Goal: Task Accomplishment & Management: Complete application form

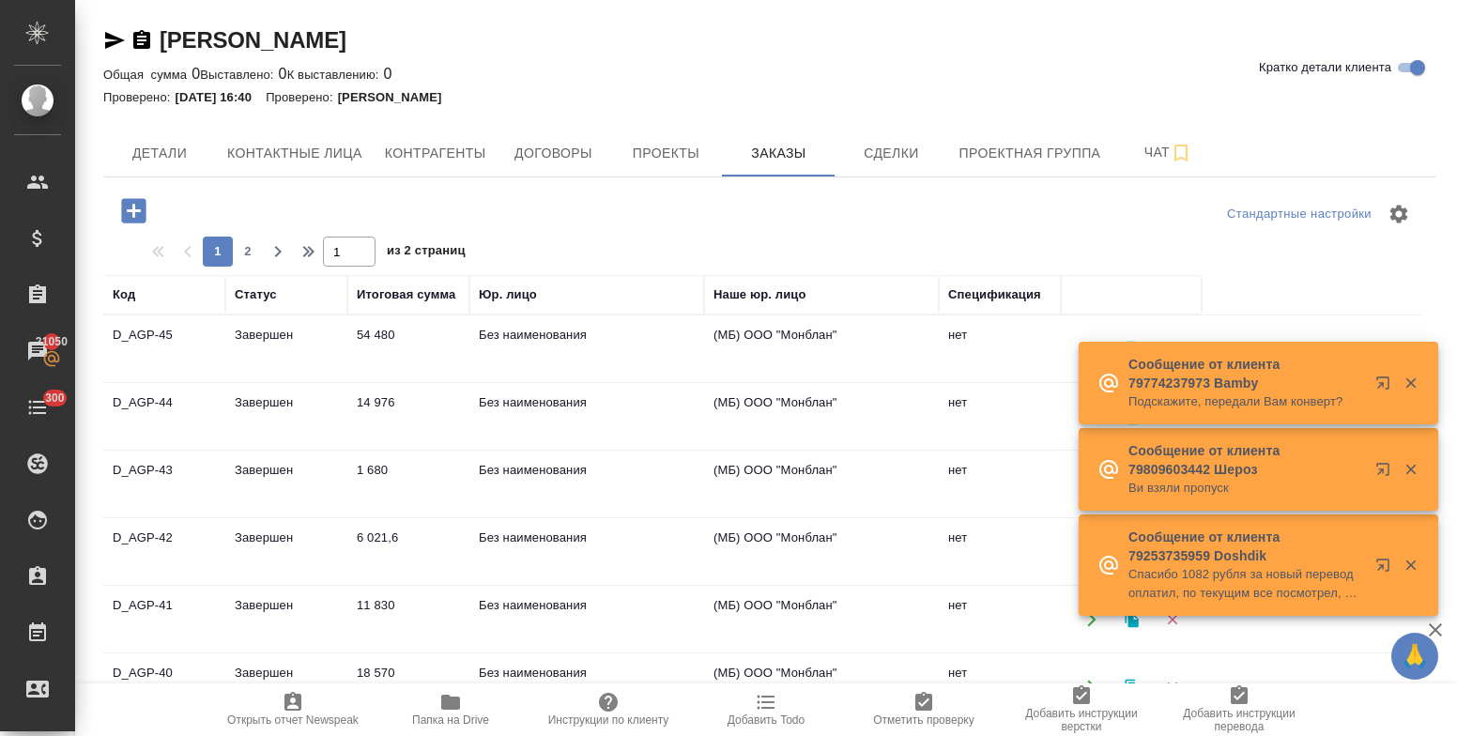
click at [134, 201] on icon "button" at bounding box center [133, 210] width 24 height 24
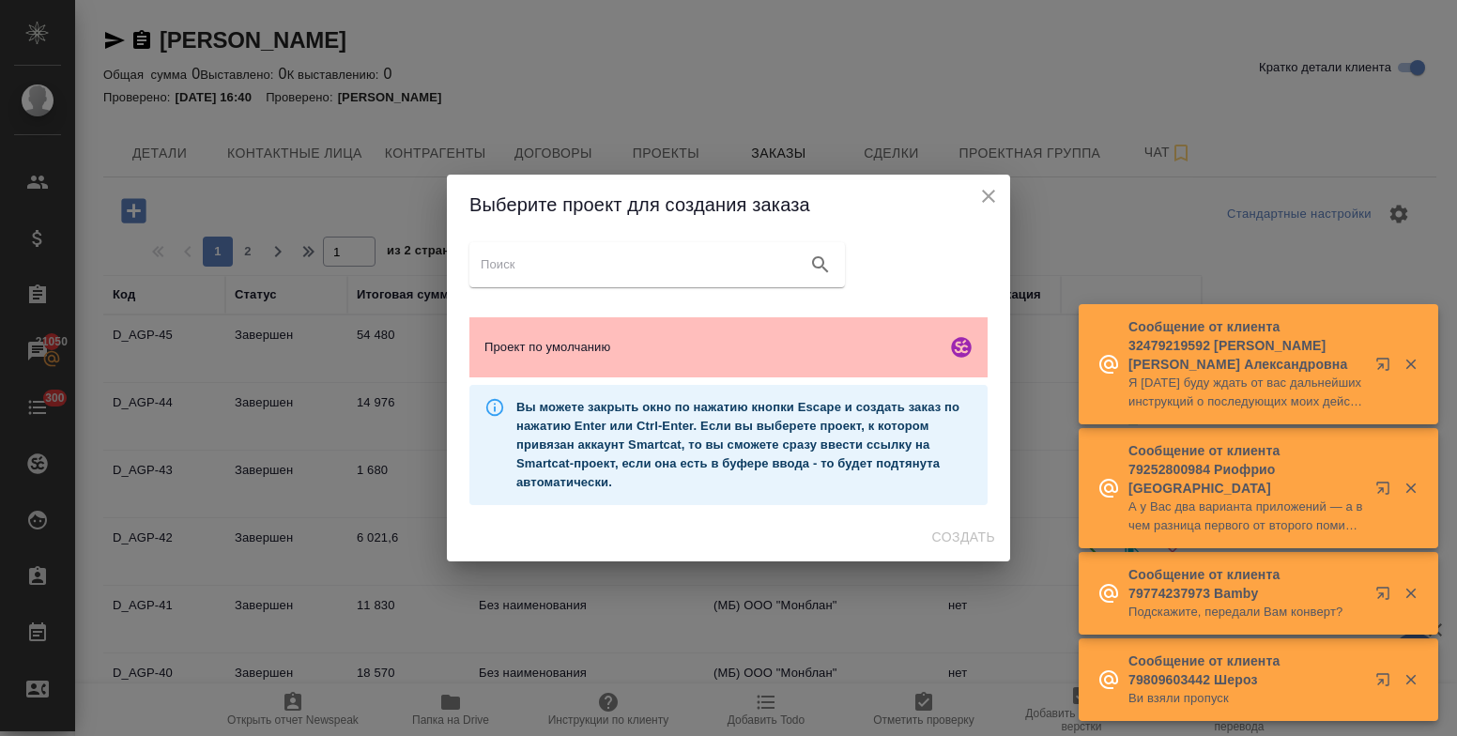
click at [968, 350] on icon "smartcat" at bounding box center [961, 347] width 20 height 20
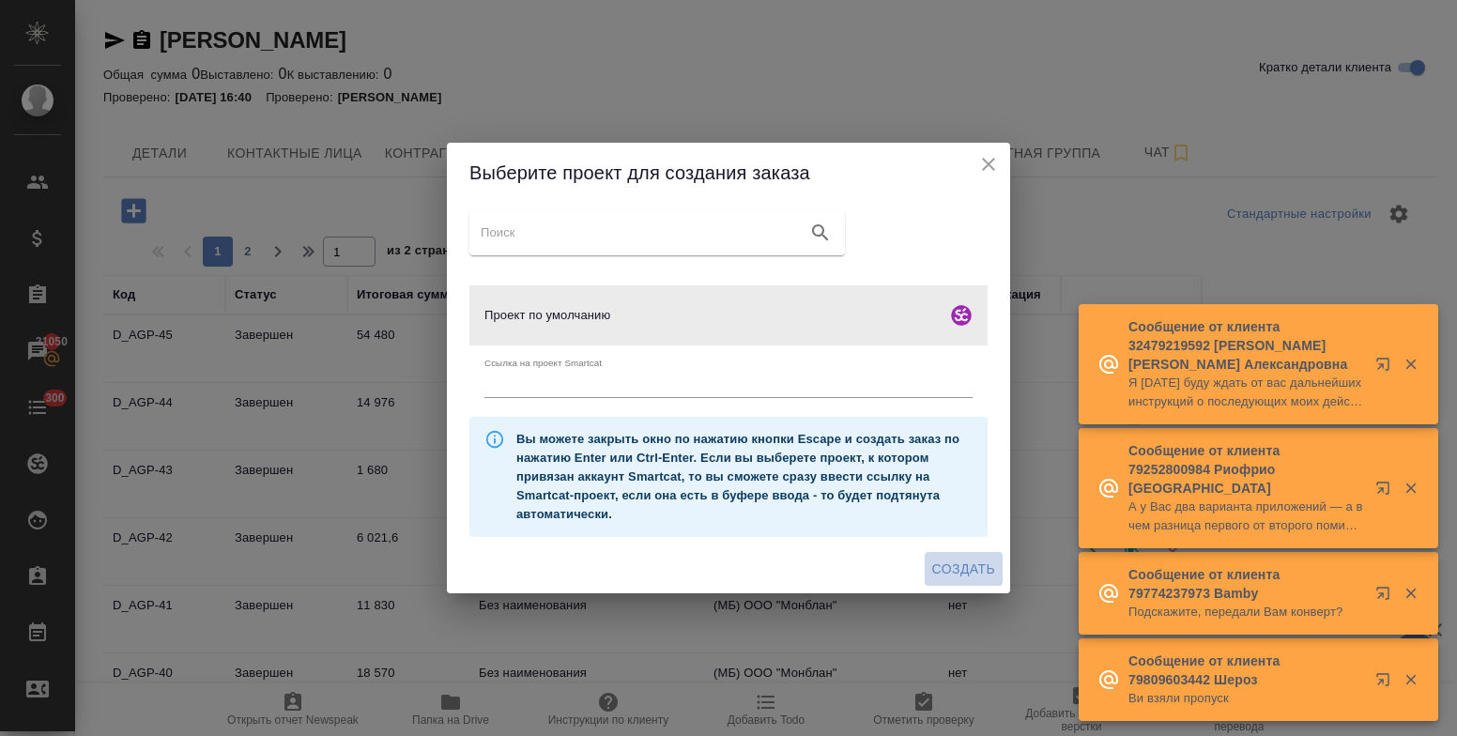
click at [960, 561] on span "Создать" at bounding box center [963, 569] width 63 height 23
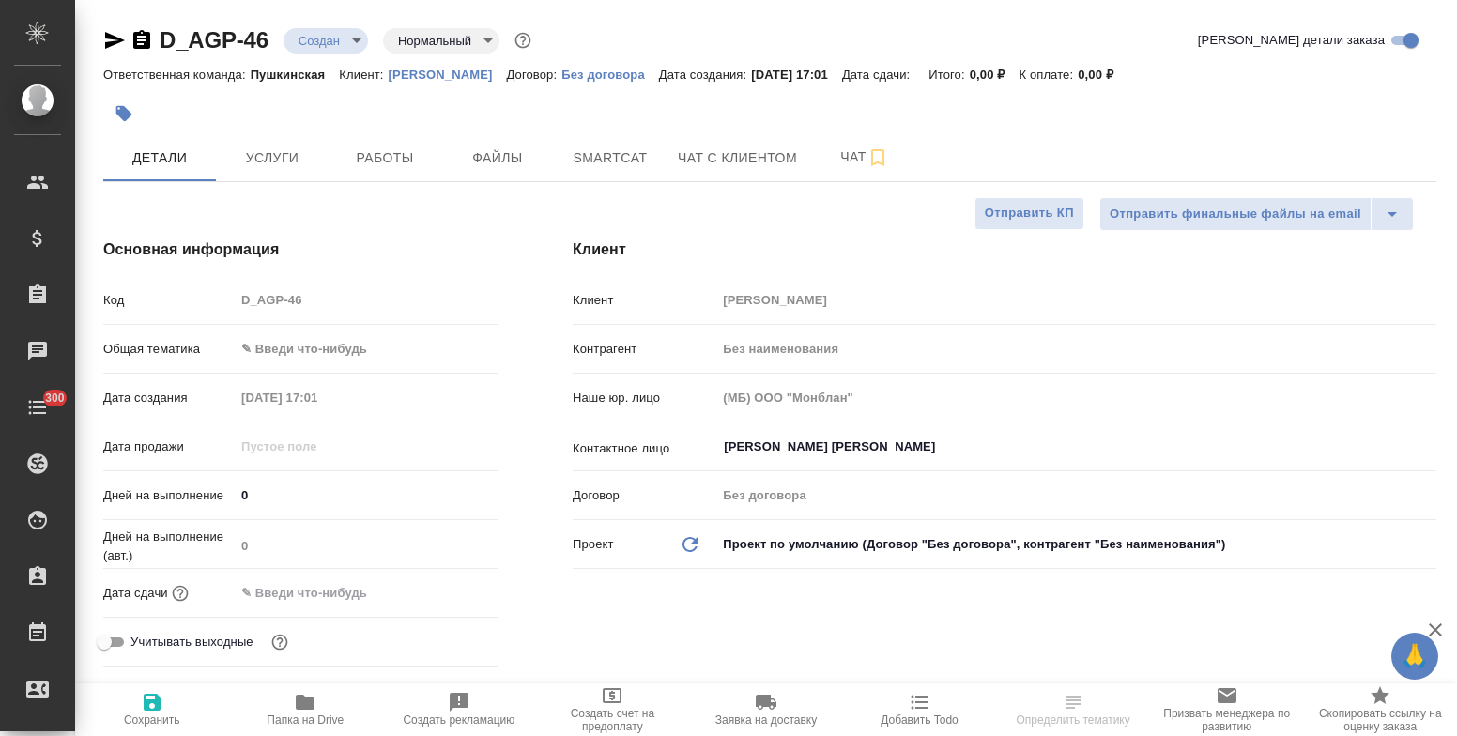
select select "RU"
type textarea "x"
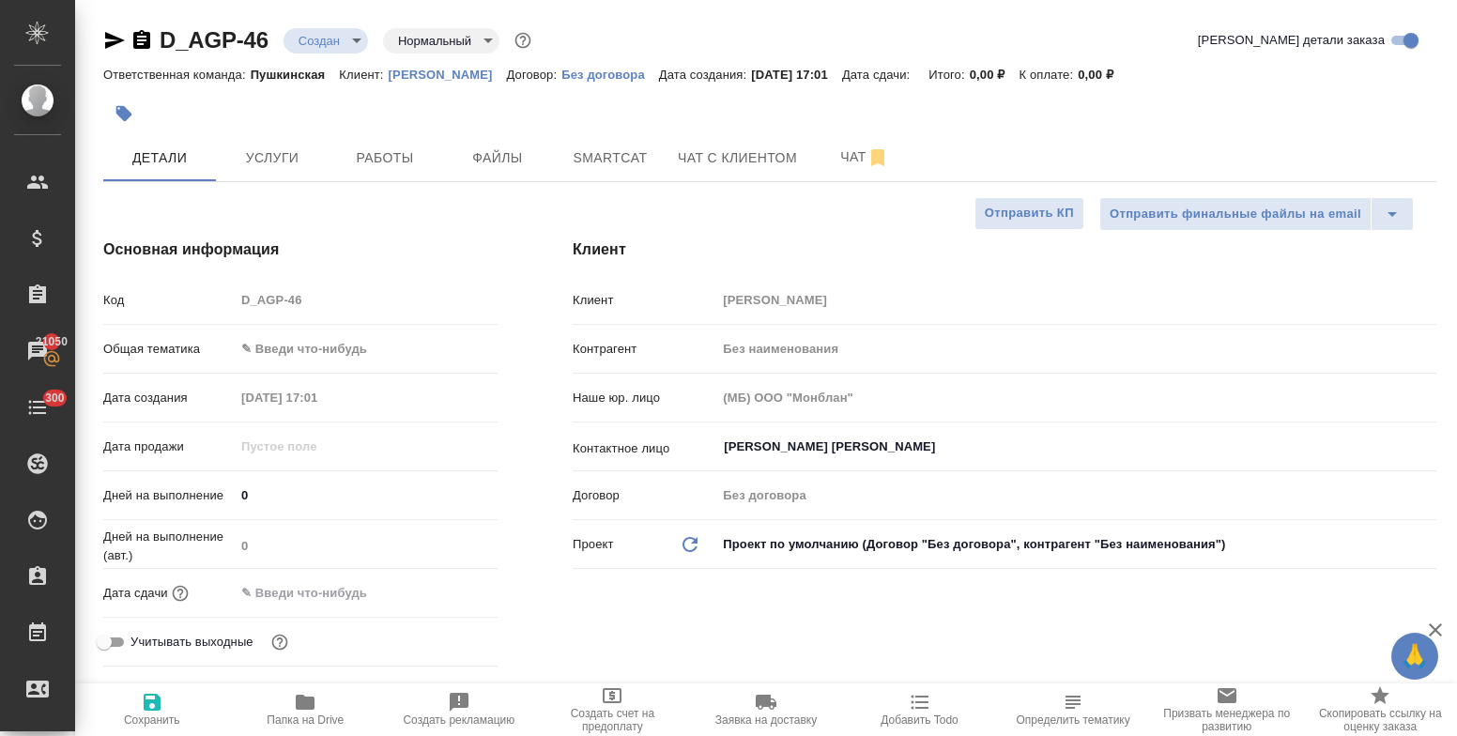
type textarea "x"
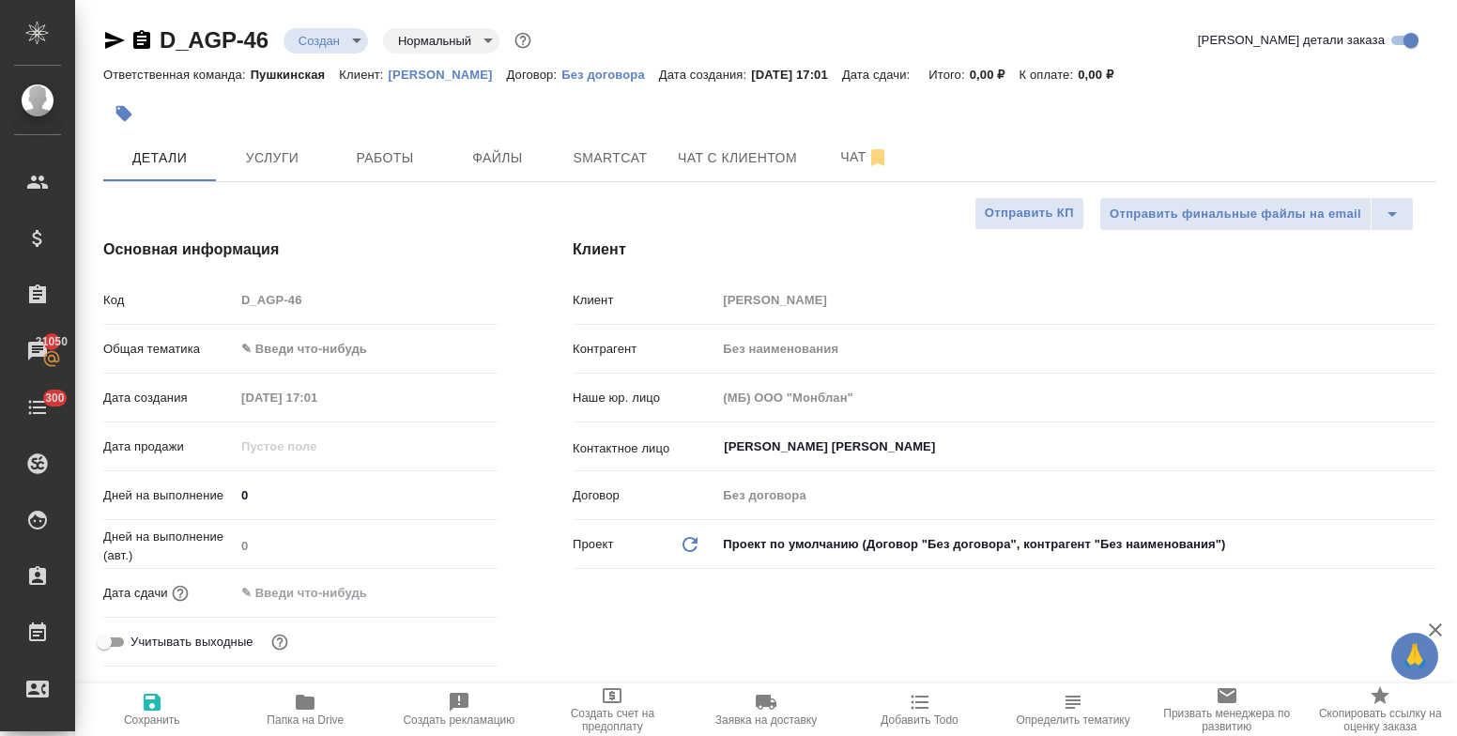
type textarea "x"
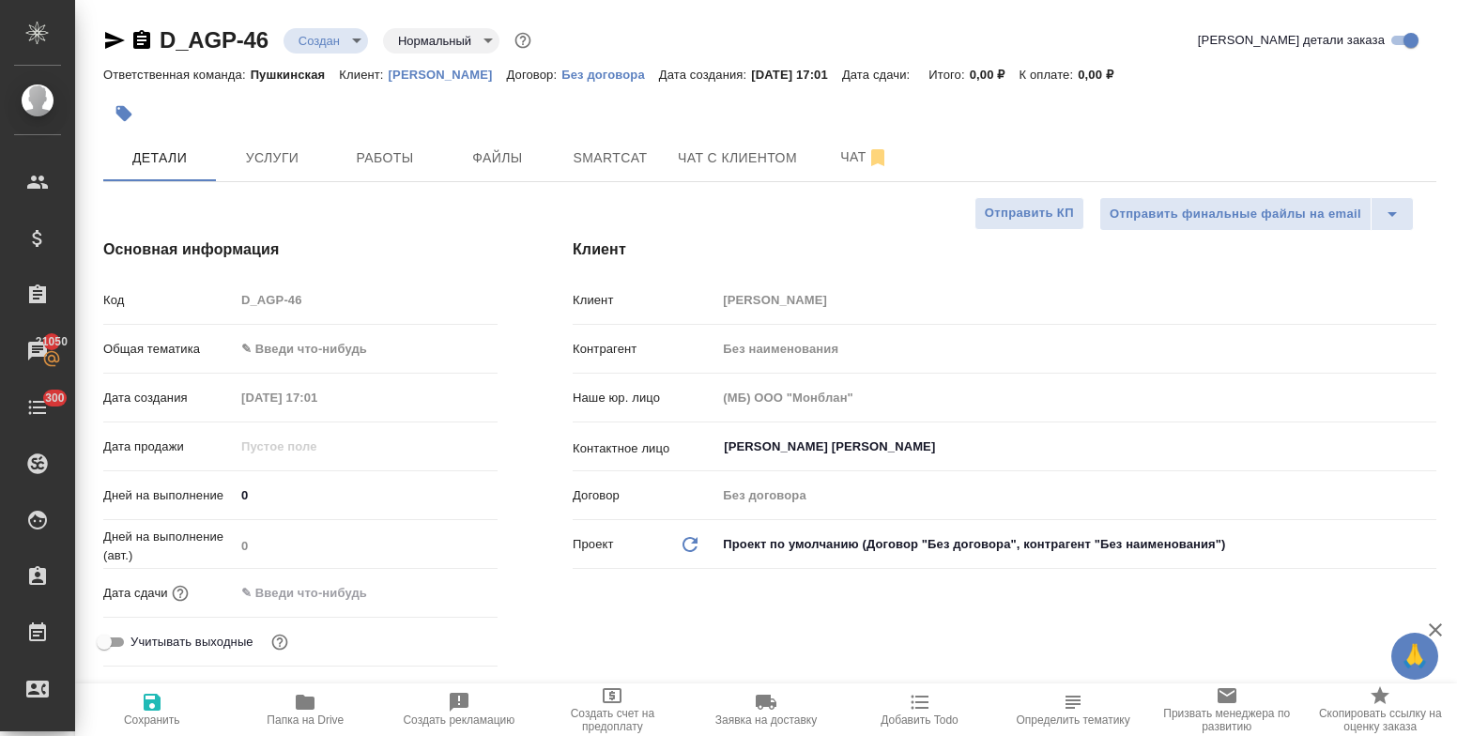
type textarea "x"
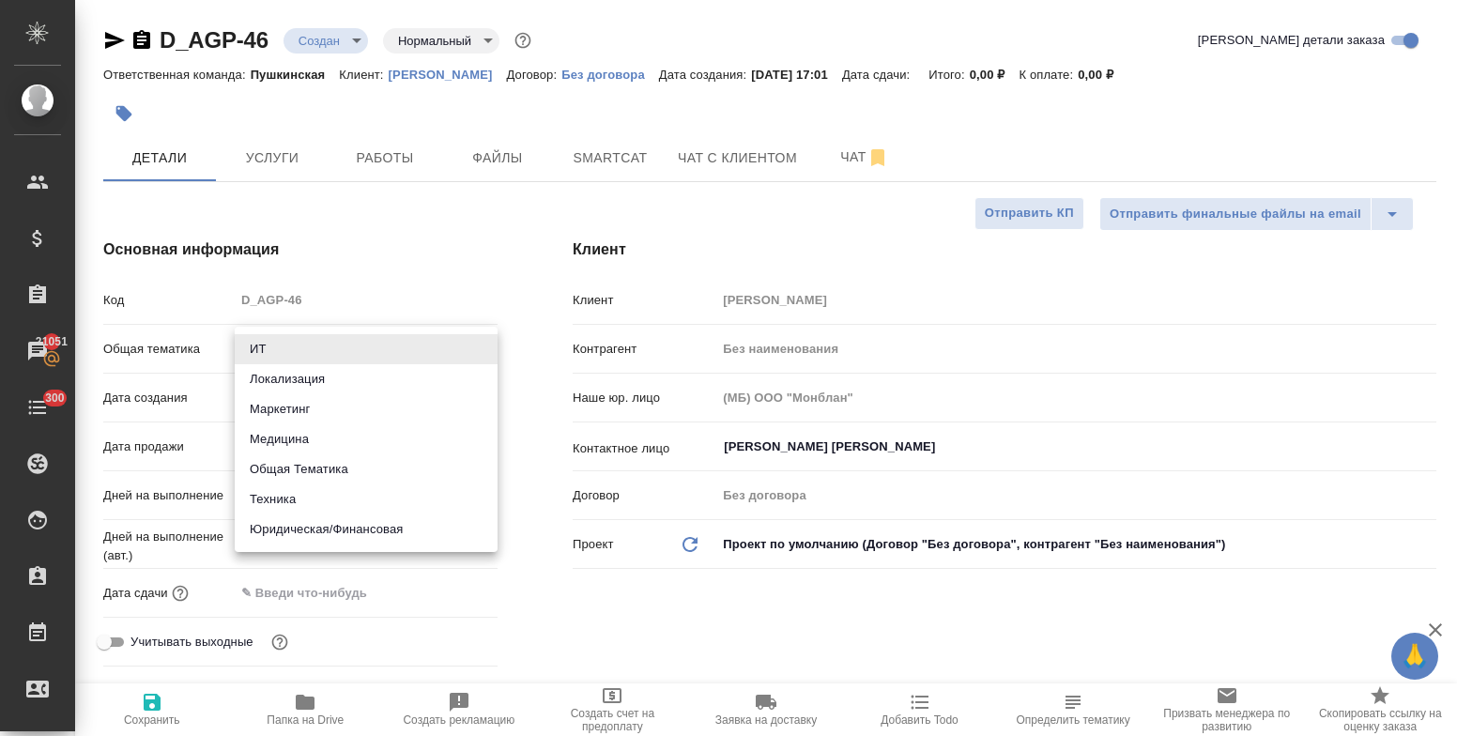
click at [328, 351] on body "🙏 .cls-1 fill:#fff; AWATERA Bulakhova Elena Клиенты Спецификации Заказы 21051 Ч…" at bounding box center [728, 368] width 1457 height 736
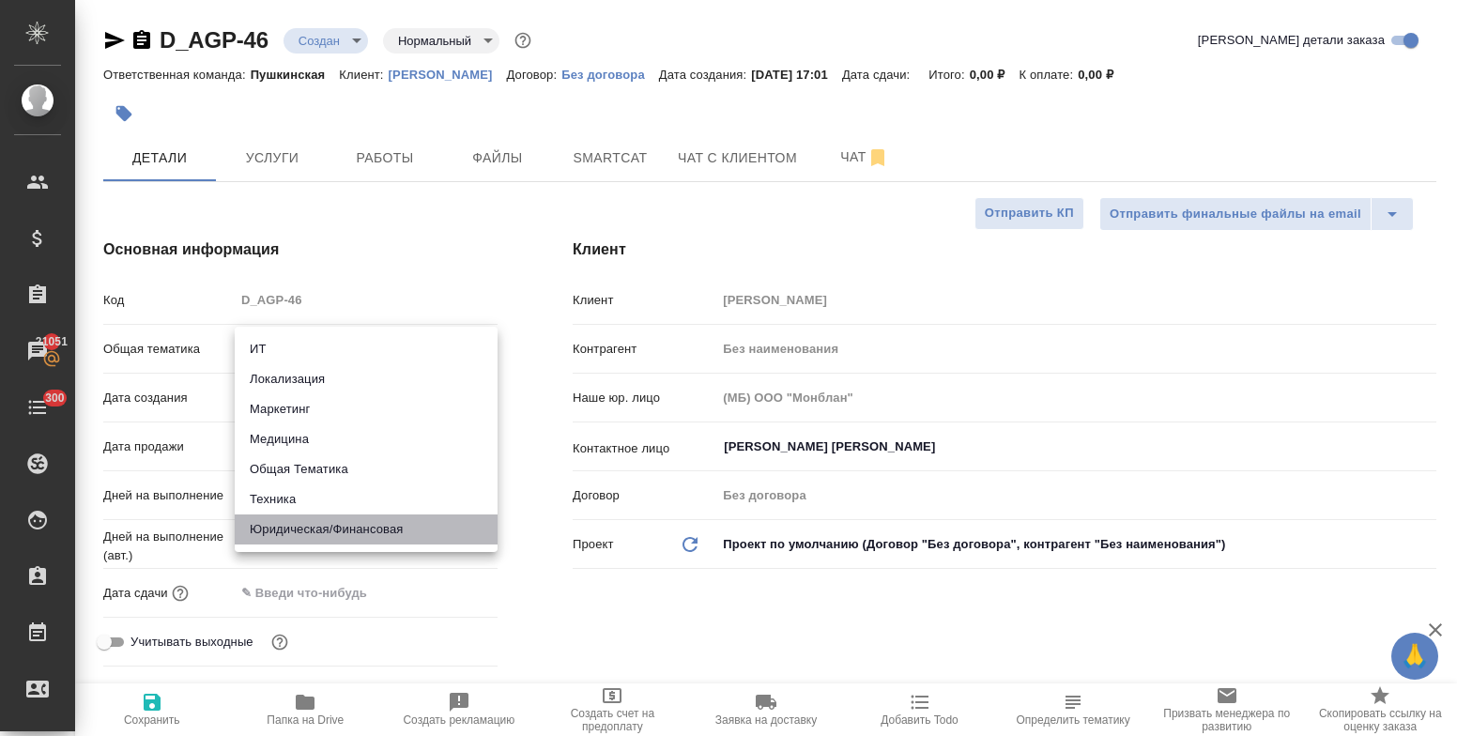
click at [339, 524] on li "Юридическая/Финансовая" at bounding box center [366, 530] width 263 height 30
type input "yr-fn"
type textarea "x"
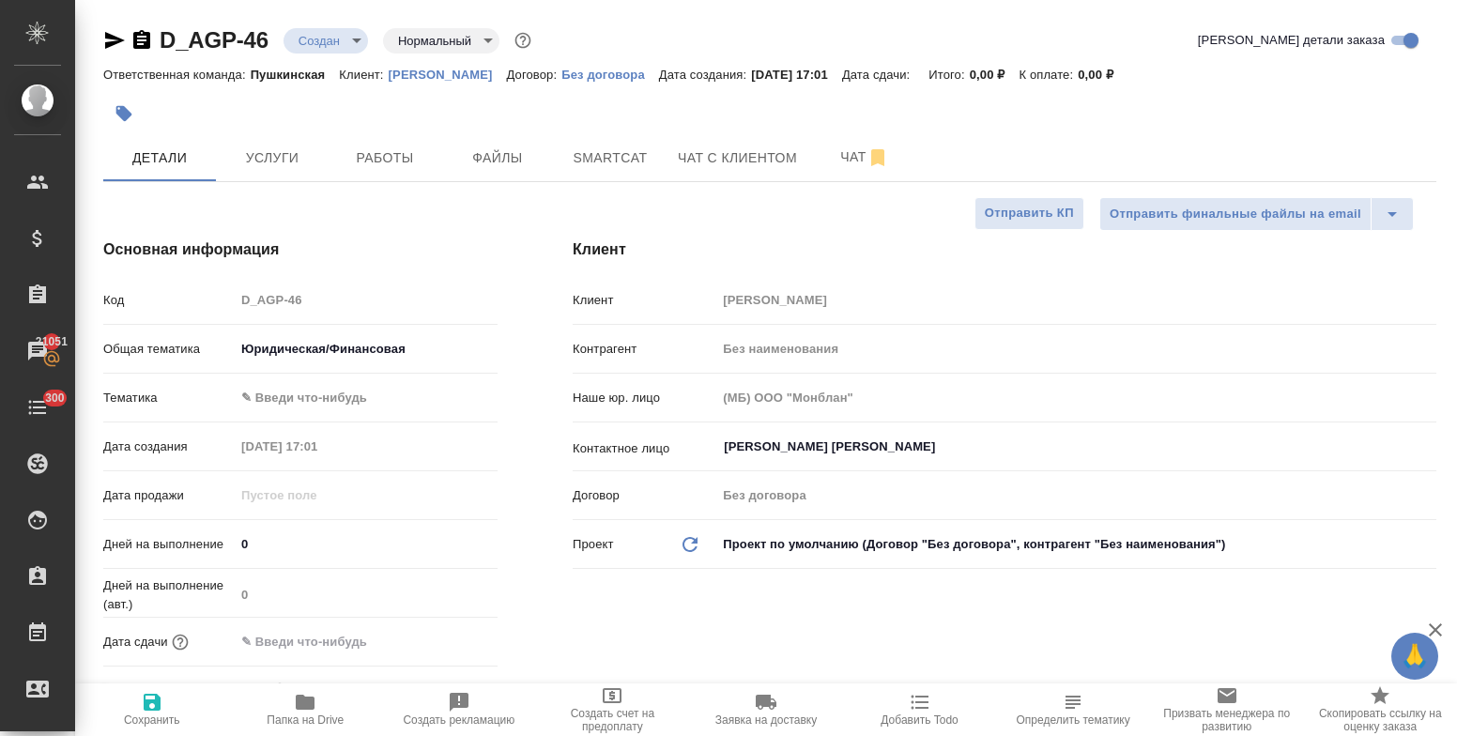
click at [324, 392] on body "🙏 .cls-1 fill:#fff; AWATERA Bulakhova Elena Клиенты Спецификации Заказы 21051 Ч…" at bounding box center [728, 368] width 1457 height 736
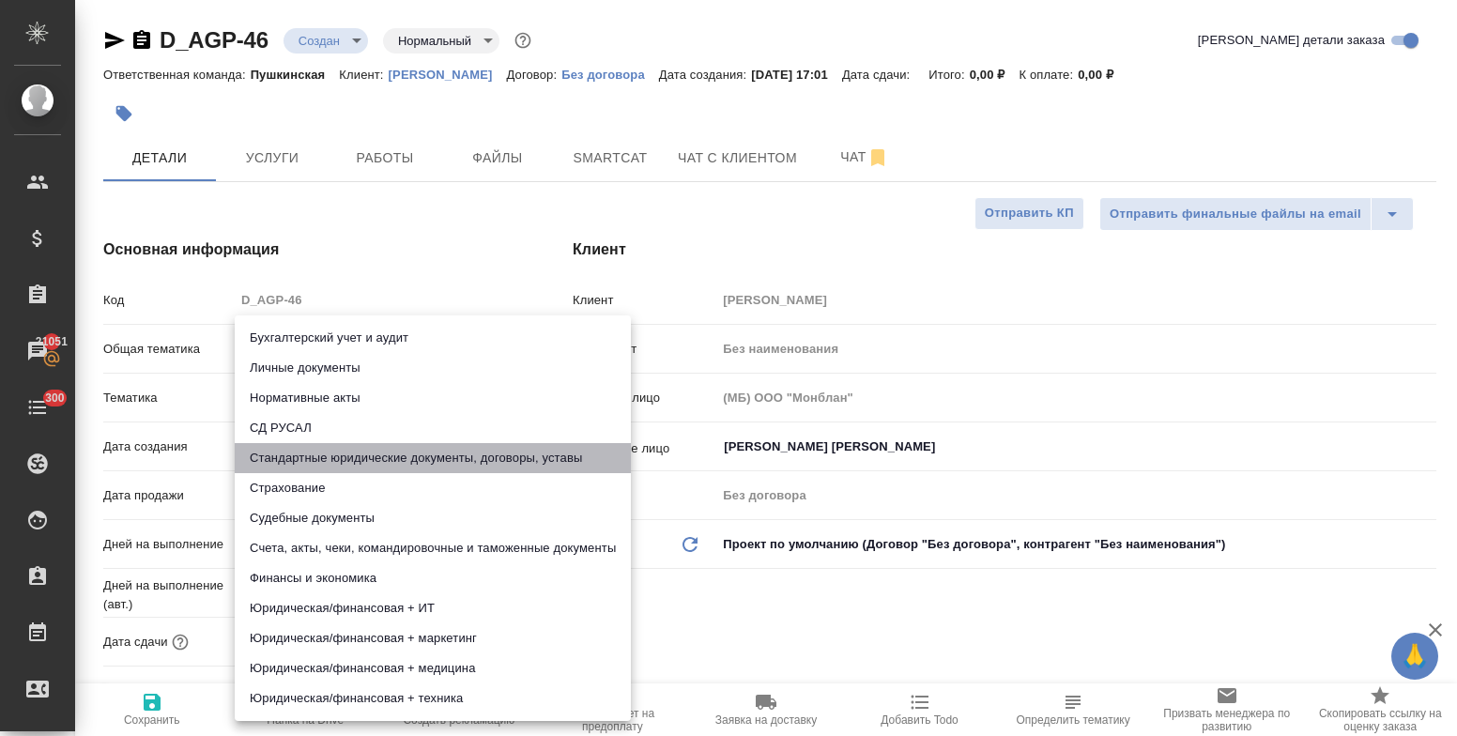
click at [344, 449] on li "Стандартные юридические документы, договоры, уставы" at bounding box center [433, 458] width 396 height 30
type textarea "x"
type input "5f647205b73bc97568ca66bf"
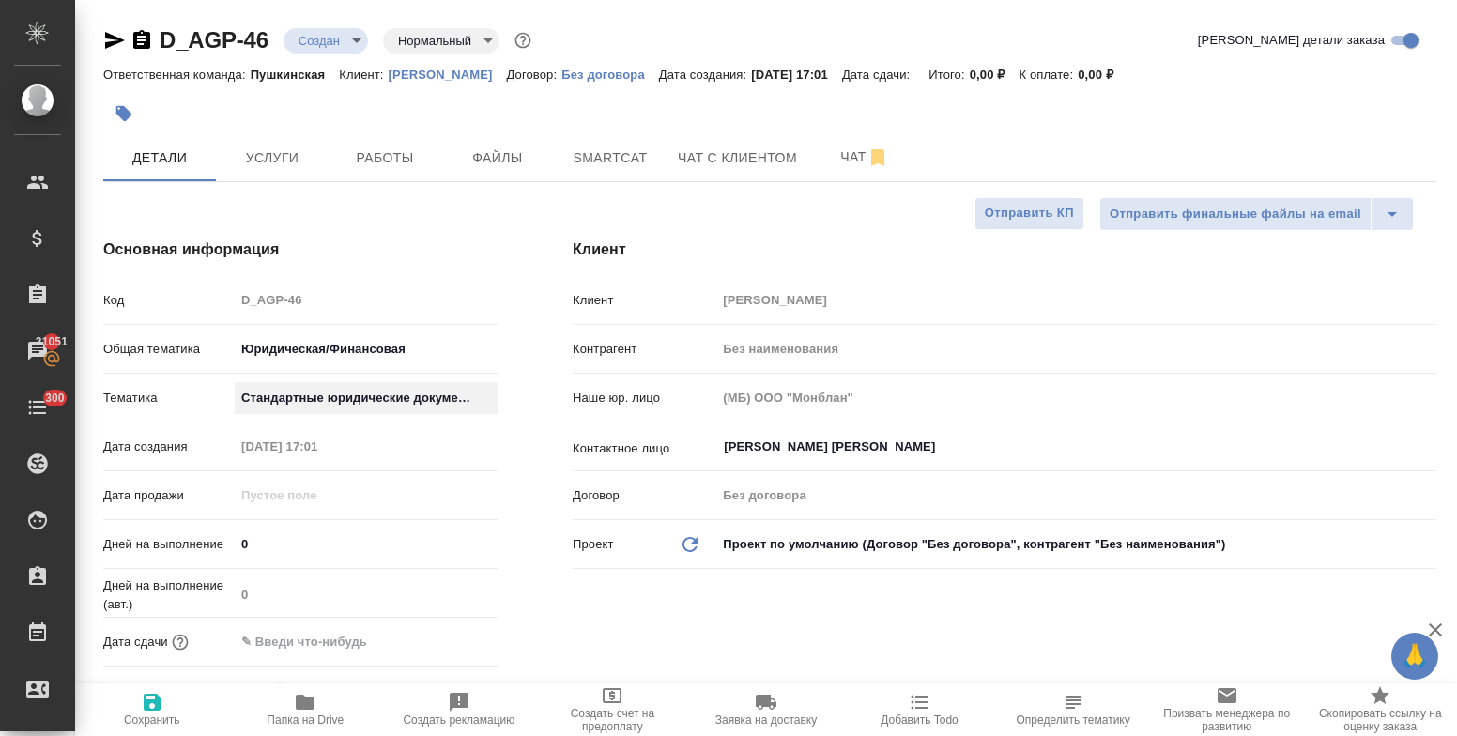
scroll to position [94, 0]
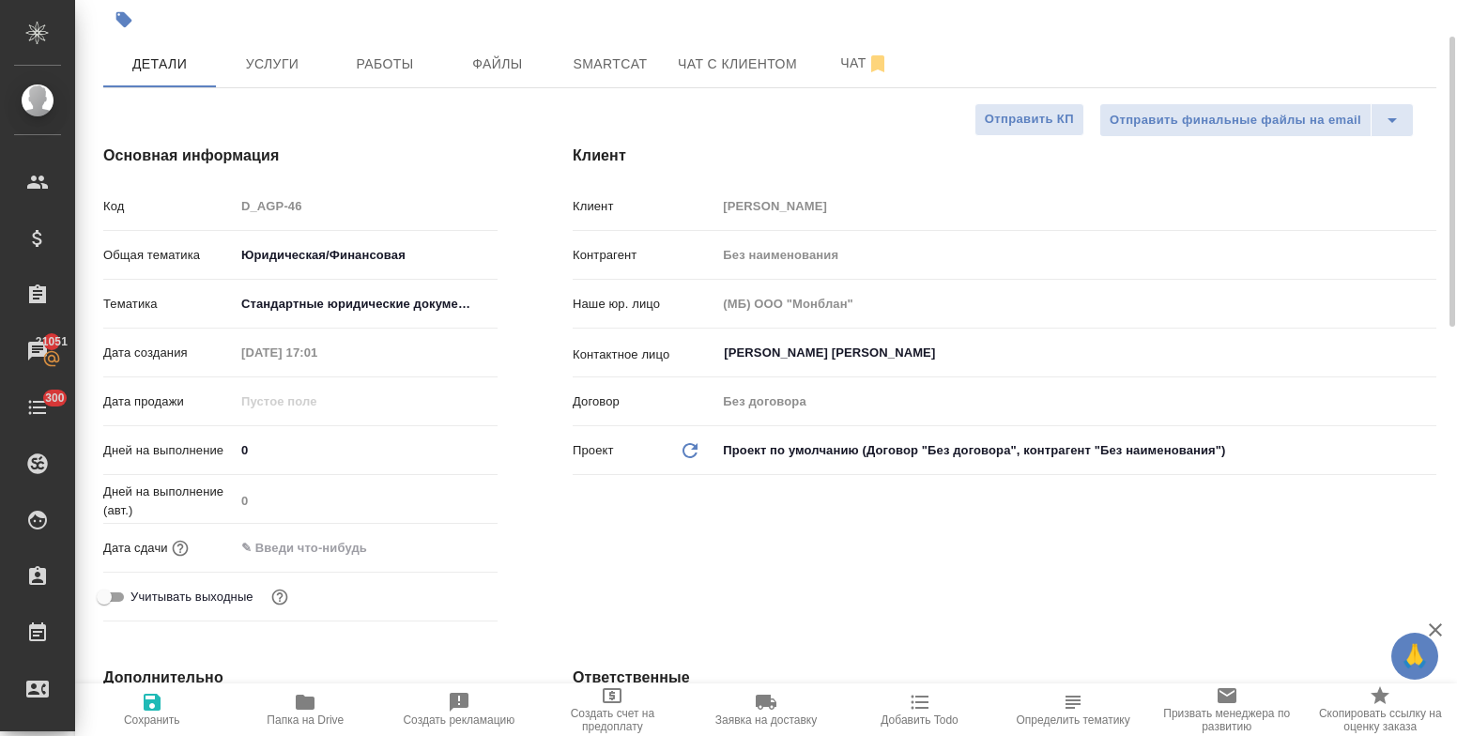
click at [336, 552] on input "text" at bounding box center [317, 547] width 164 height 27
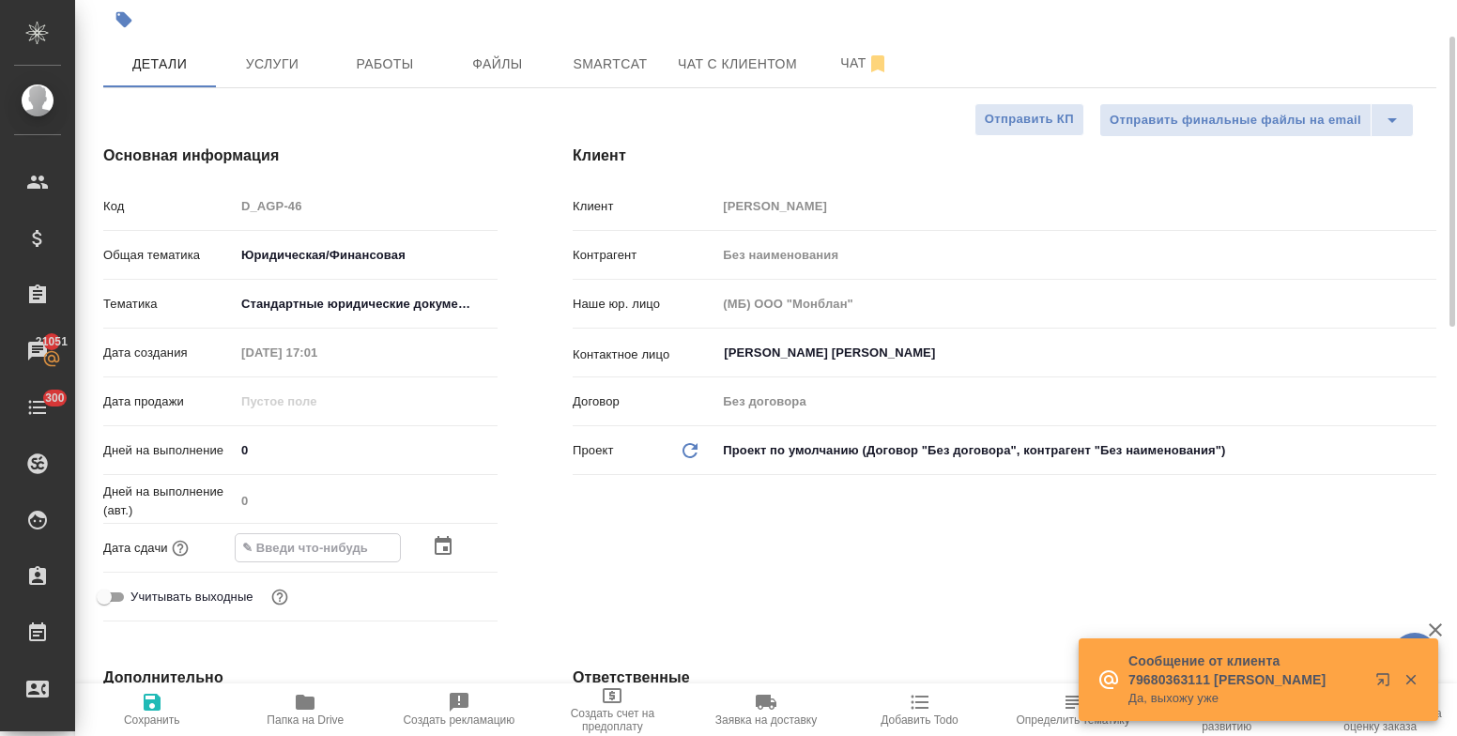
click at [441, 546] on icon "button" at bounding box center [443, 546] width 23 height 23
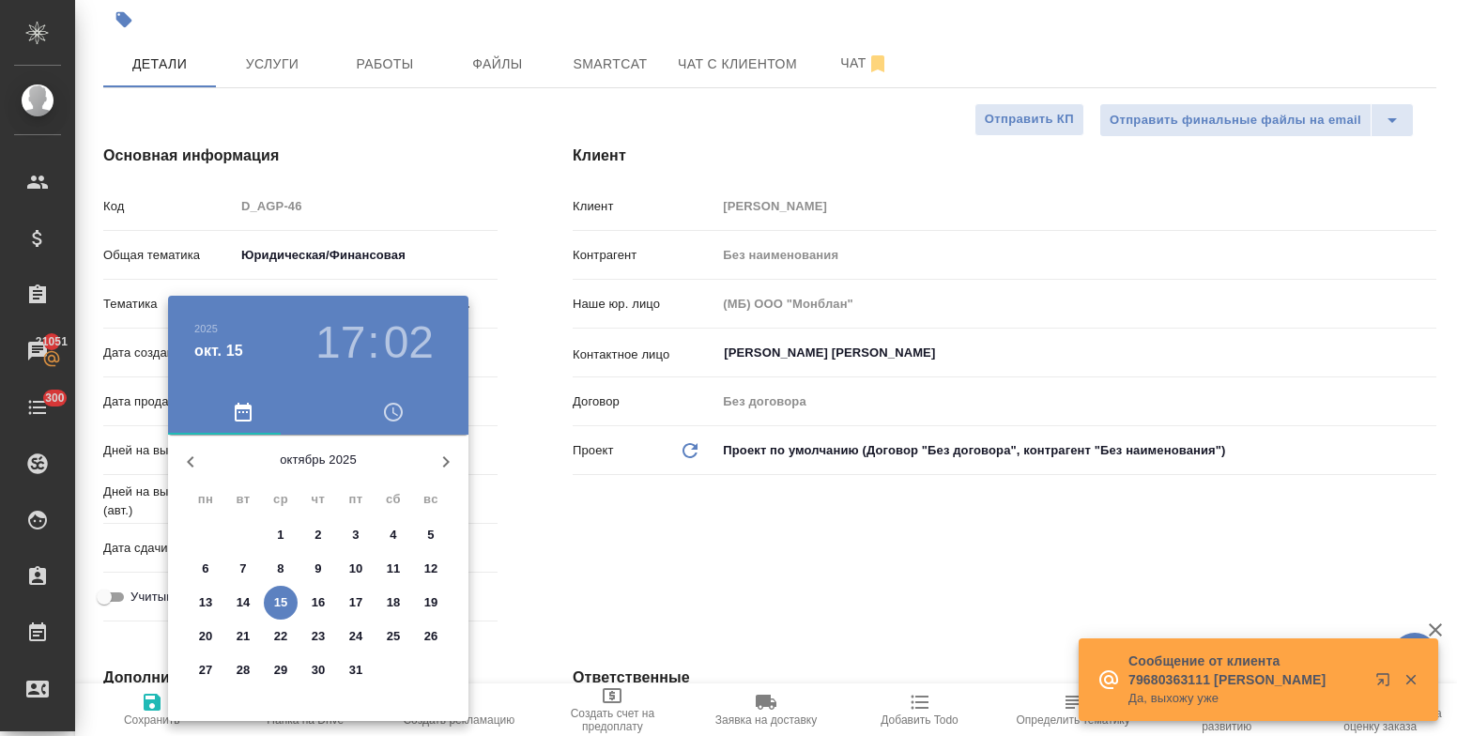
click at [354, 634] on p "24" at bounding box center [356, 636] width 14 height 19
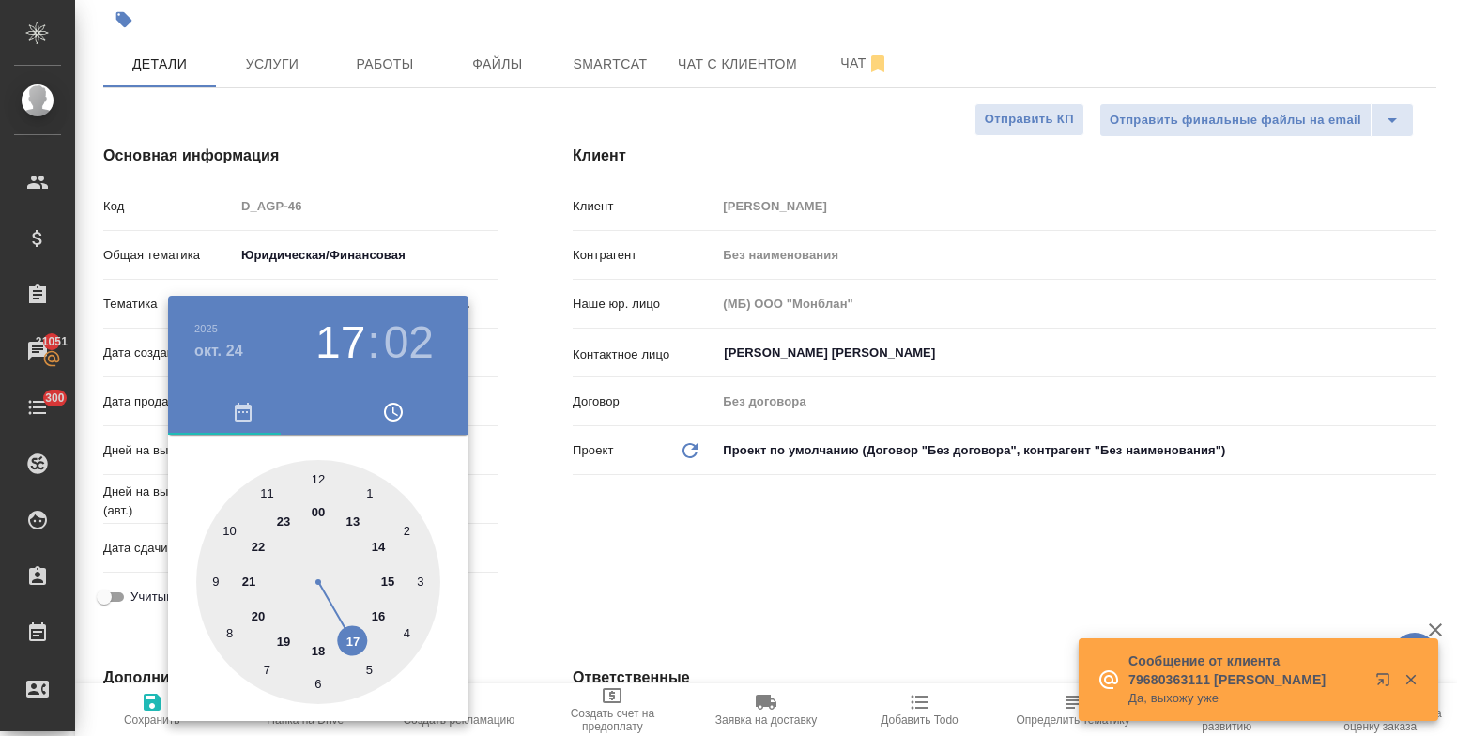
type input "24.10.2025 17:02"
type textarea "x"
click at [354, 522] on div at bounding box center [318, 582] width 244 height 244
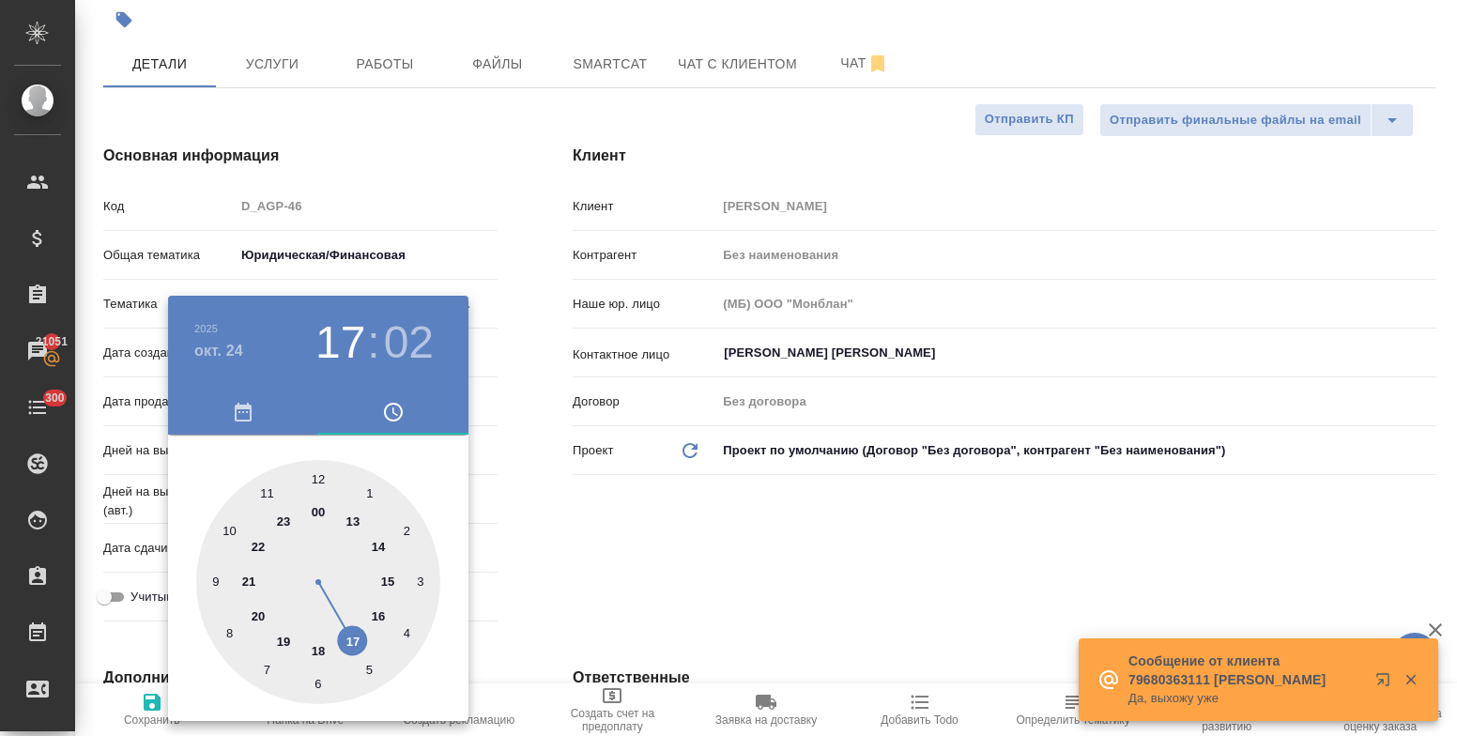
type input "24.10.2025 13:02"
type textarea "x"
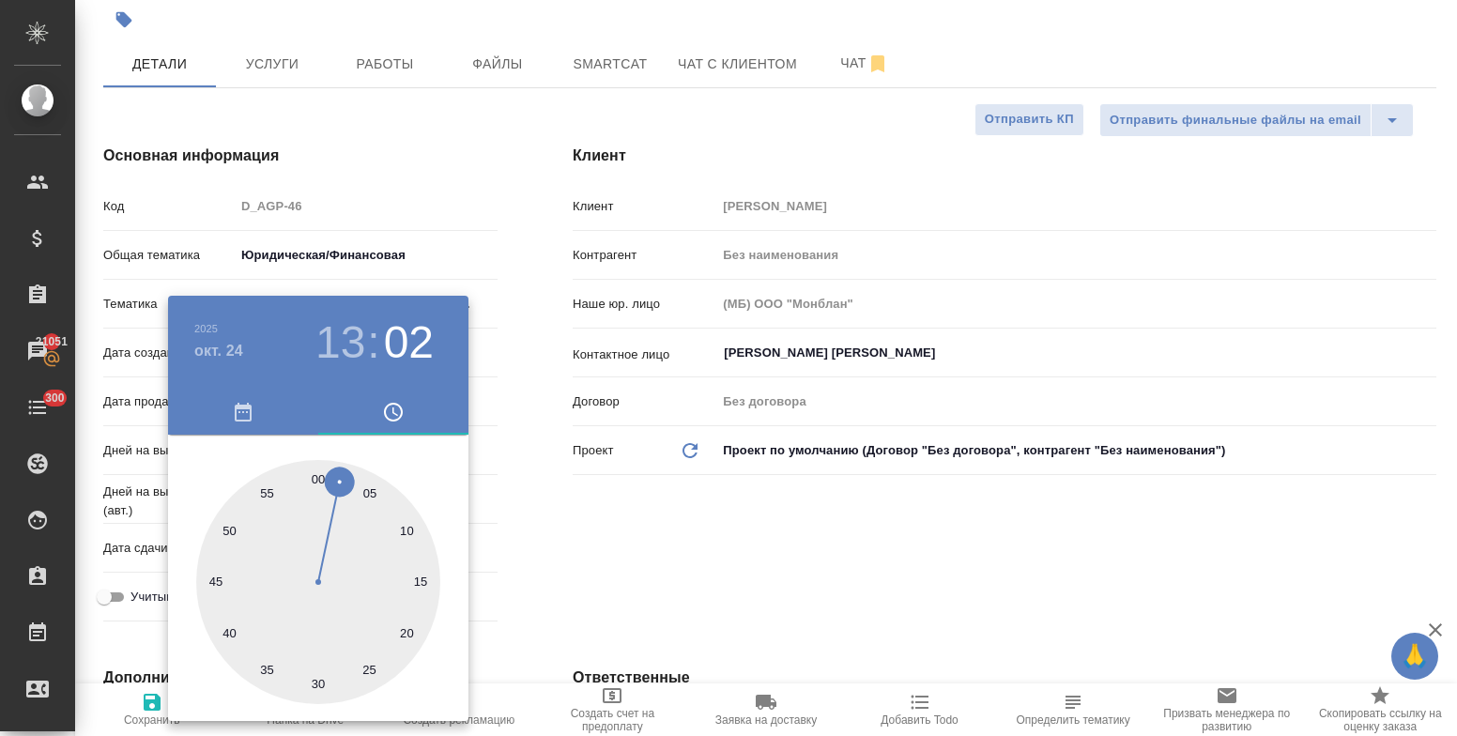
click at [315, 481] on div at bounding box center [318, 582] width 244 height 244
type input "24.10.2025 13:00"
type textarea "x"
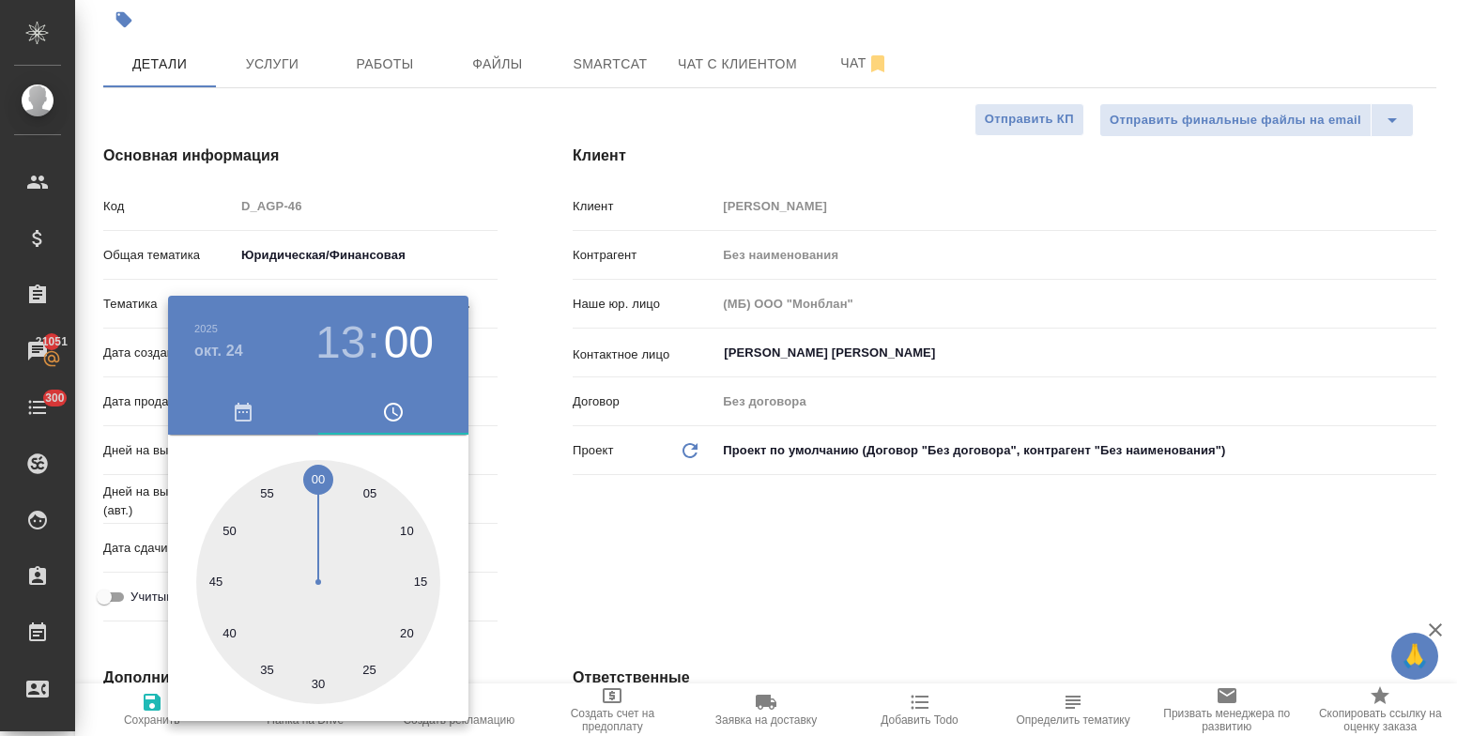
click at [584, 546] on div at bounding box center [728, 368] width 1457 height 736
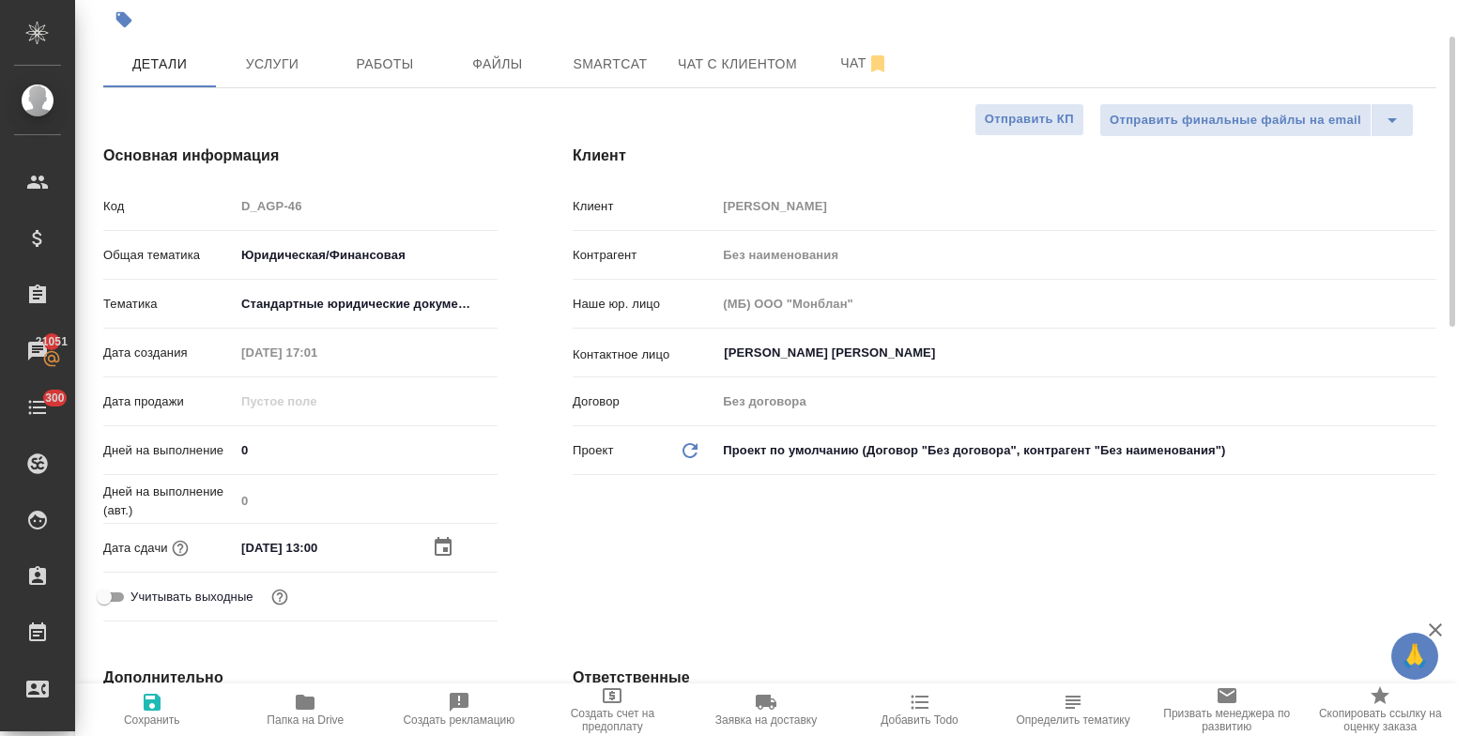
click at [154, 706] on icon "button" at bounding box center [152, 702] width 23 height 23
type textarea "x"
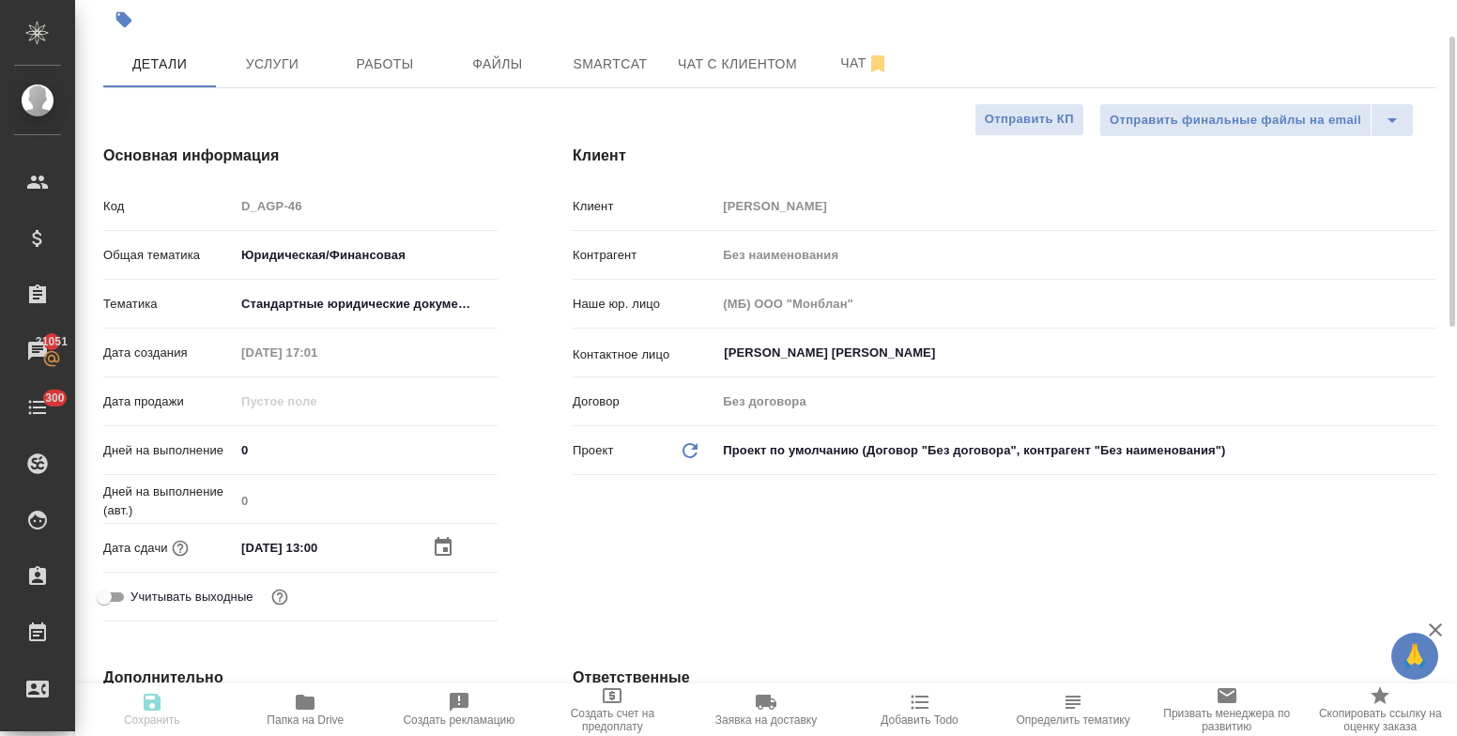
type textarea "x"
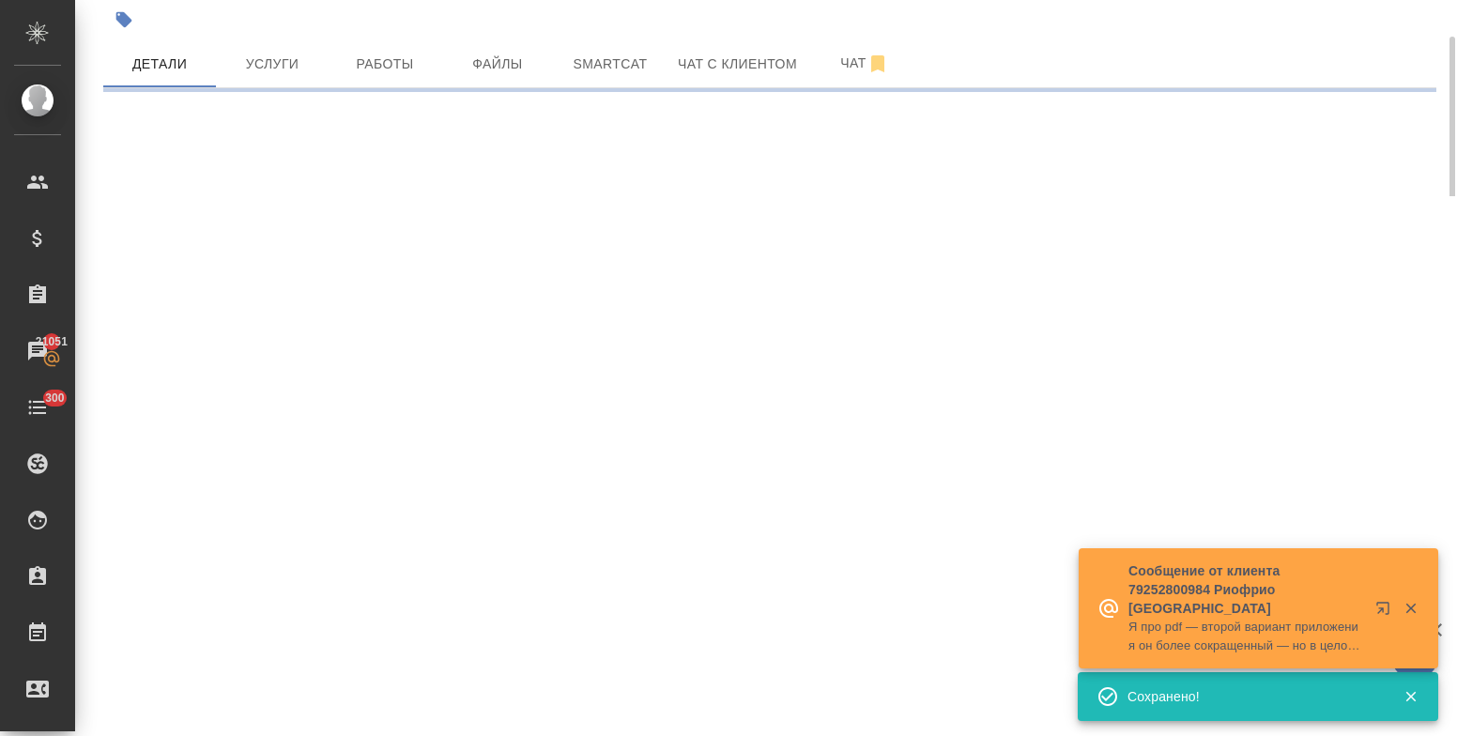
select select "RU"
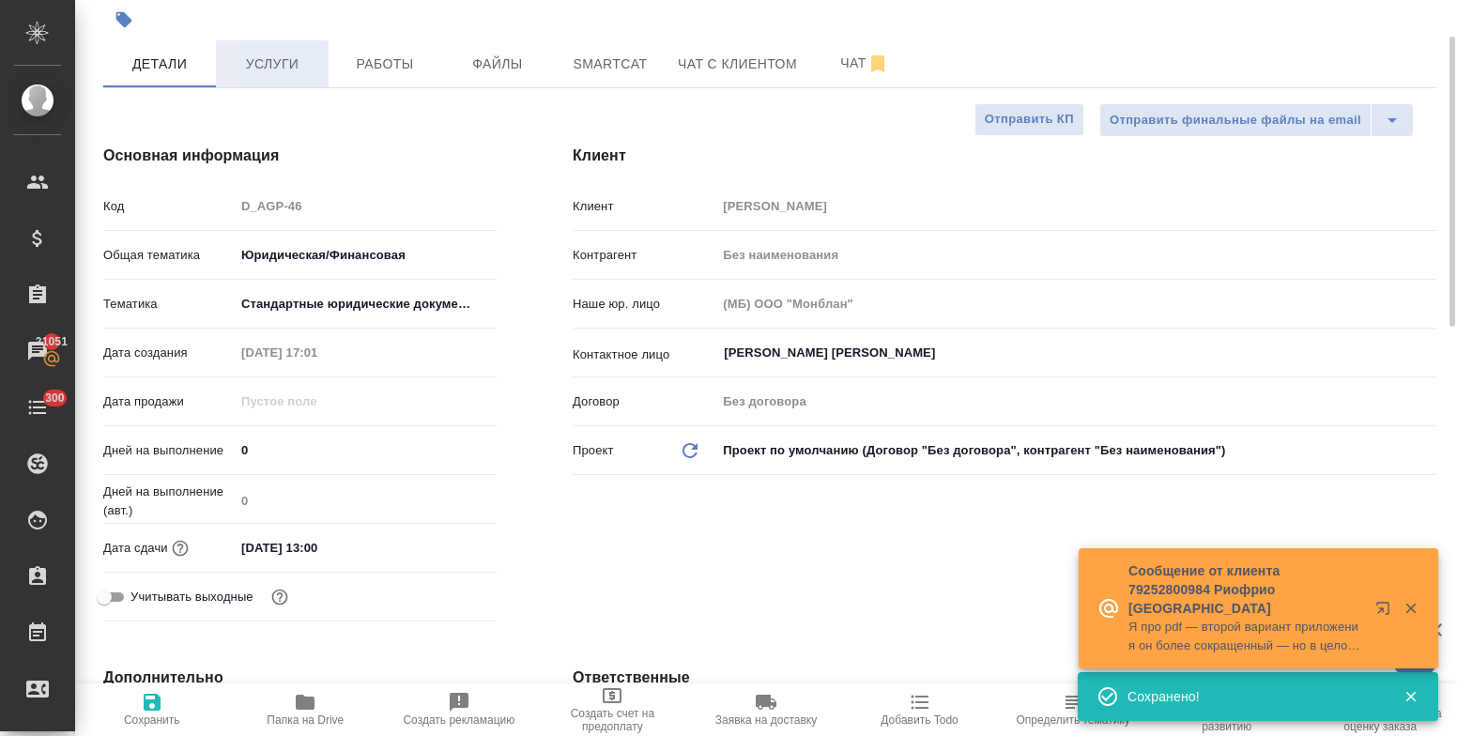
type textarea "x"
click at [265, 64] on span "Услуги" at bounding box center [272, 64] width 90 height 23
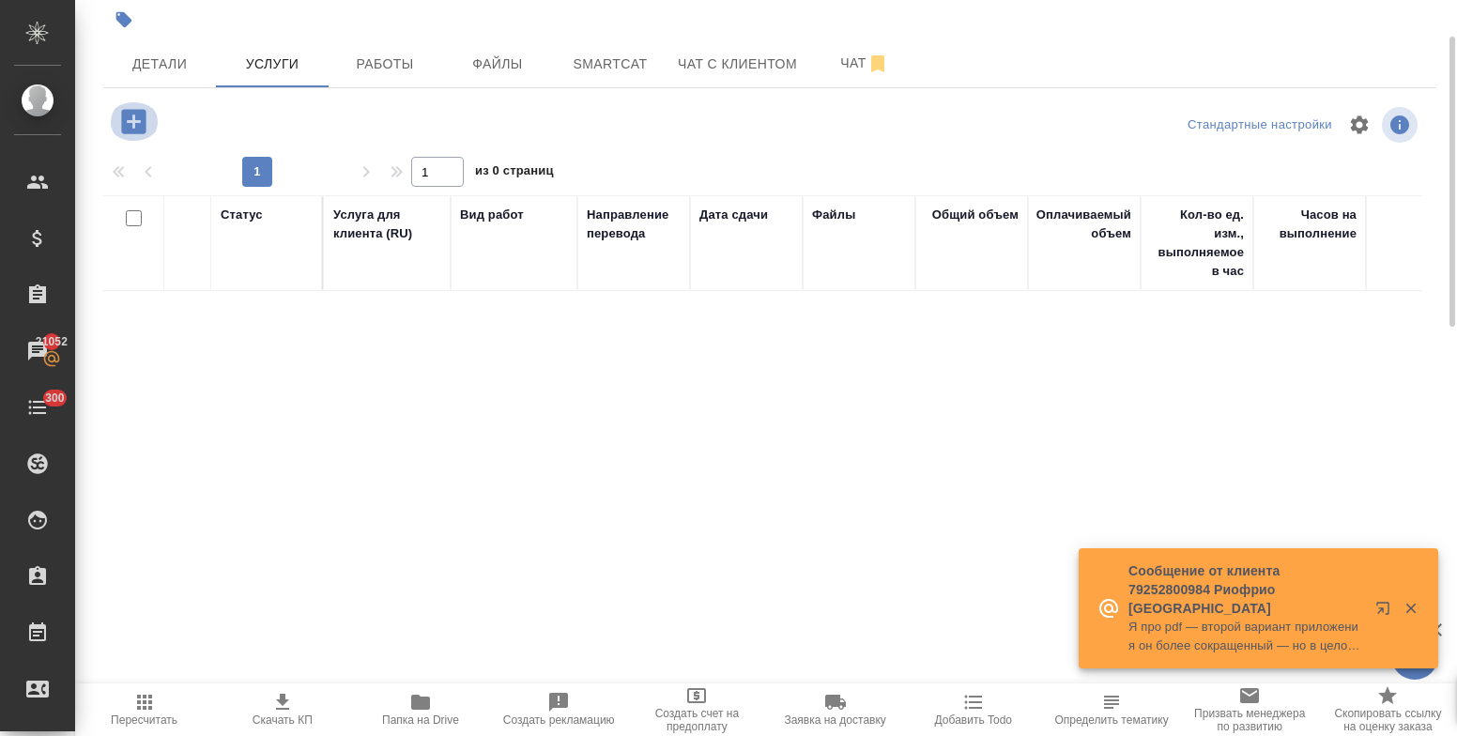
click at [137, 130] on icon "button" at bounding box center [133, 121] width 24 height 24
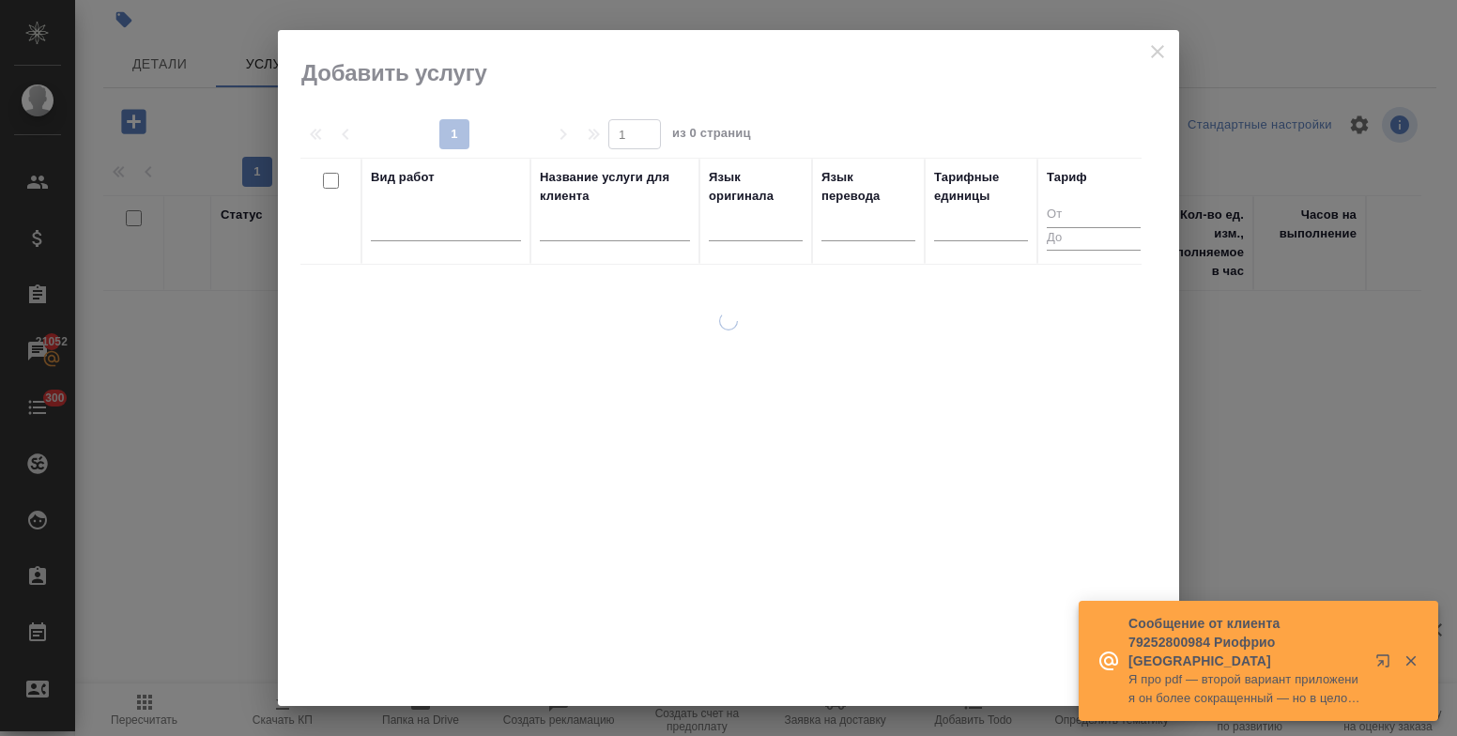
click at [427, 242] on div at bounding box center [446, 230] width 150 height 49
click at [419, 233] on div at bounding box center [446, 221] width 150 height 27
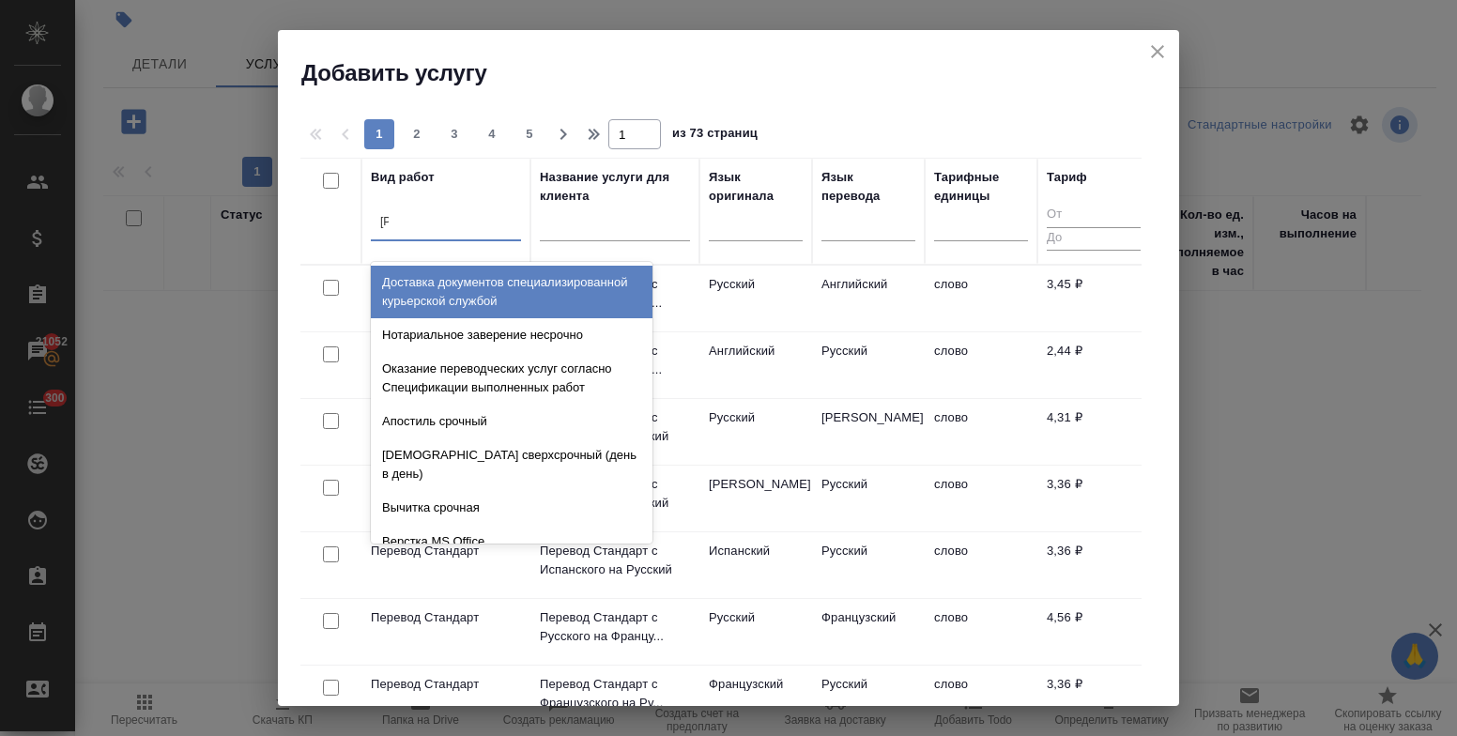
type input "а"
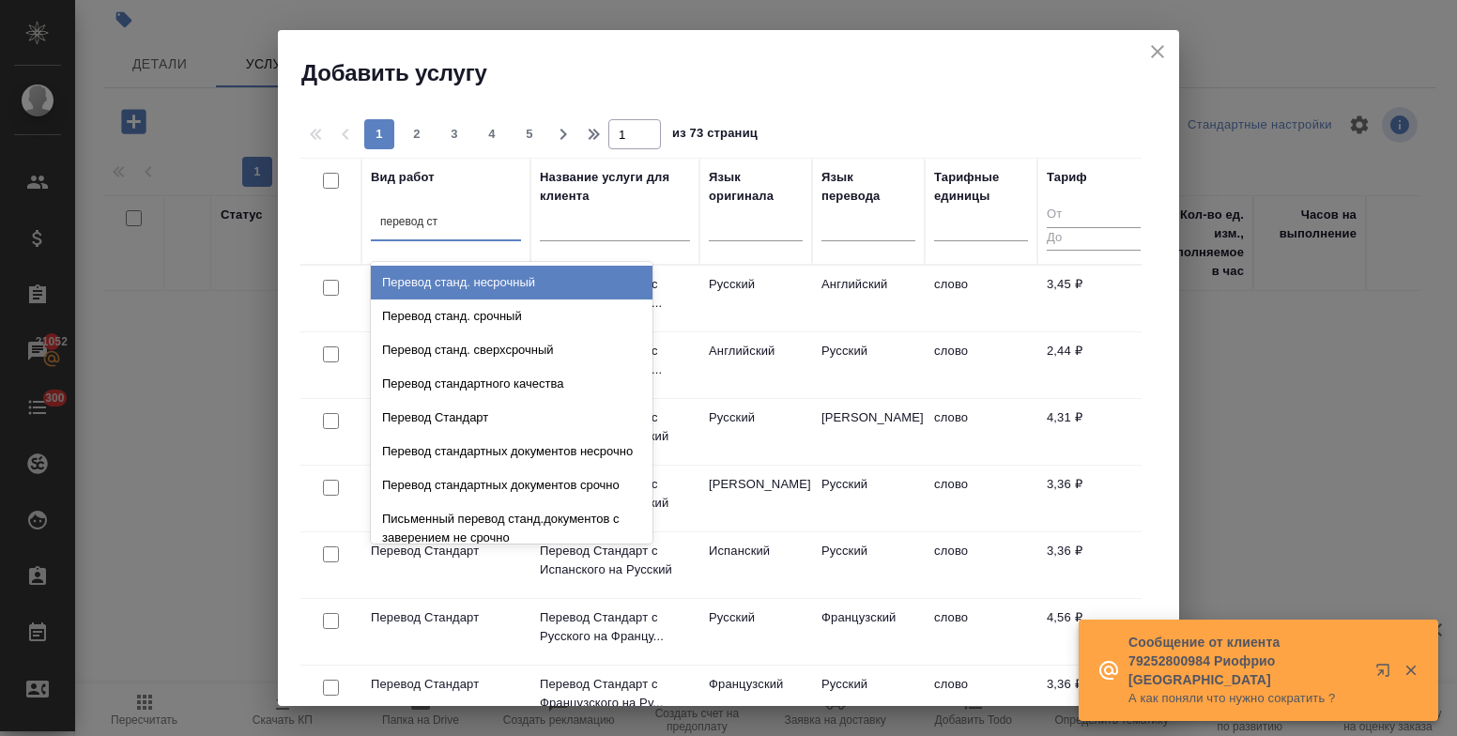
type input "перевод ста"
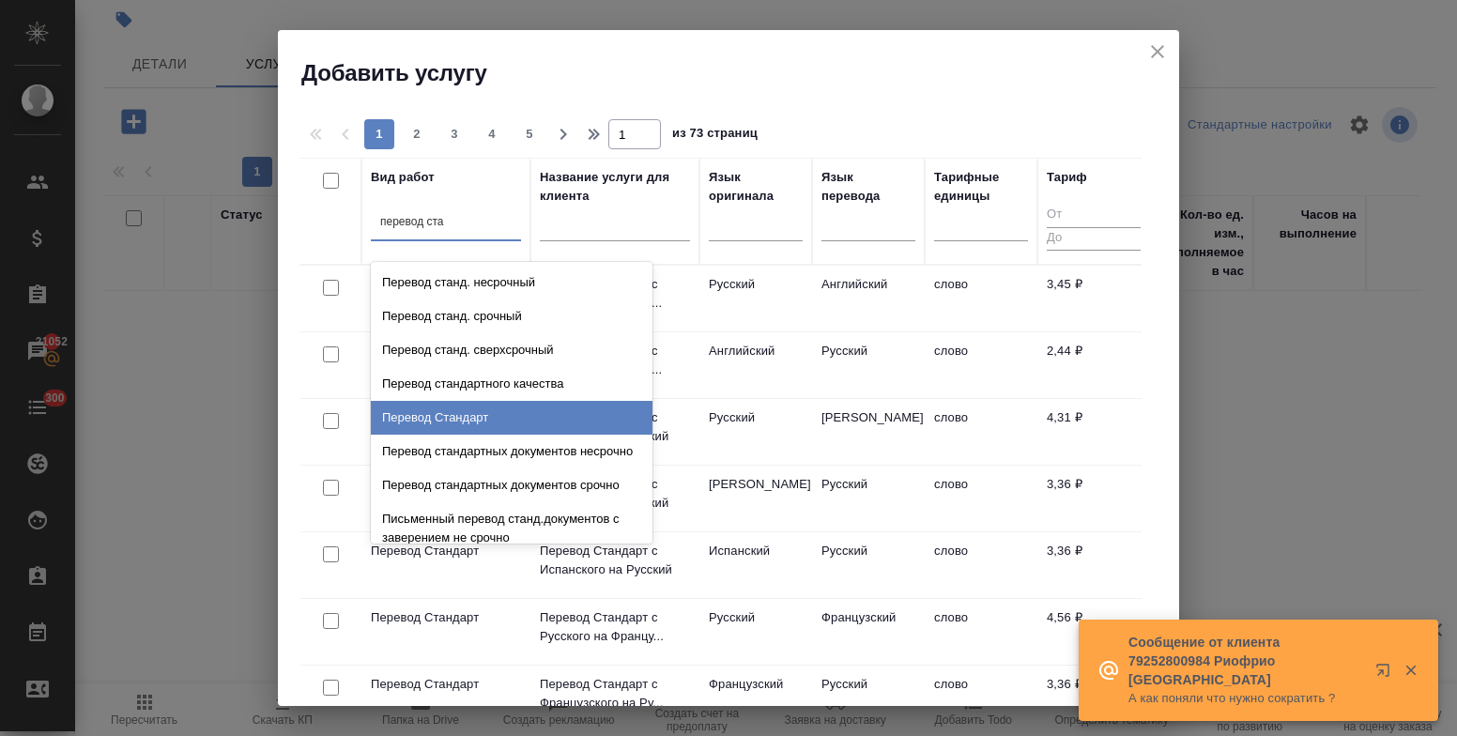
click at [452, 430] on div "Перевод Стандарт" at bounding box center [512, 418] width 282 height 34
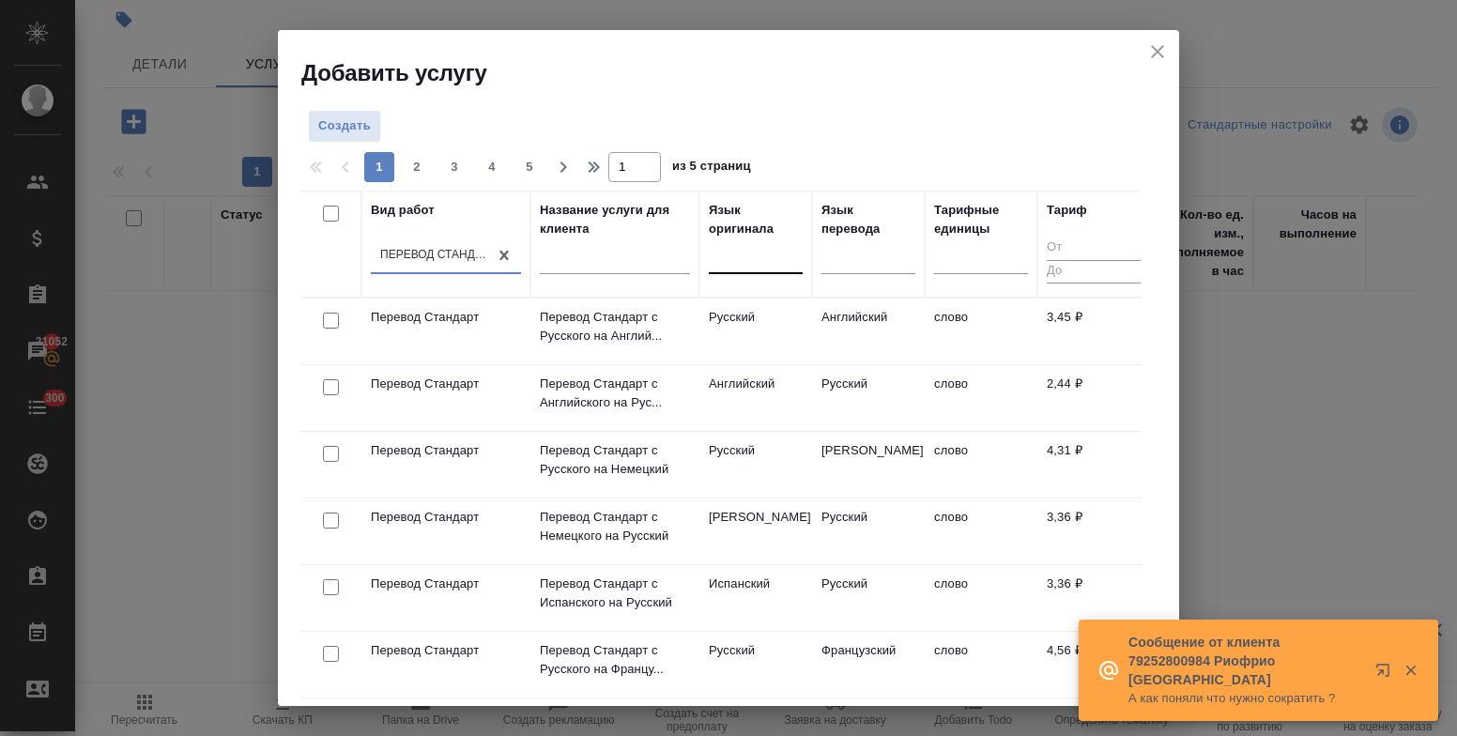
click at [723, 265] on div at bounding box center [756, 254] width 94 height 27
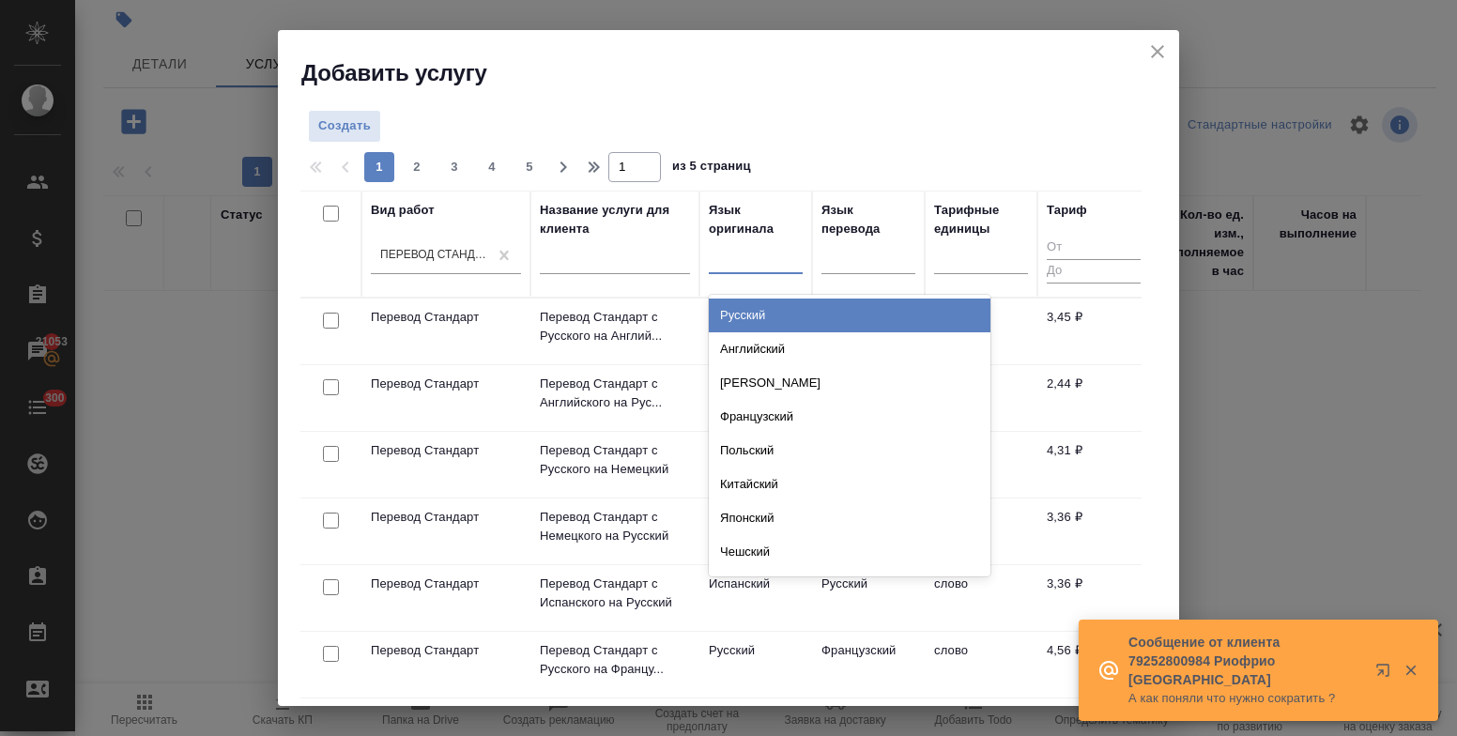
click at [744, 312] on div "Русский" at bounding box center [850, 316] width 282 height 34
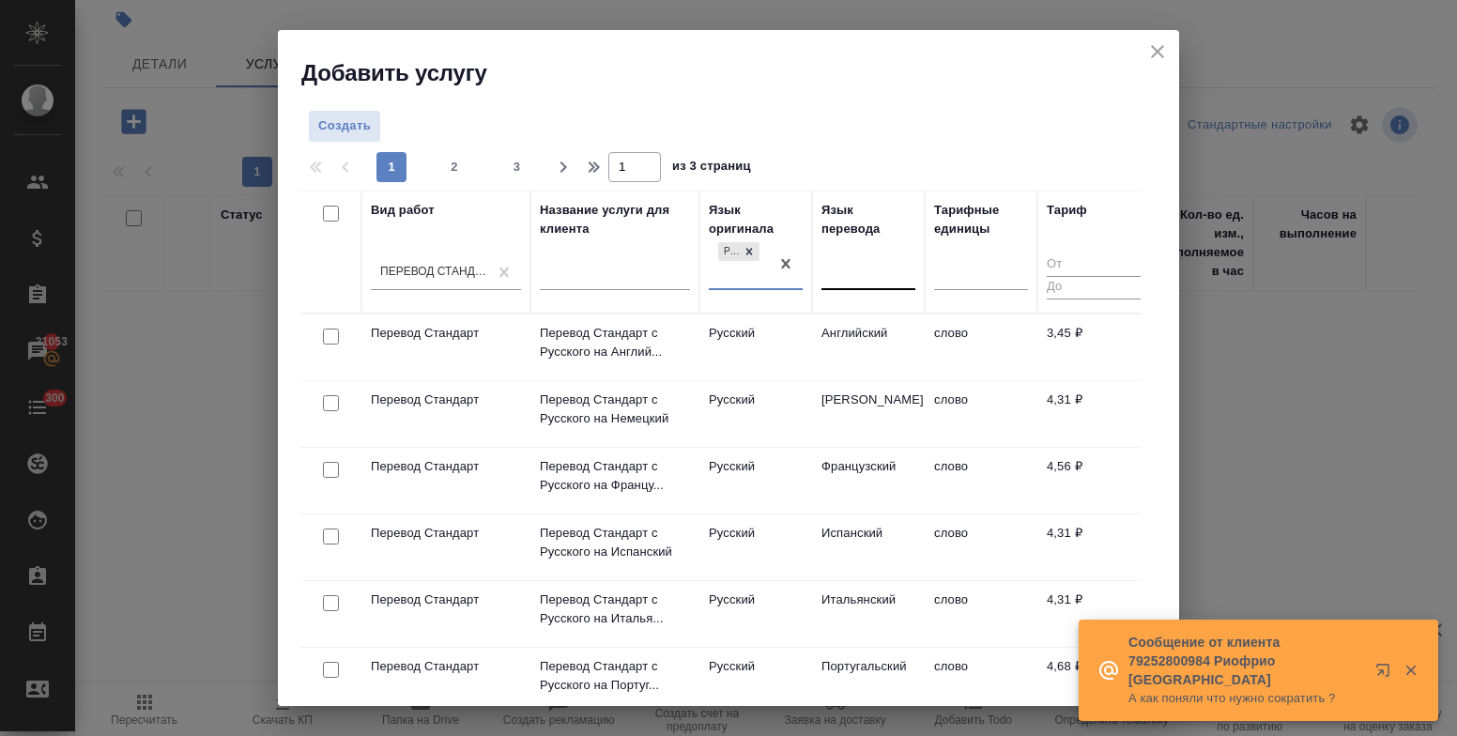
click at [840, 260] on div at bounding box center [869, 271] width 94 height 27
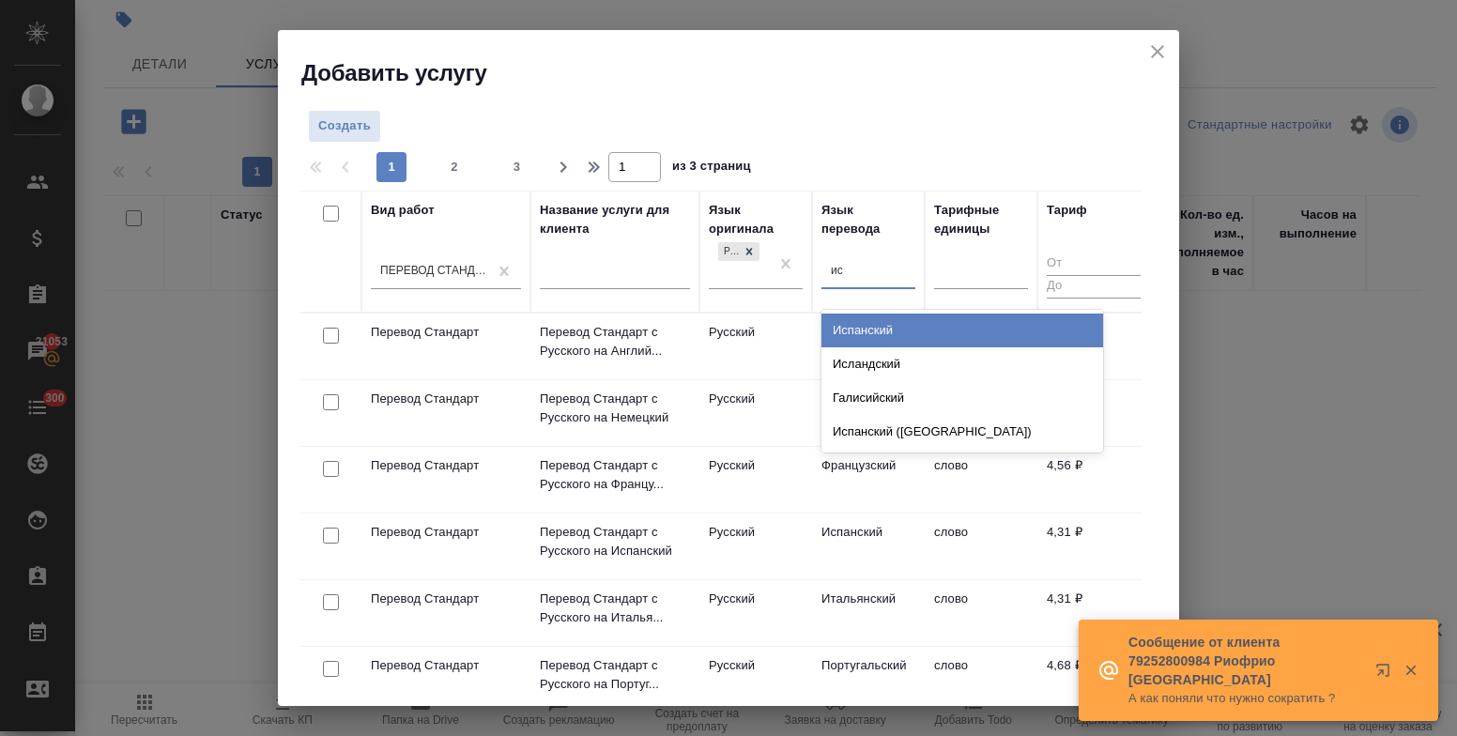
type input "исп"
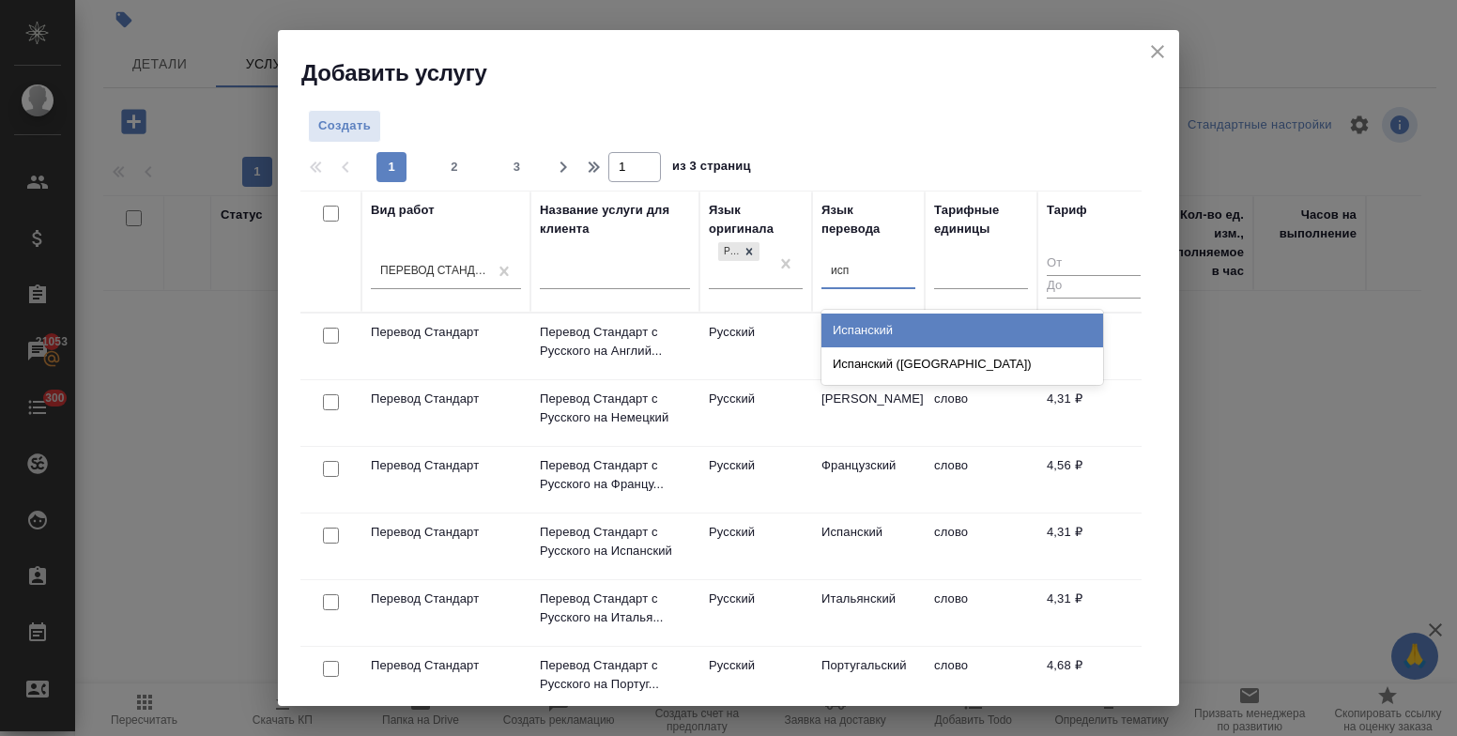
click at [849, 322] on div "Испанский" at bounding box center [963, 331] width 282 height 34
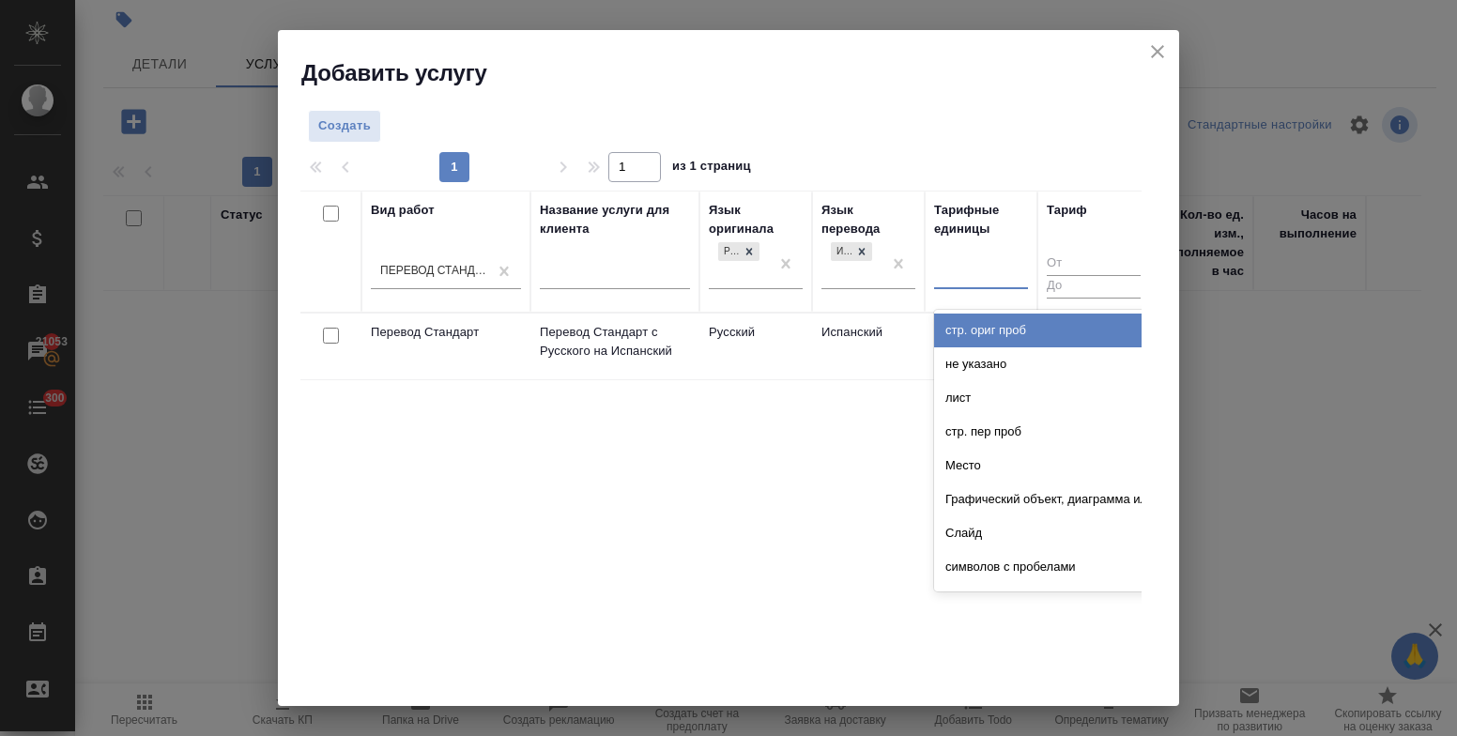
click at [974, 287] on div at bounding box center [981, 272] width 94 height 36
type input "сло"
click at [960, 330] on div "слово" at bounding box center [1075, 331] width 282 height 34
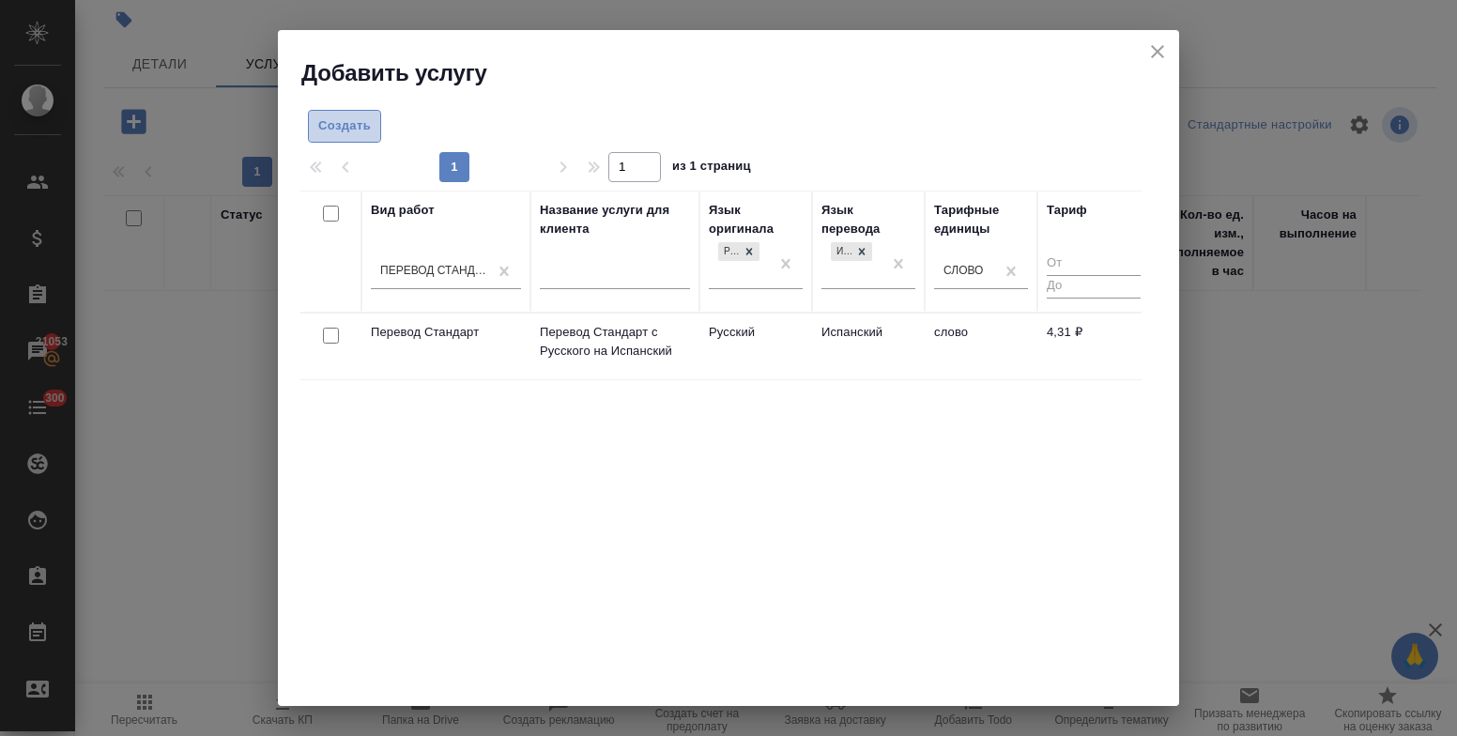
click at [335, 110] on button "Создать" at bounding box center [344, 126] width 73 height 33
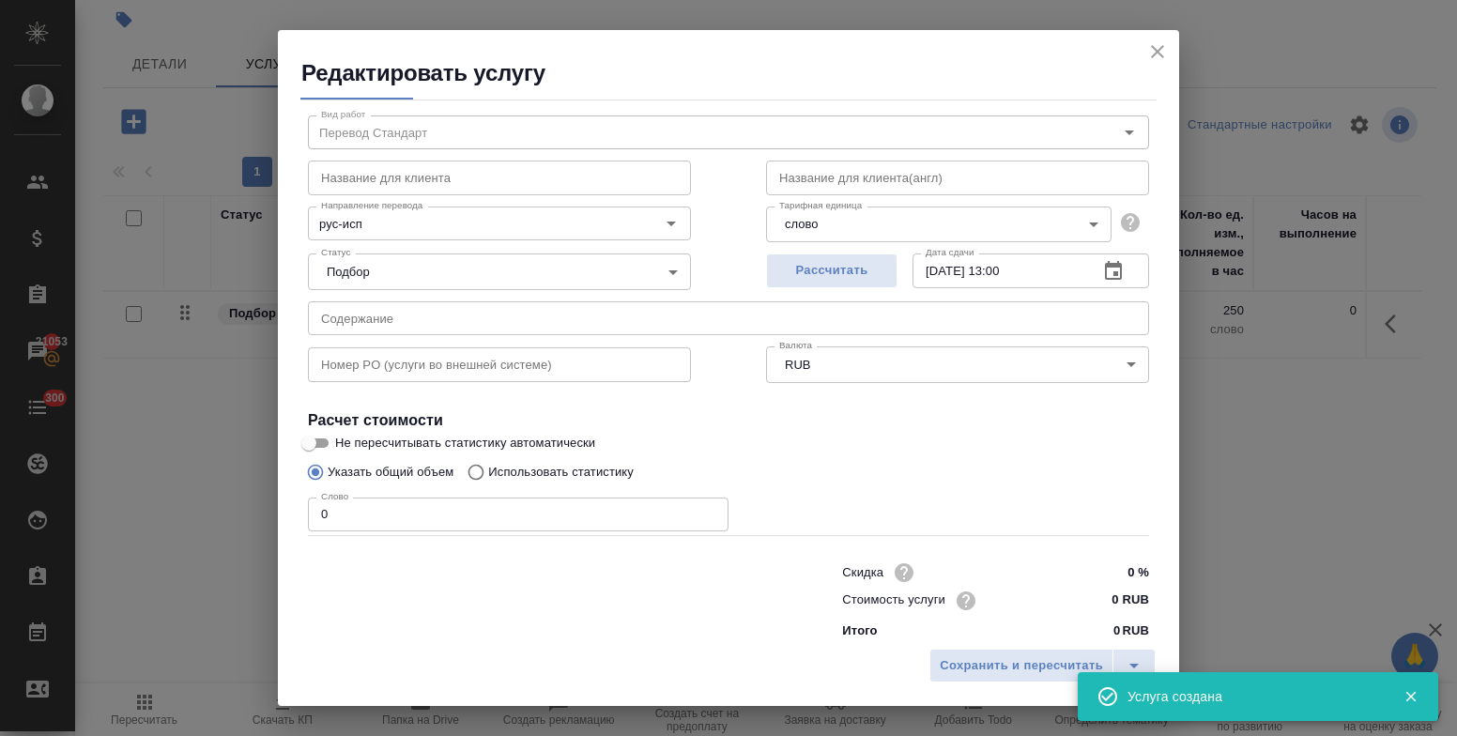
scroll to position [57, 0]
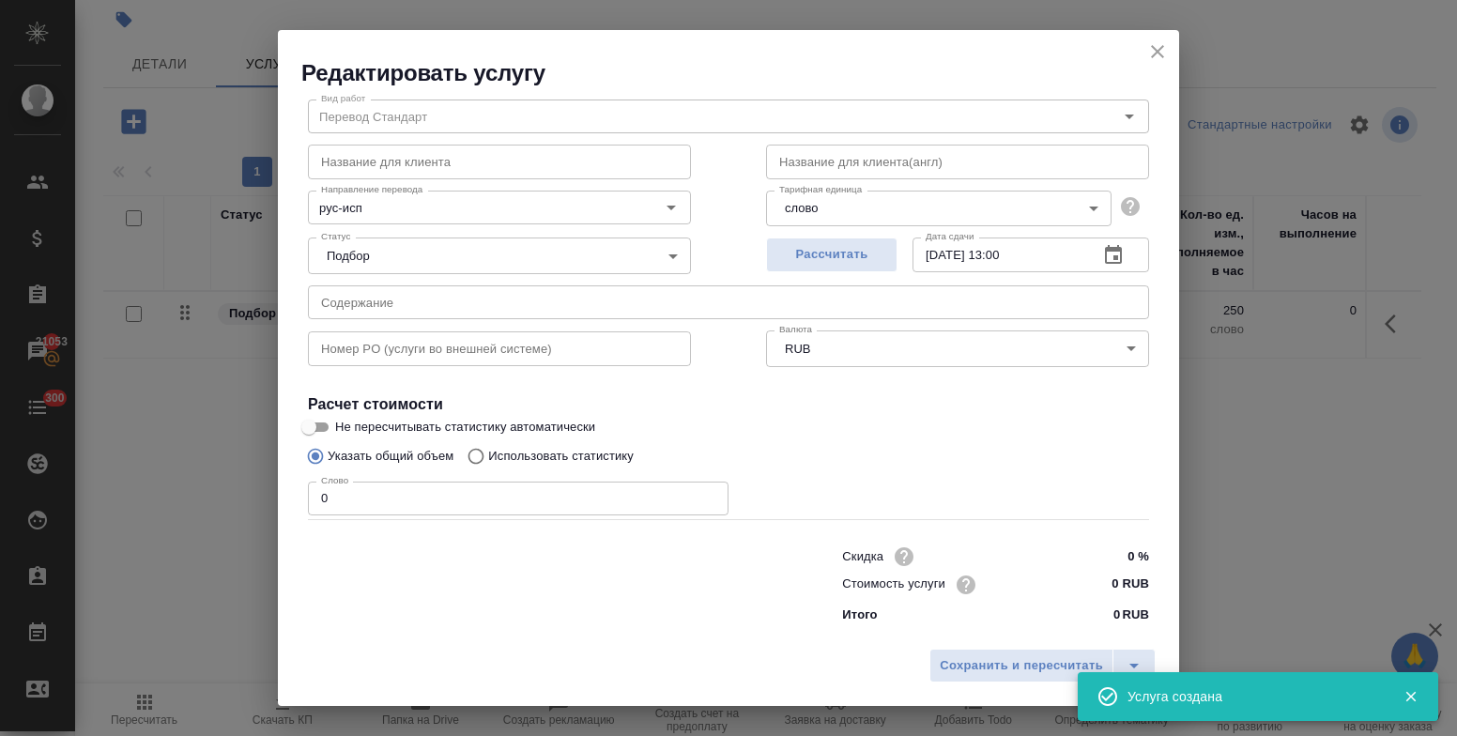
click at [1088, 586] on input "0 RUB" at bounding box center [1114, 584] width 70 height 27
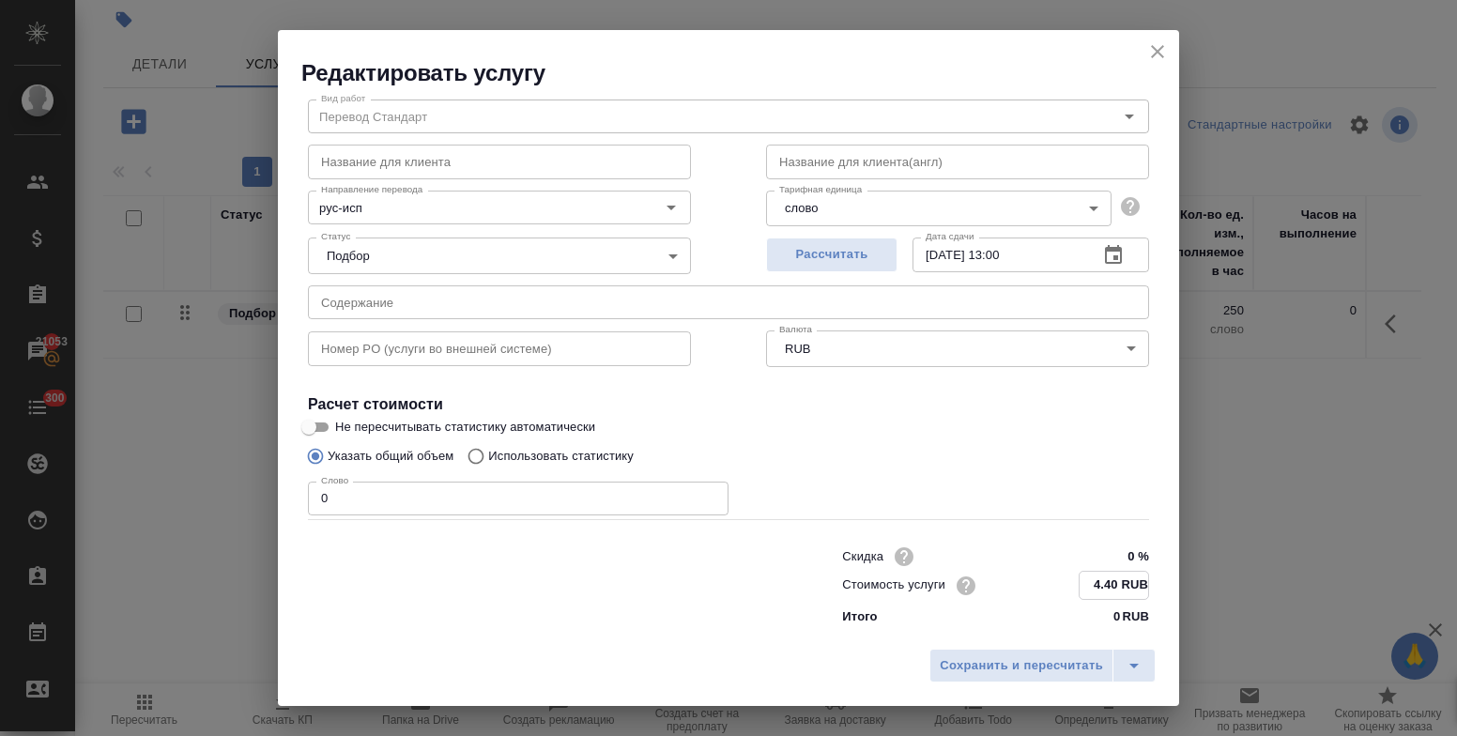
type input "4.40 RUB"
click at [989, 254] on input "24.10.2025 13:00" at bounding box center [998, 255] width 171 height 34
type input "24.10.2025 11:00"
click at [1008, 665] on span "Сохранить и пересчитать" at bounding box center [1021, 666] width 163 height 22
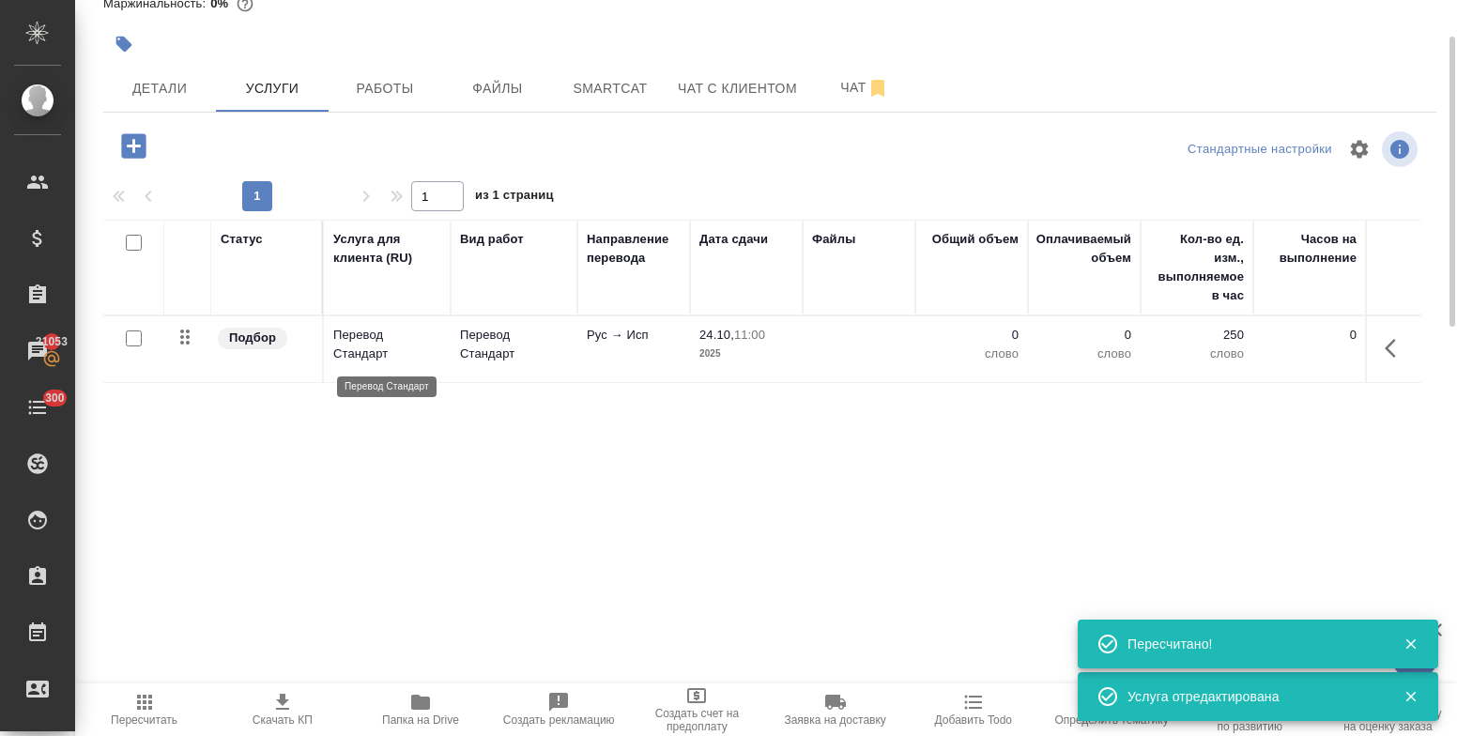
click at [376, 342] on p "Перевод Стандарт" at bounding box center [387, 345] width 108 height 38
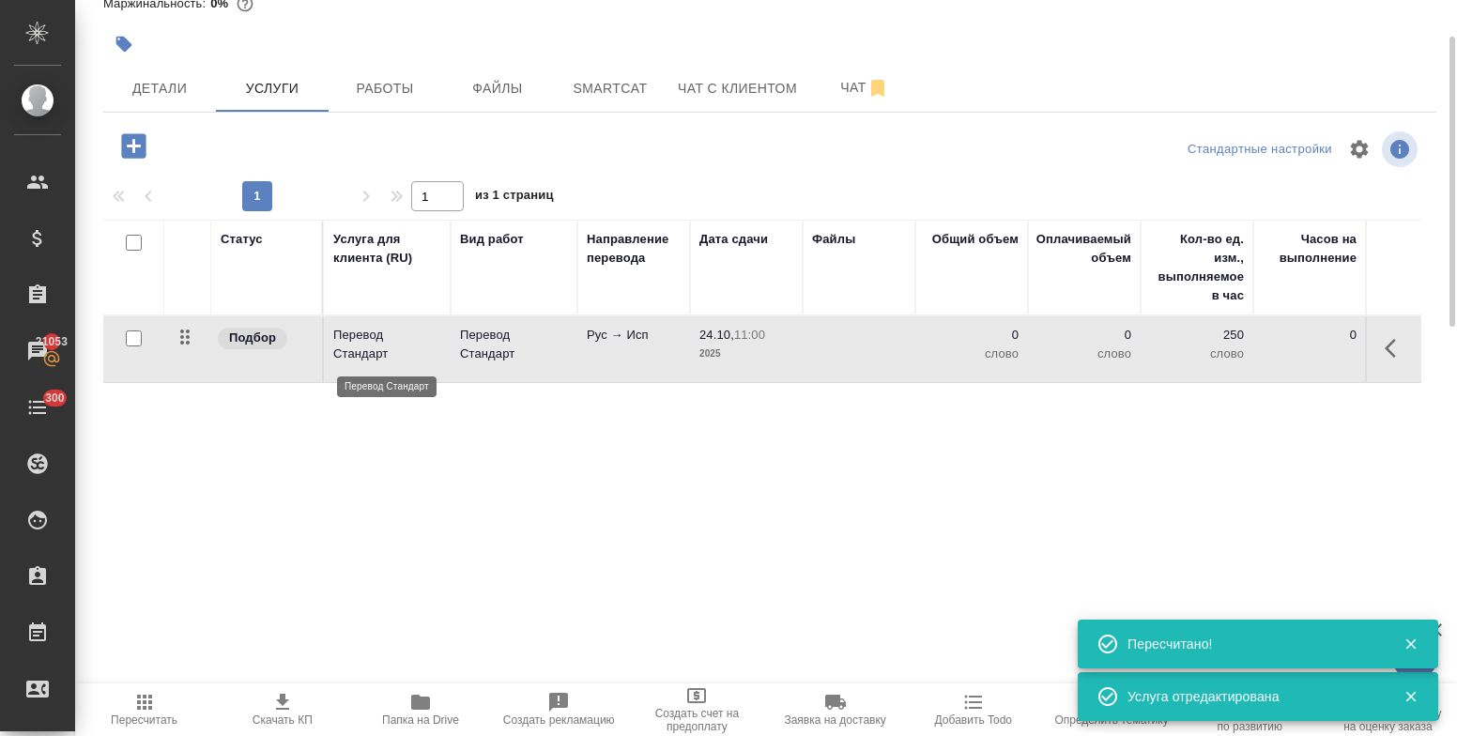
click at [376, 342] on p "Перевод Стандарт" at bounding box center [387, 345] width 108 height 38
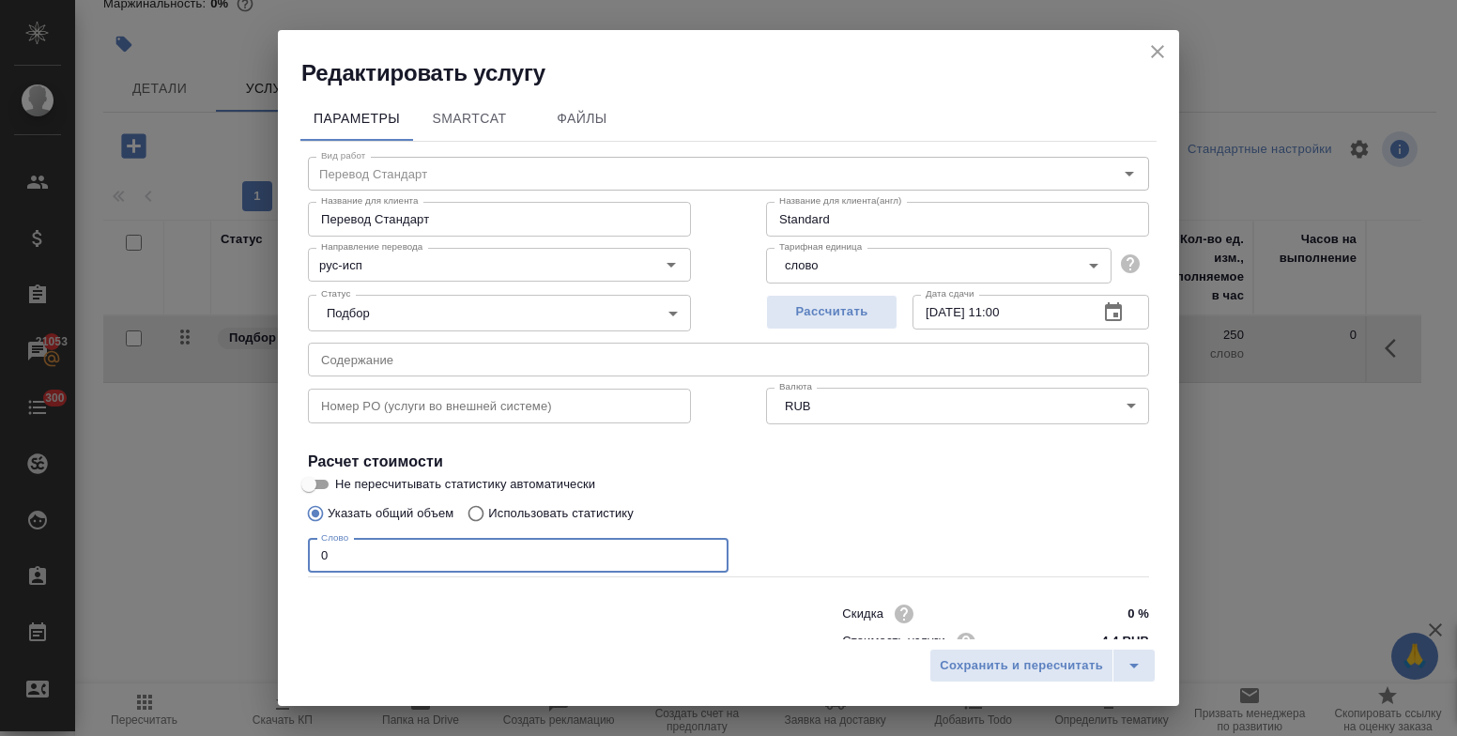
click at [318, 557] on input "0" at bounding box center [518, 556] width 421 height 34
type input "750"
click at [1026, 669] on span "Сохранить и пересчитать" at bounding box center [1021, 666] width 163 height 22
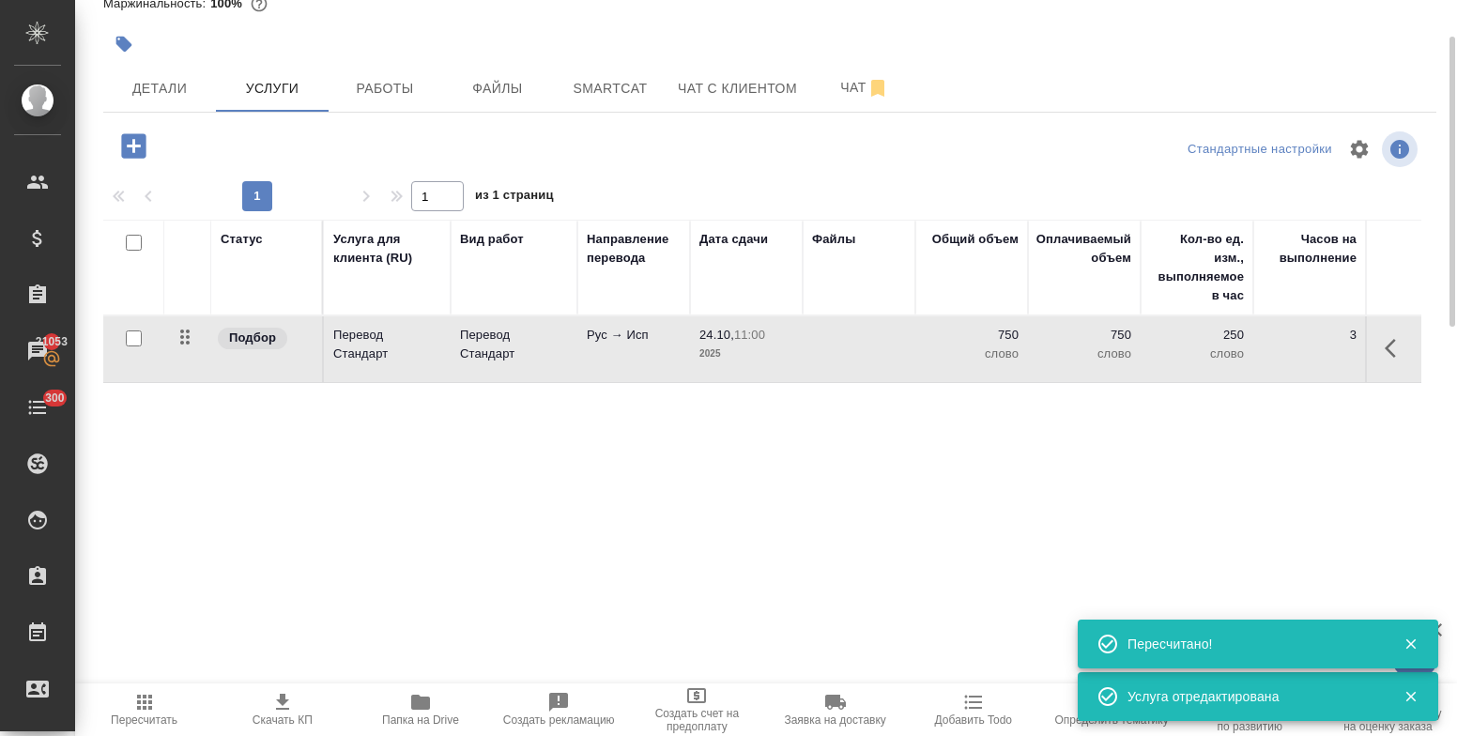
click at [138, 149] on icon "button" at bounding box center [133, 145] width 24 height 24
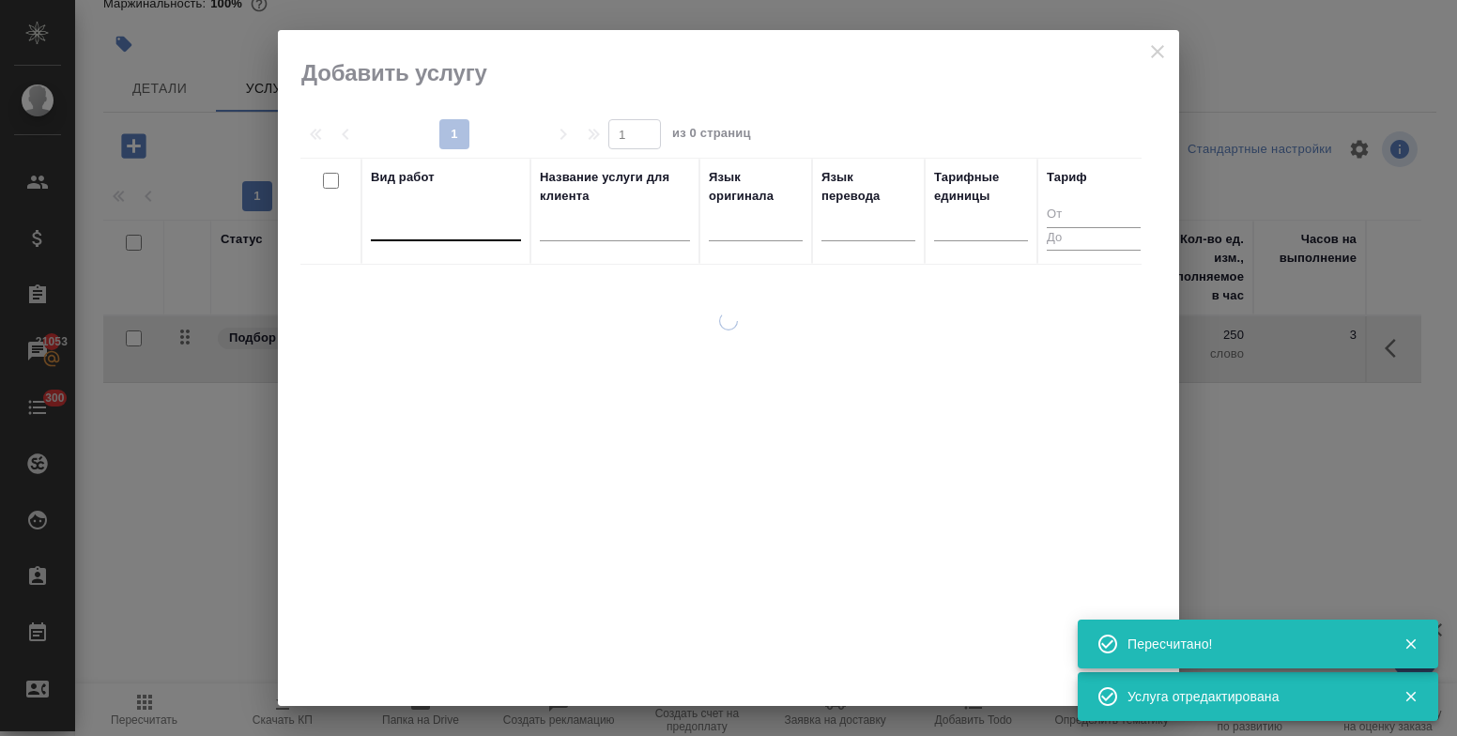
click at [439, 225] on div at bounding box center [446, 221] width 150 height 27
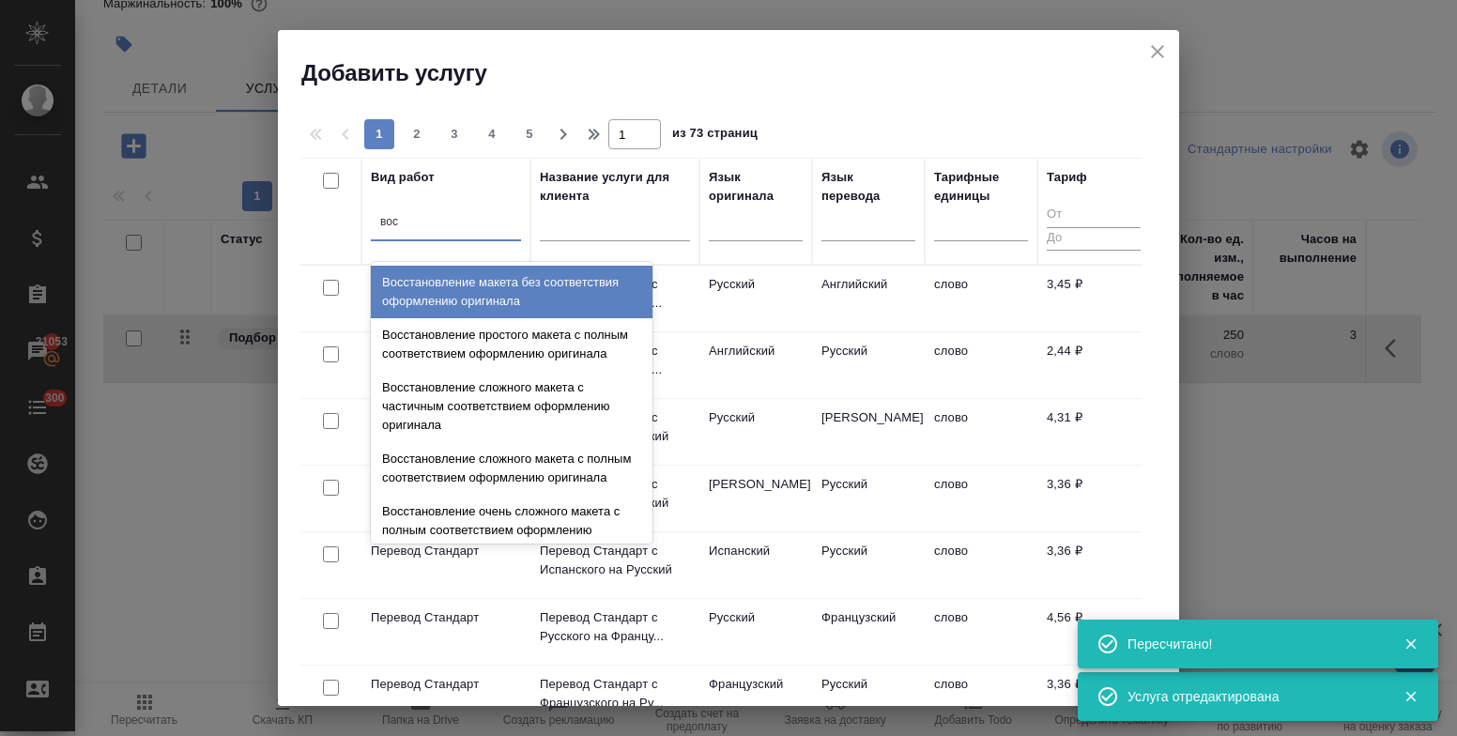
type input "восс"
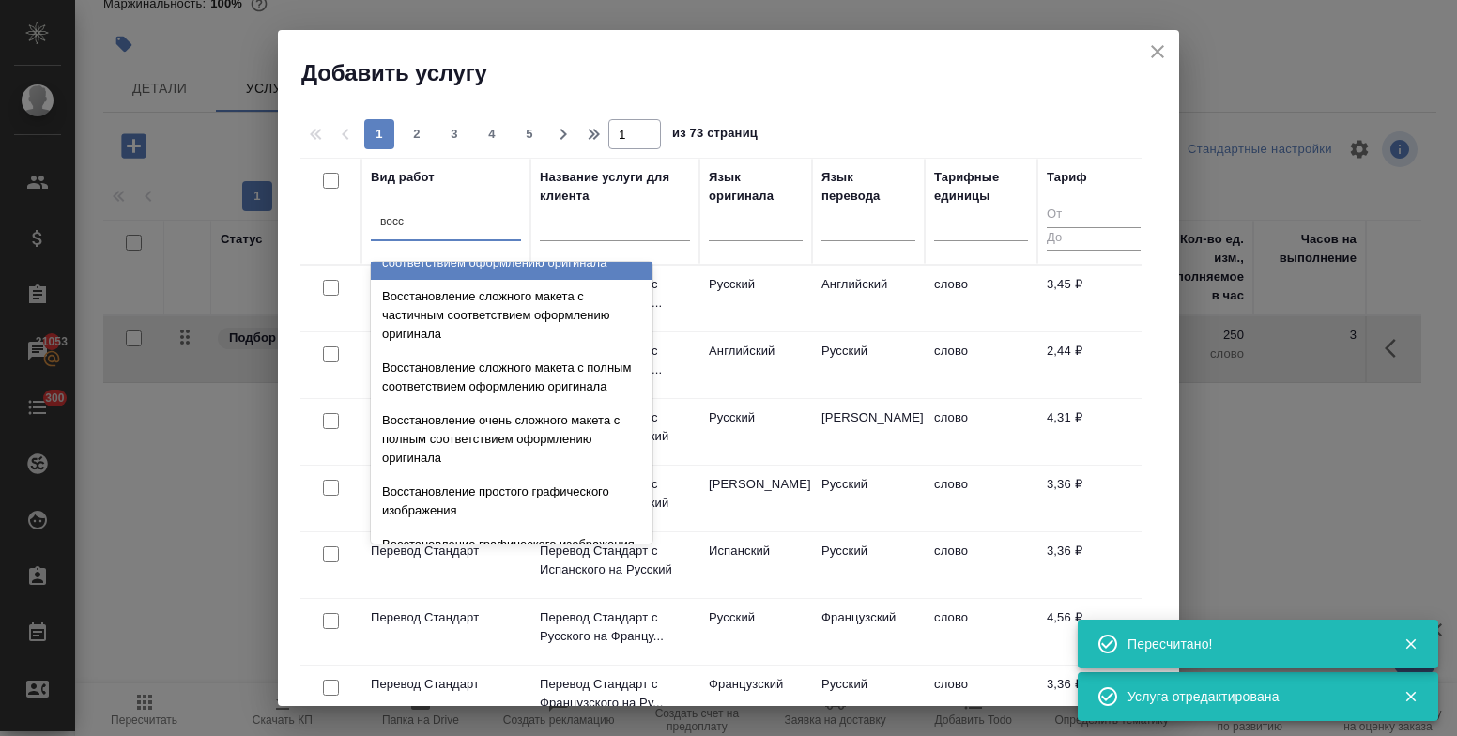
scroll to position [346, 0]
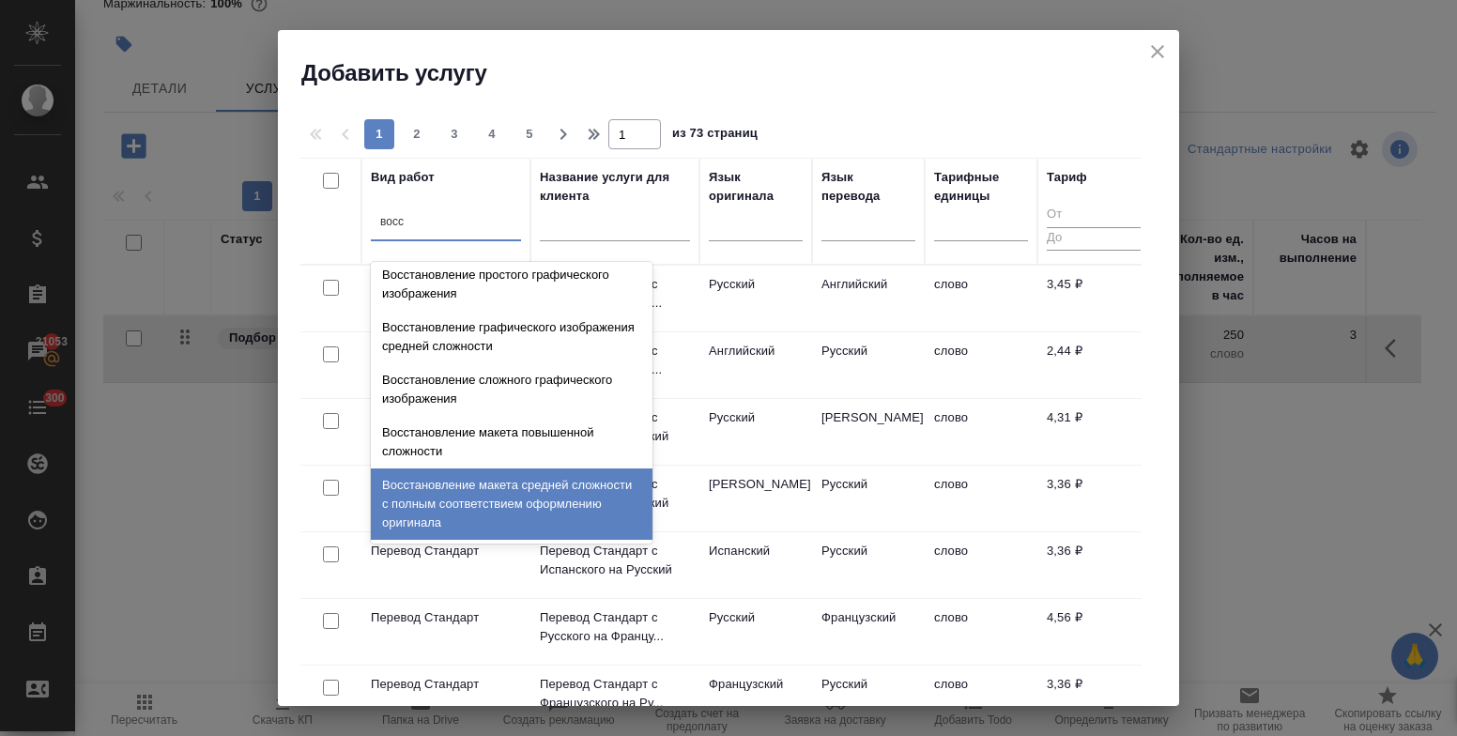
click at [469, 488] on div "Восстановление макета средней сложности с полным соответствием оформлению ориги…" at bounding box center [512, 504] width 282 height 71
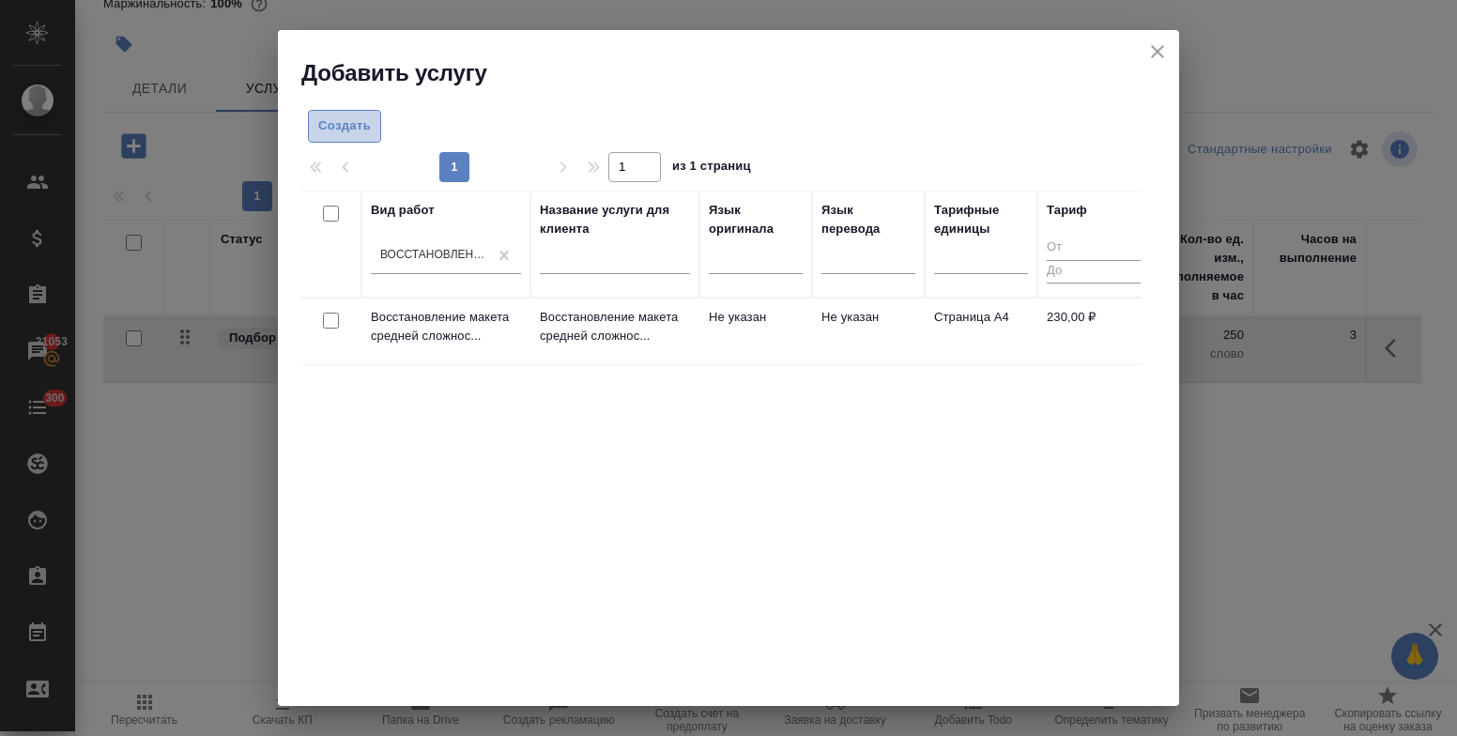
click at [356, 124] on span "Создать" at bounding box center [344, 126] width 53 height 22
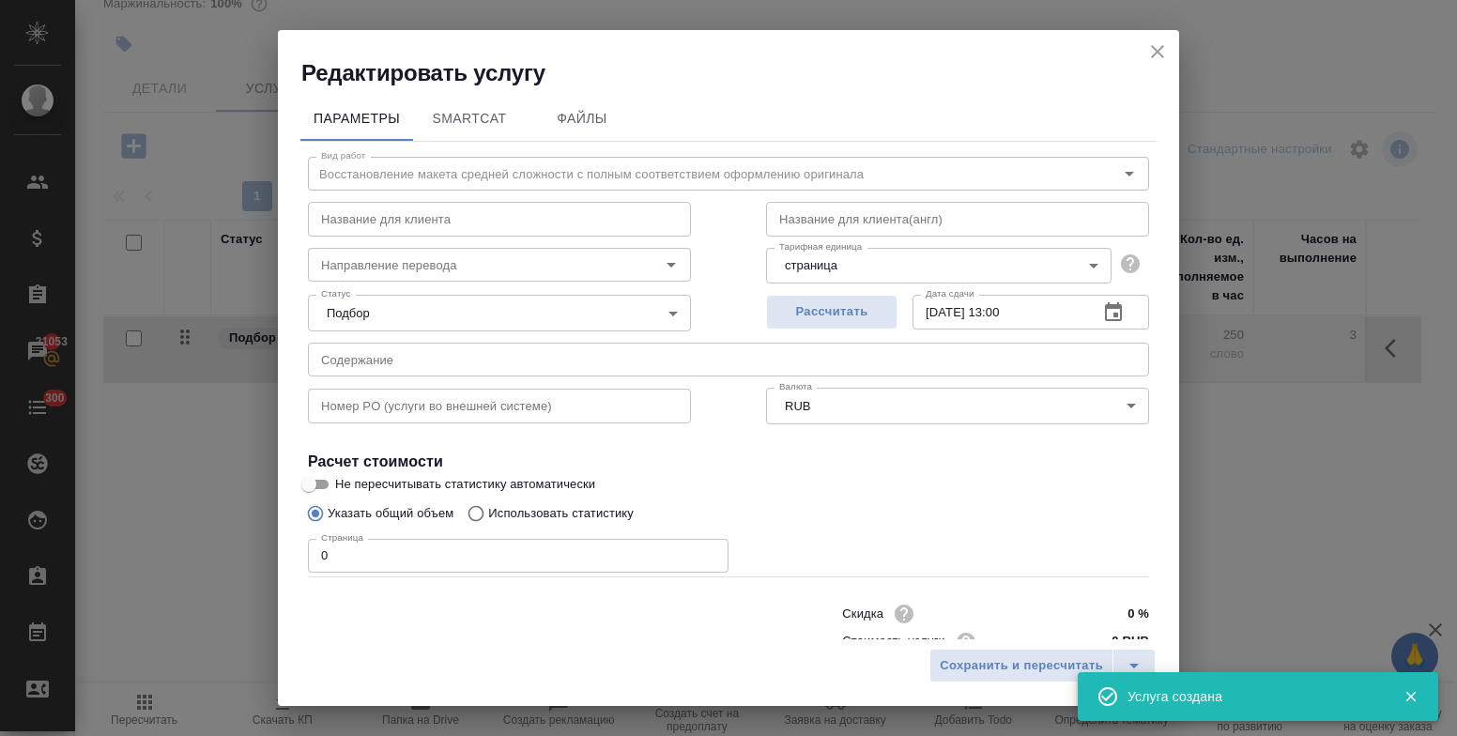
click at [291, 554] on div "Параметры SmartCat Файлы Вид работ Восстановление макета средней сложности с по…" at bounding box center [728, 363] width 901 height 551
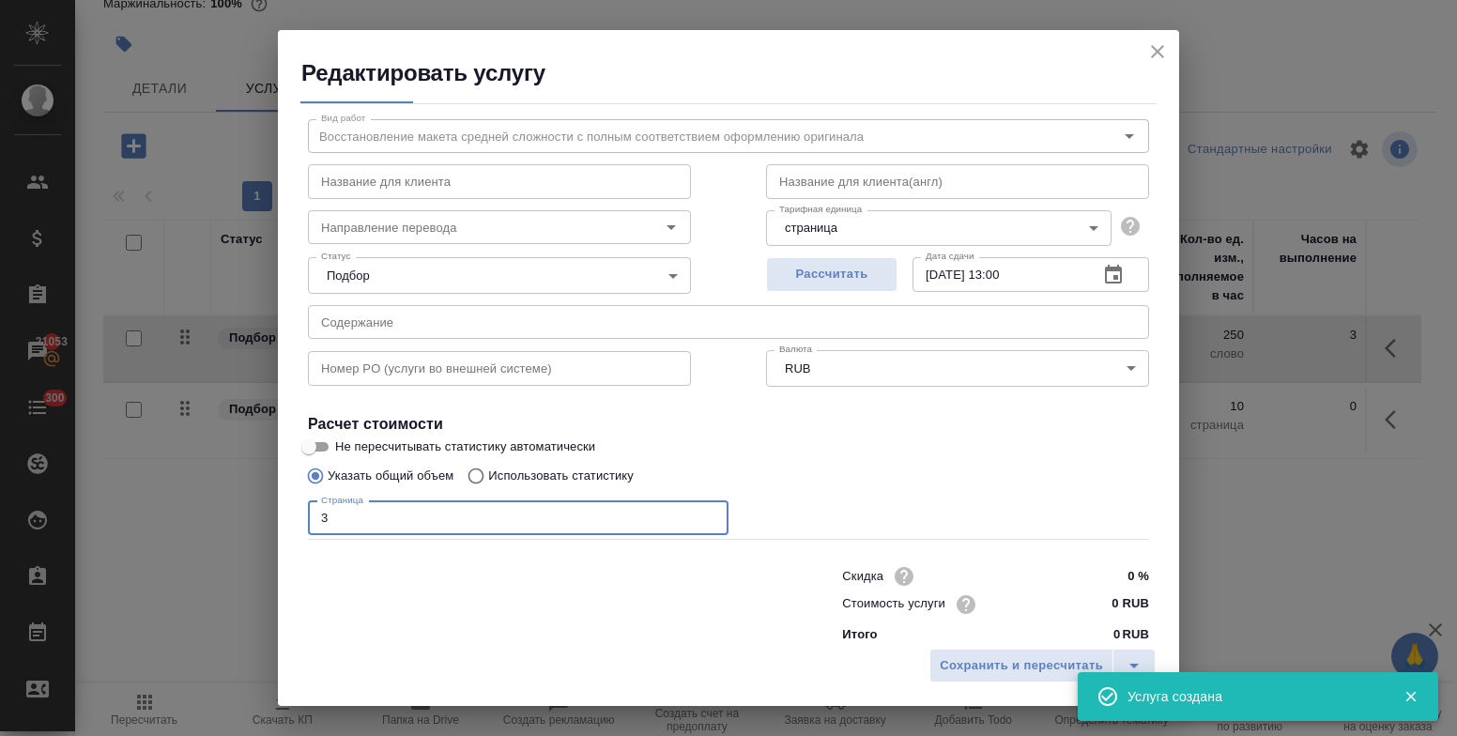
scroll to position [57, 0]
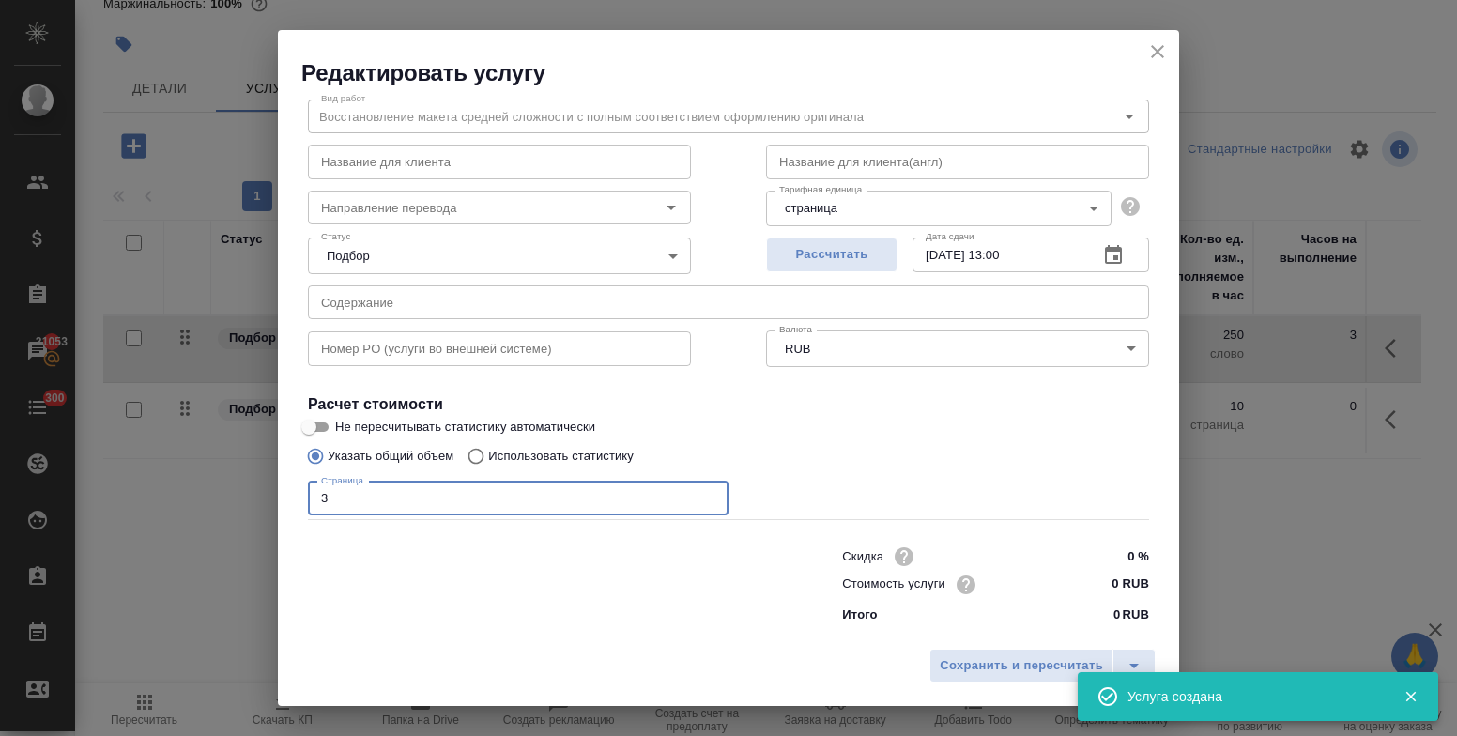
type input "3"
click at [1079, 584] on input "0 RUB" at bounding box center [1114, 584] width 70 height 27
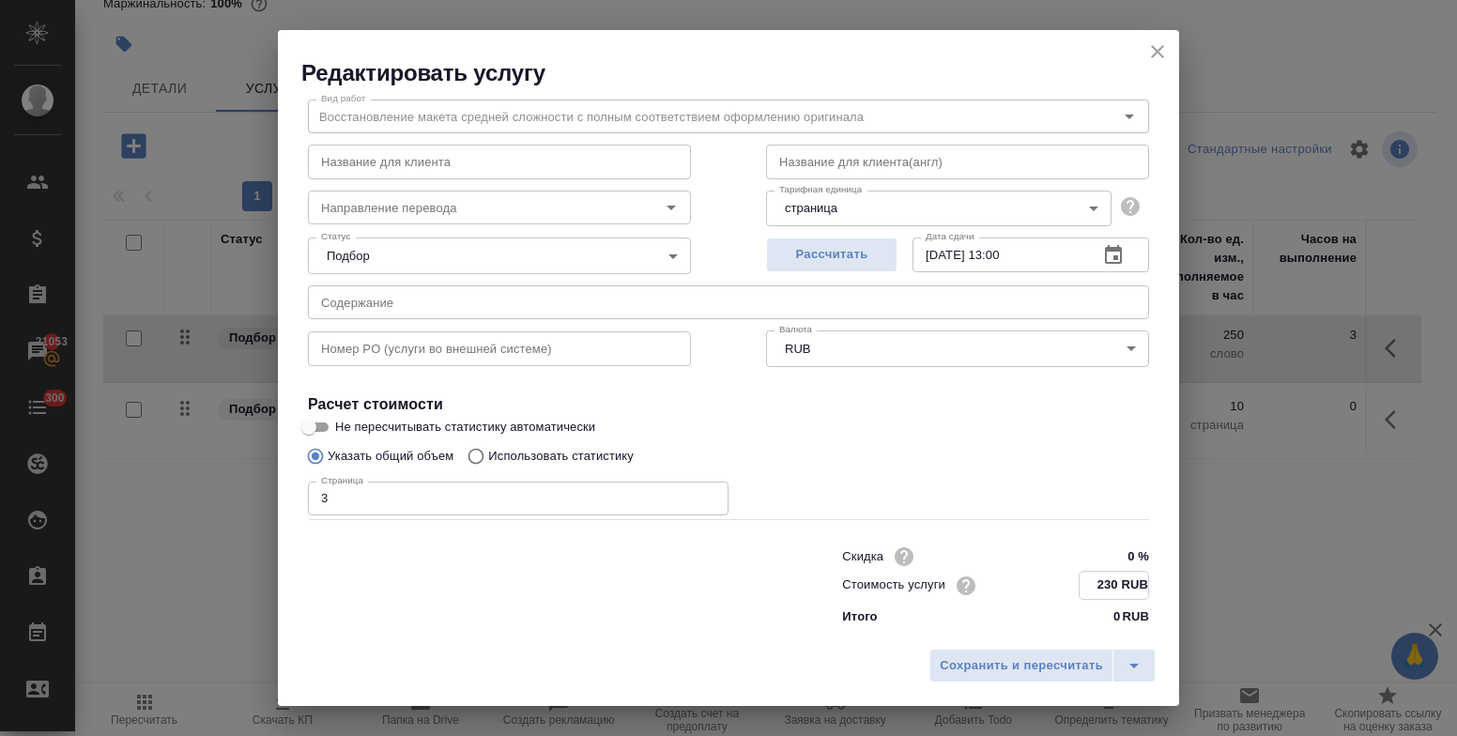
type input "230 RUB"
click at [991, 254] on input "24.10.2025 13:00" at bounding box center [998, 255] width 171 height 34
type input "24.10.2025 11:00"
click at [1028, 675] on span "Сохранить и пересчитать" at bounding box center [1021, 666] width 163 height 22
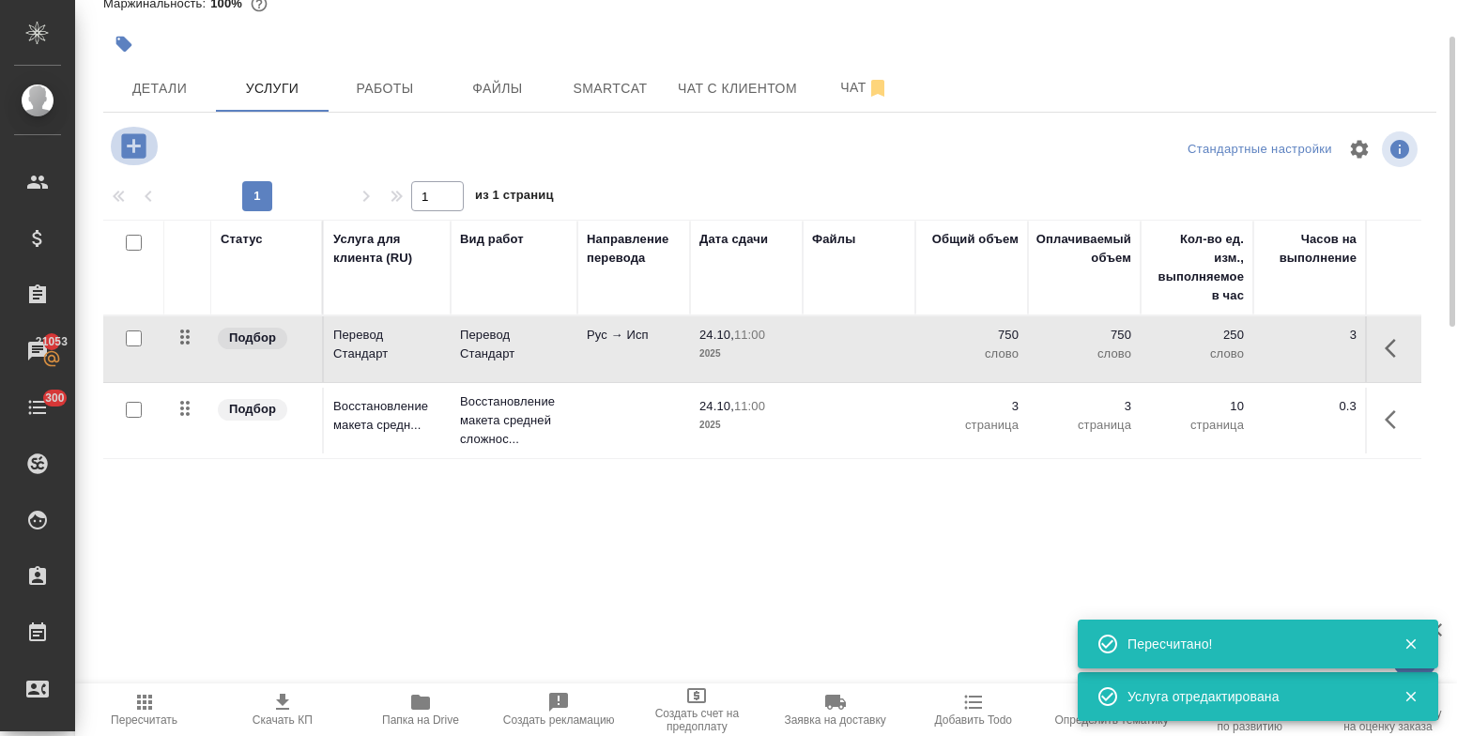
click at [132, 153] on icon "button" at bounding box center [133, 145] width 24 height 24
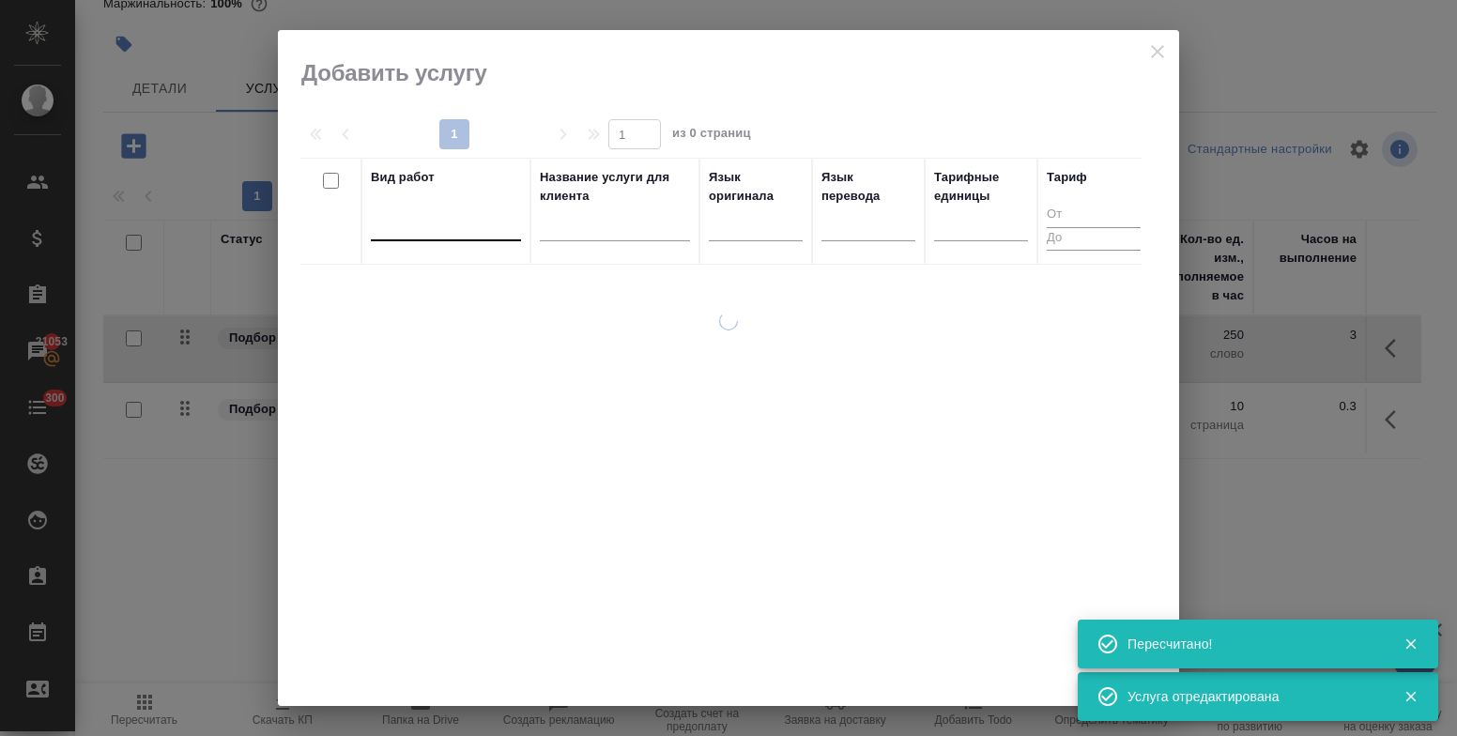
click at [410, 223] on div at bounding box center [446, 221] width 150 height 27
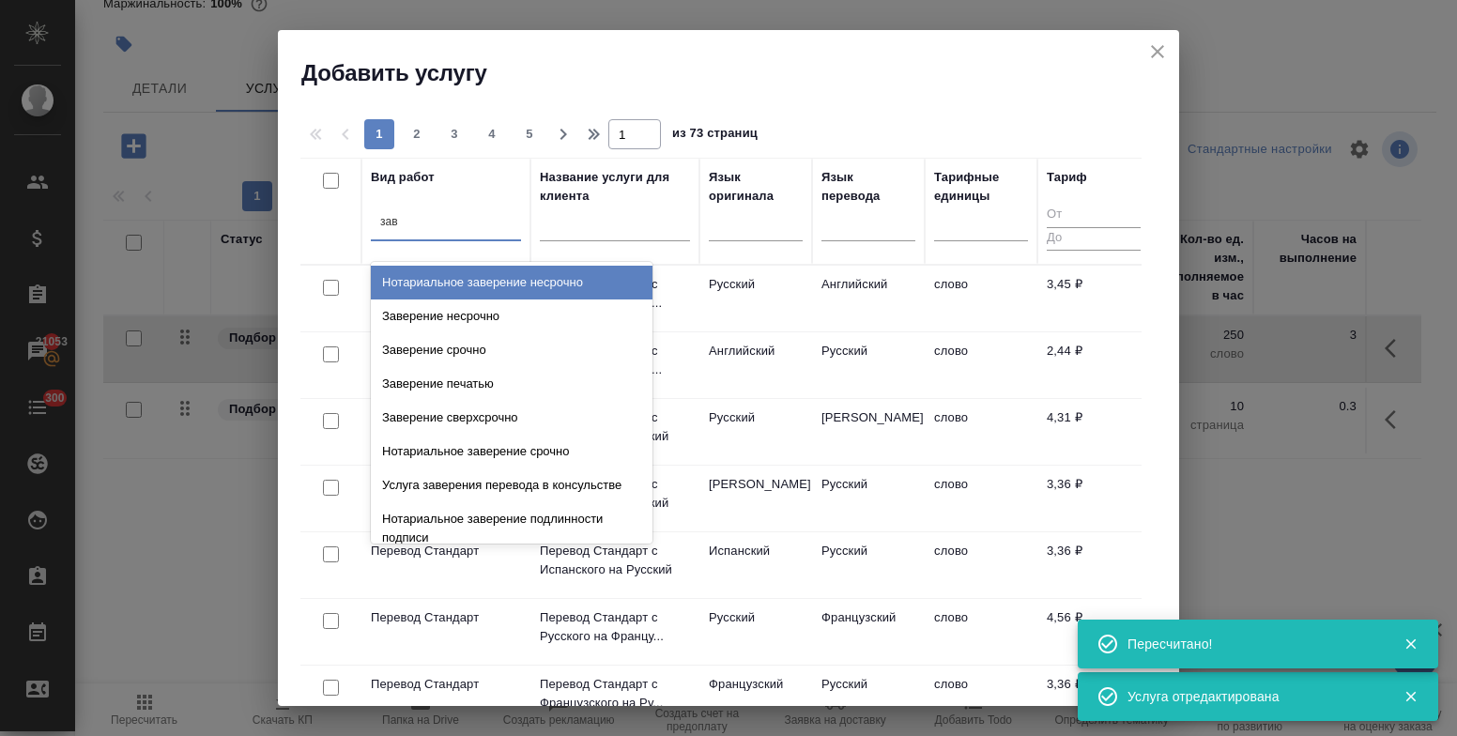
type input "заве"
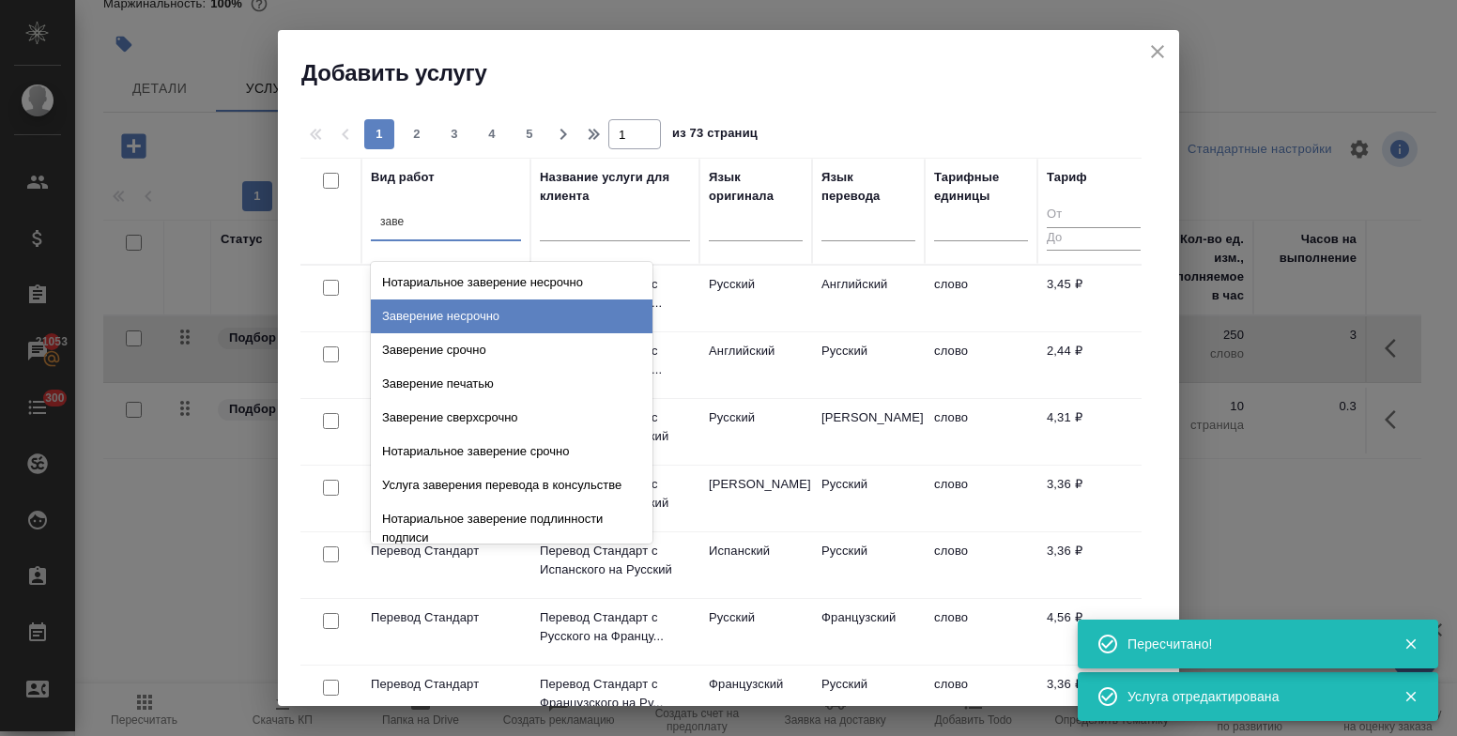
click at [431, 311] on div "Заверение несрочно" at bounding box center [512, 317] width 282 height 34
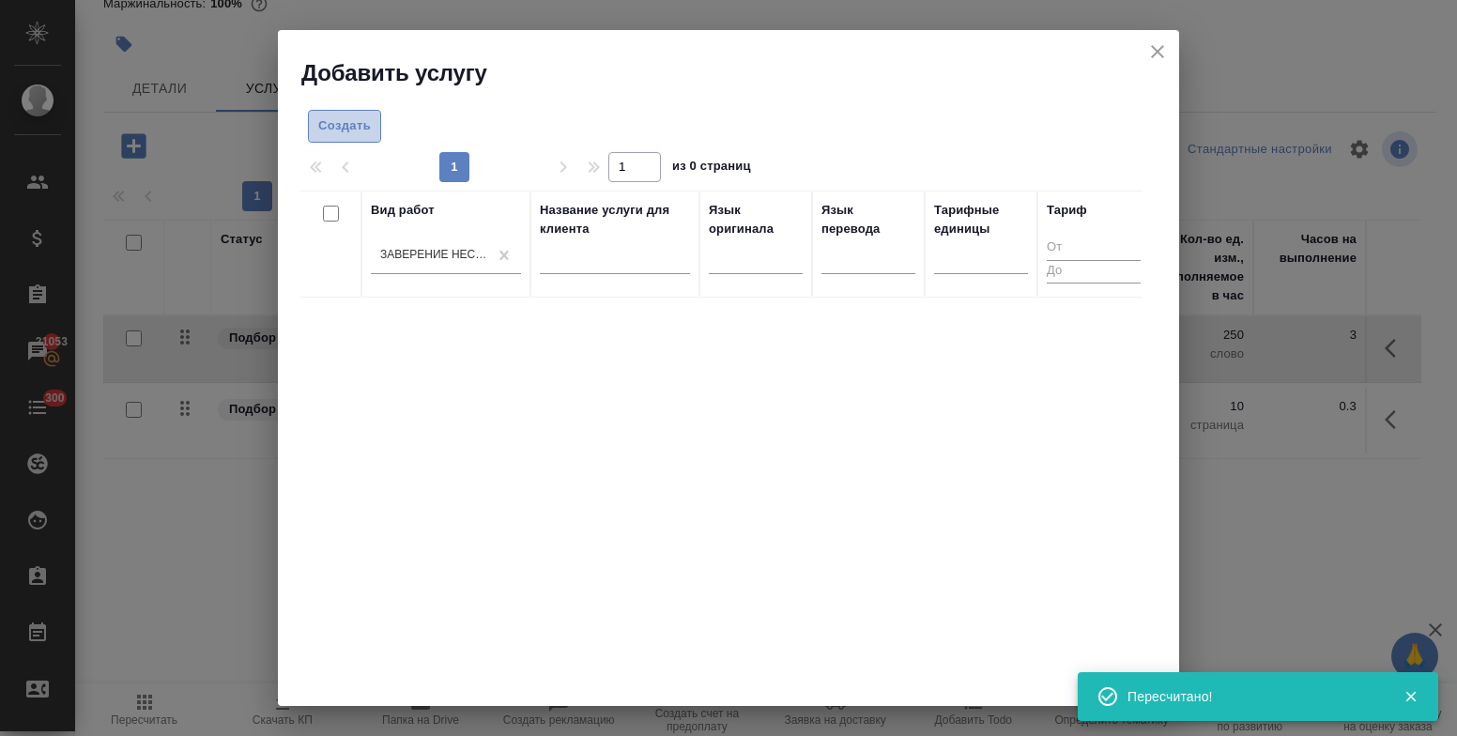
click at [335, 115] on button "Создать" at bounding box center [344, 126] width 73 height 33
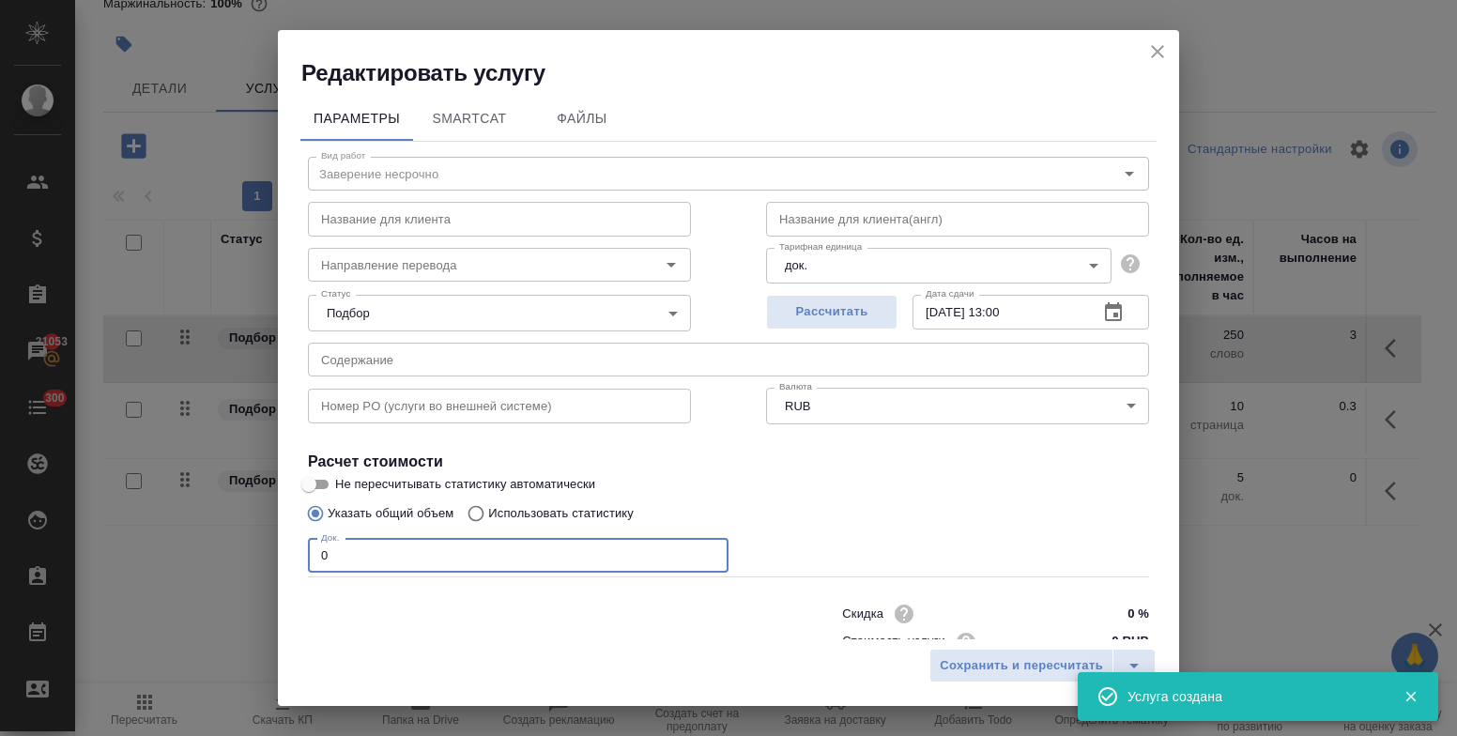
click at [295, 548] on div "Параметры SmartCat Файлы Вид работ Заверение несрочно Вид работ Название для кл…" at bounding box center [728, 363] width 901 height 551
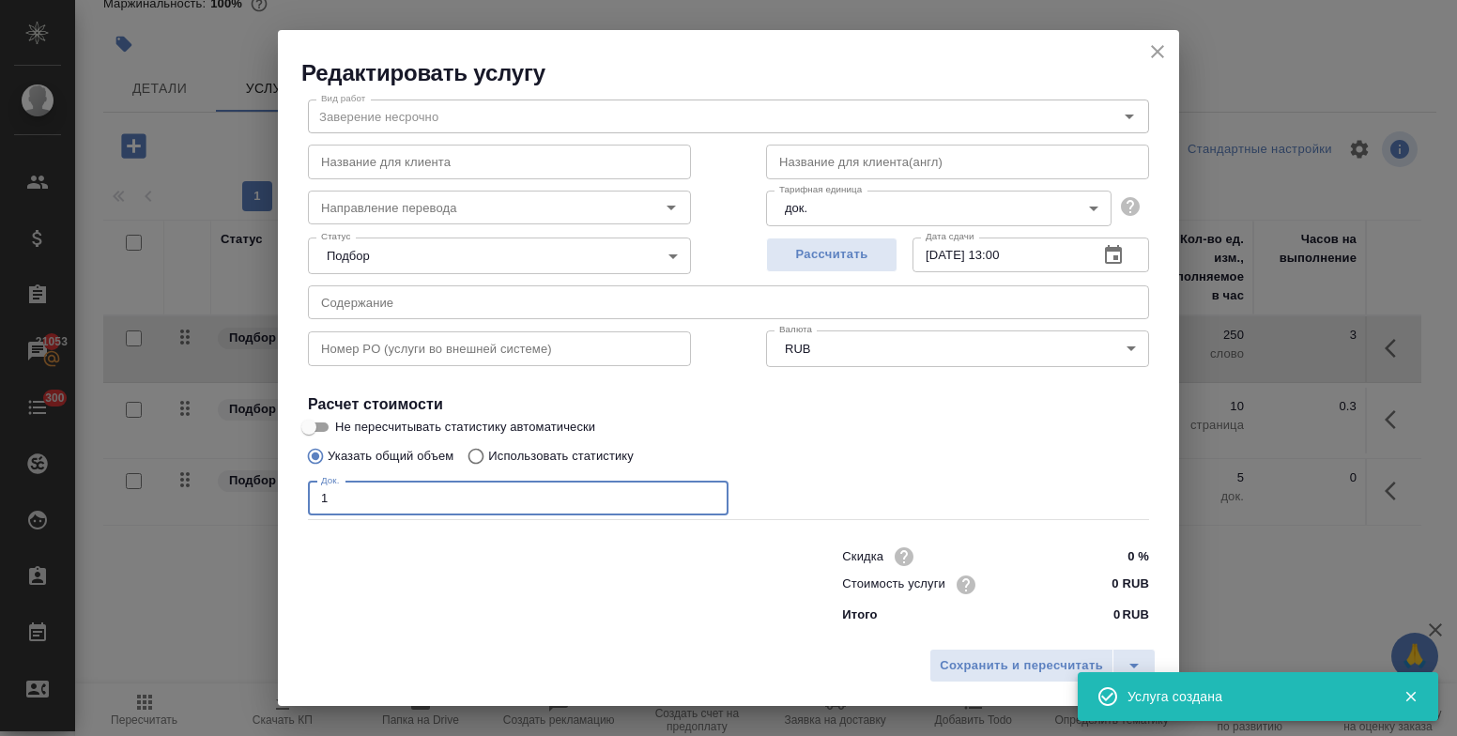
type input "1"
click at [1092, 585] on input "0 RUB" at bounding box center [1114, 585] width 69 height 27
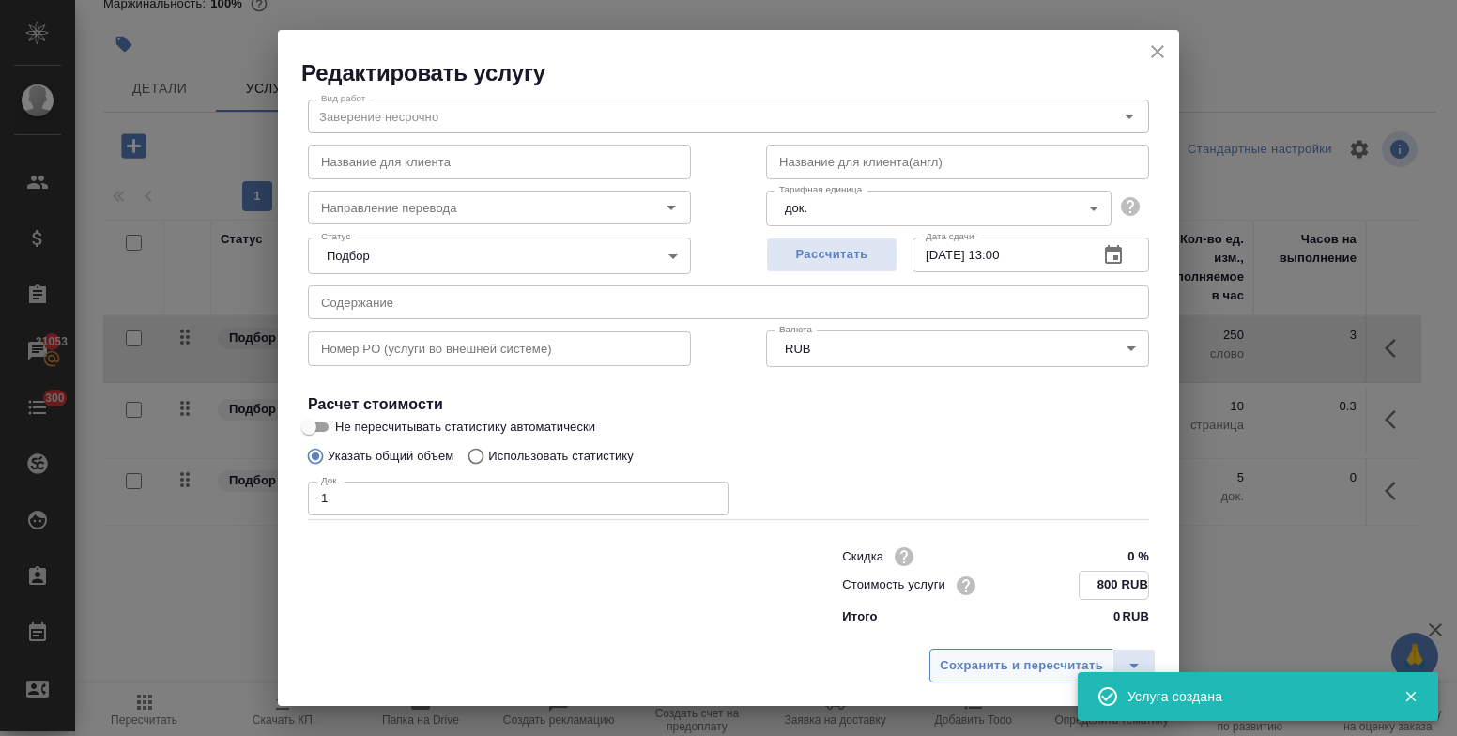
type input "800 RUB"
drag, startPoint x: 1056, startPoint y: 652, endPoint x: 1046, endPoint y: 653, distance: 10.5
click at [1053, 653] on button "Сохранить и пересчитать" at bounding box center [1022, 666] width 184 height 34
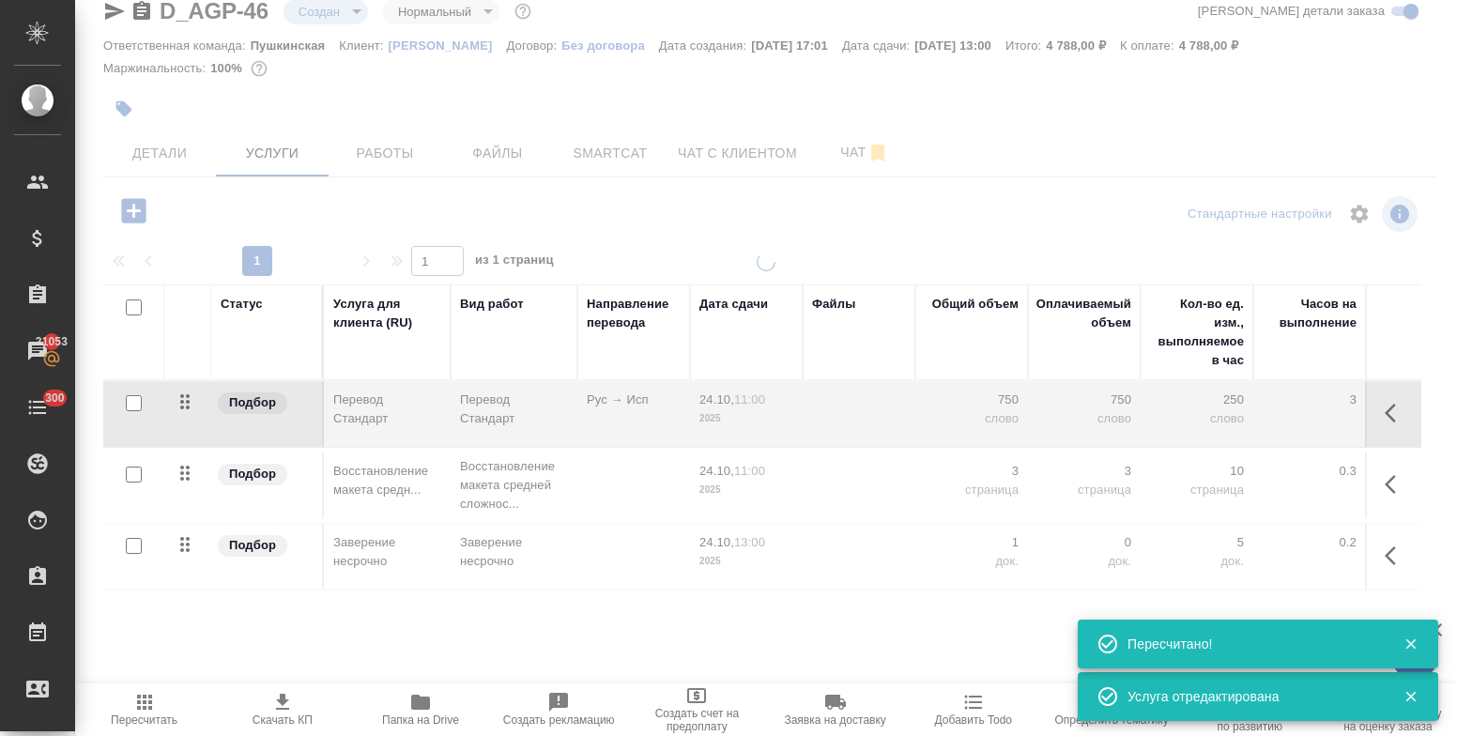
click at [131, 214] on div at bounding box center [766, 339] width 1382 height 736
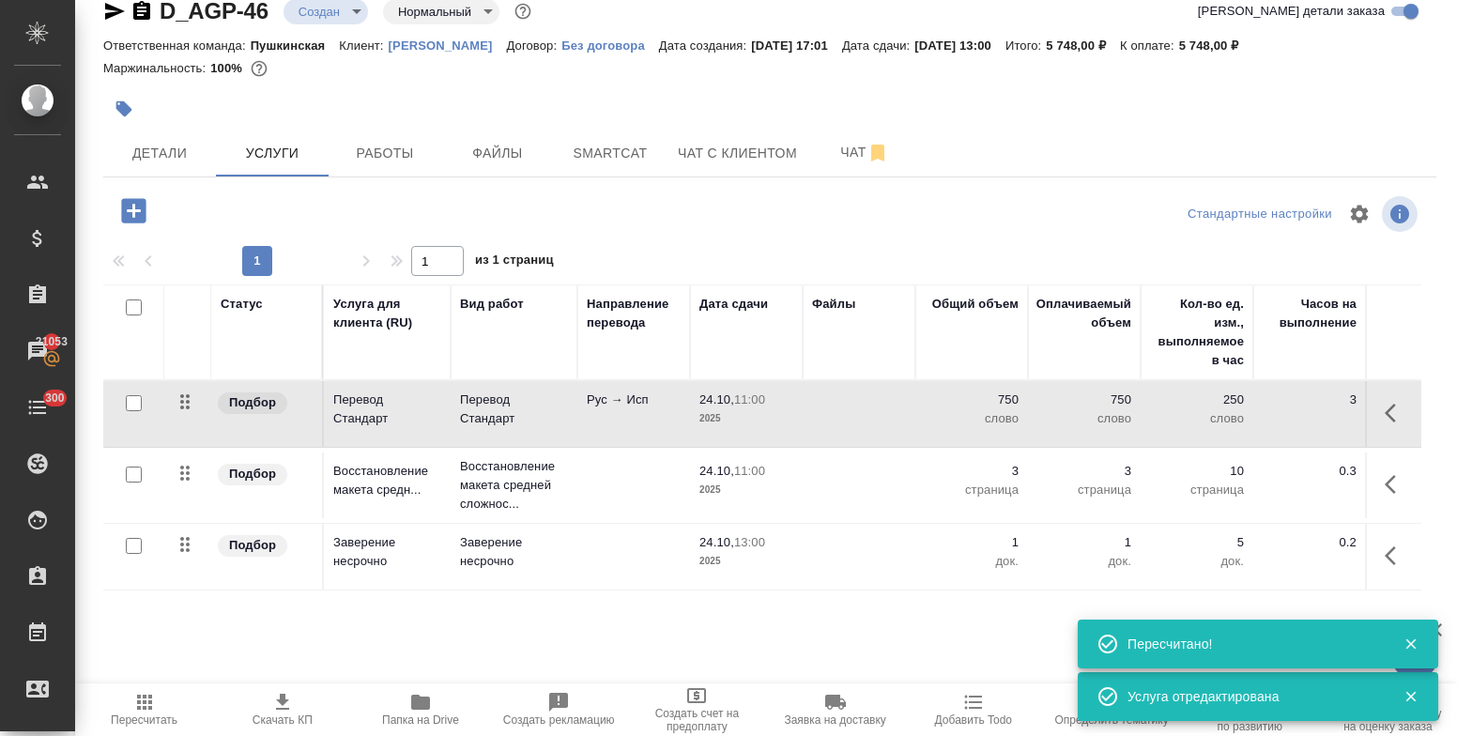
click at [131, 215] on icon "button" at bounding box center [133, 210] width 24 height 24
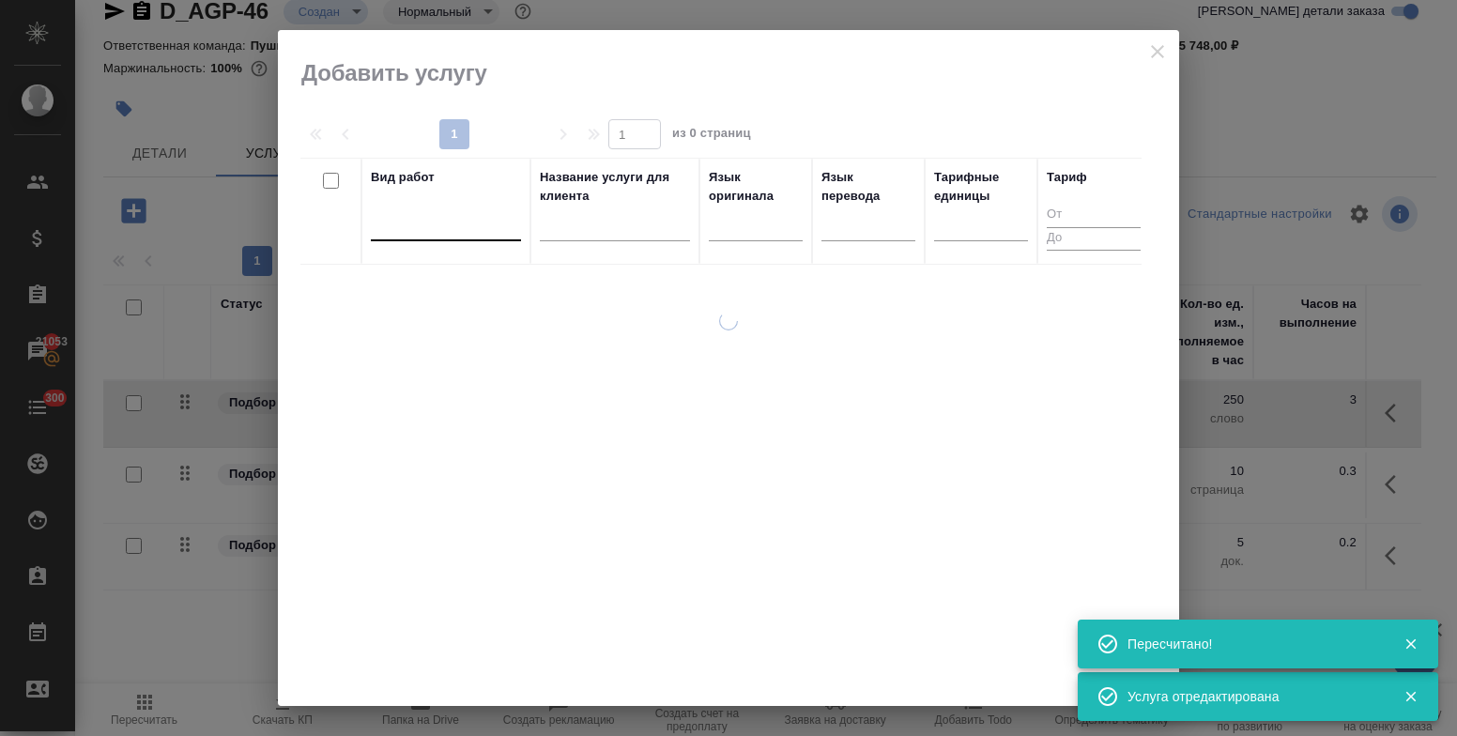
click at [416, 229] on div at bounding box center [446, 221] width 150 height 27
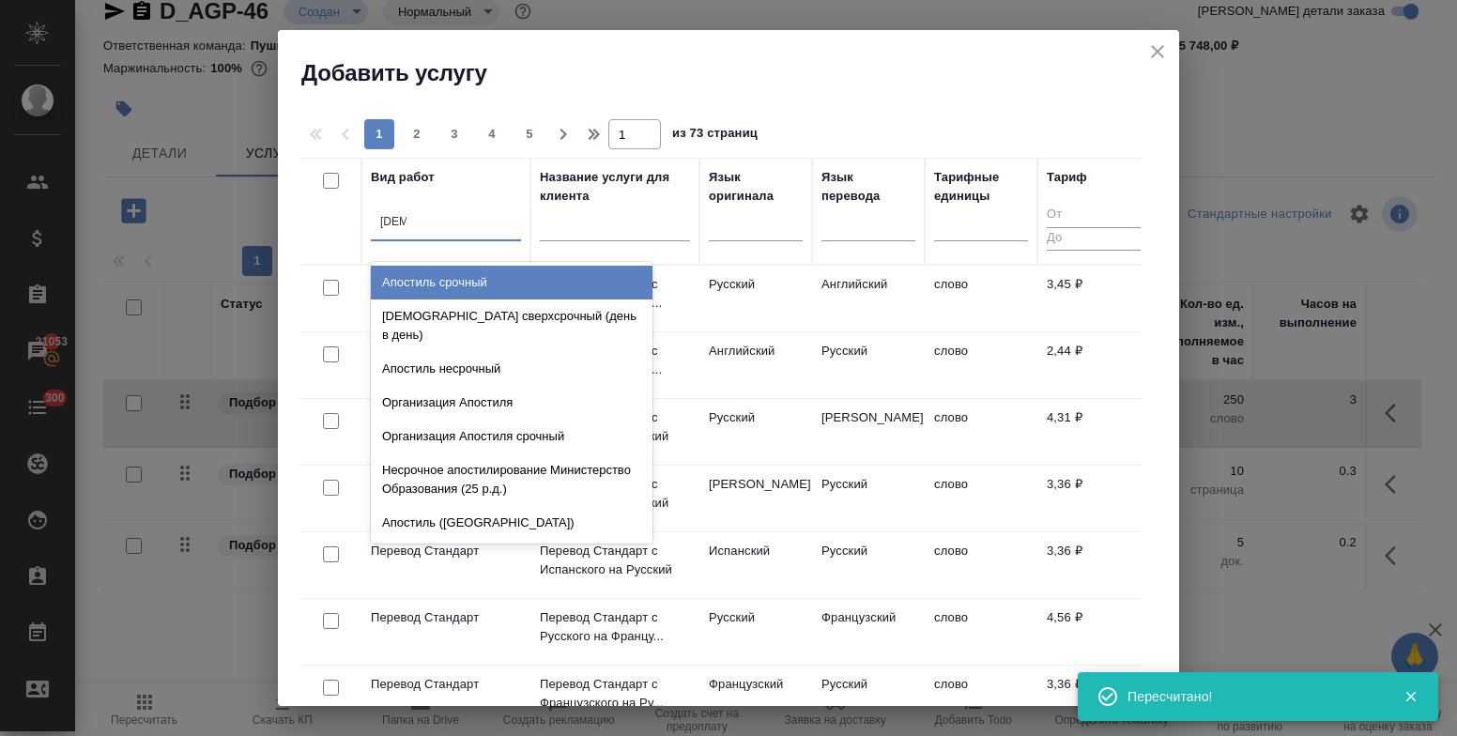
type input "апости"
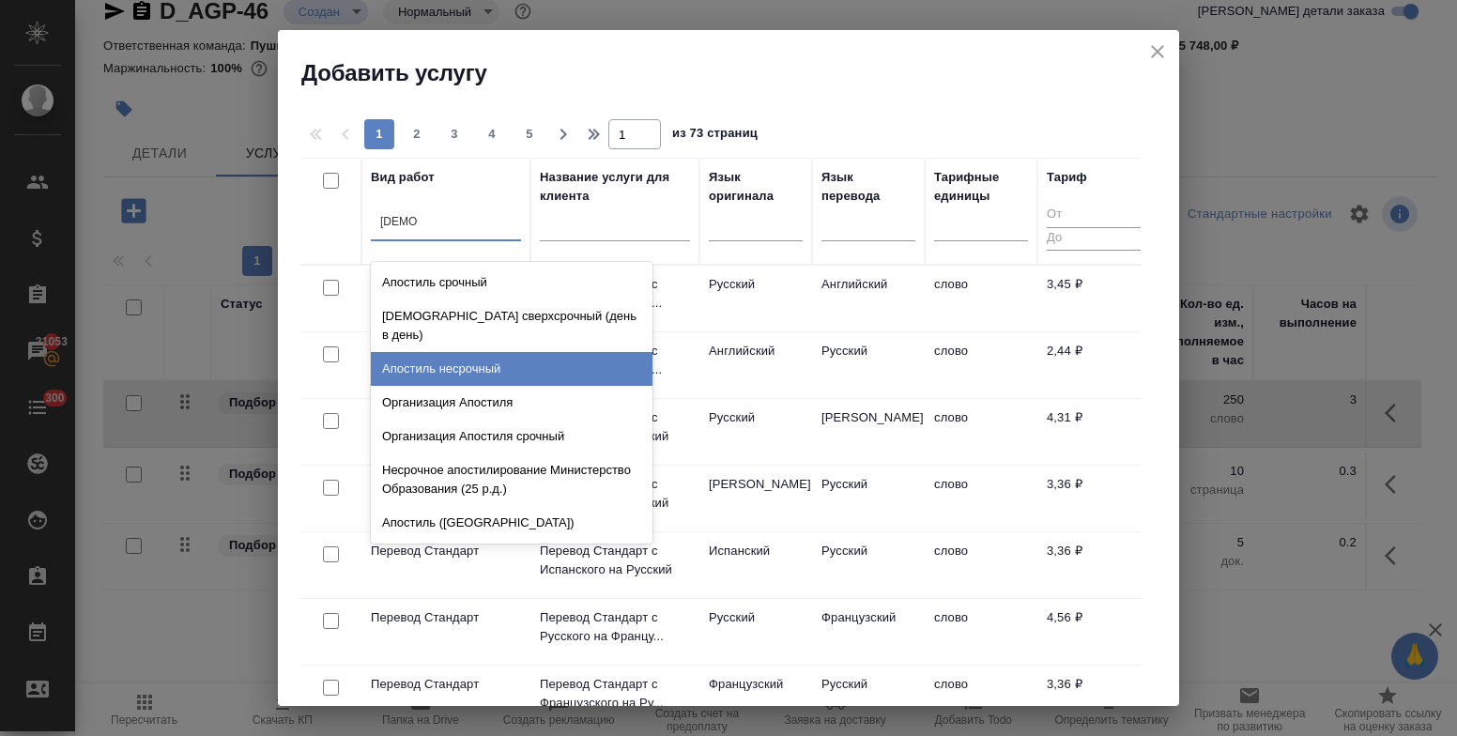
click at [463, 352] on div "Апостиль несрочный" at bounding box center [512, 369] width 282 height 34
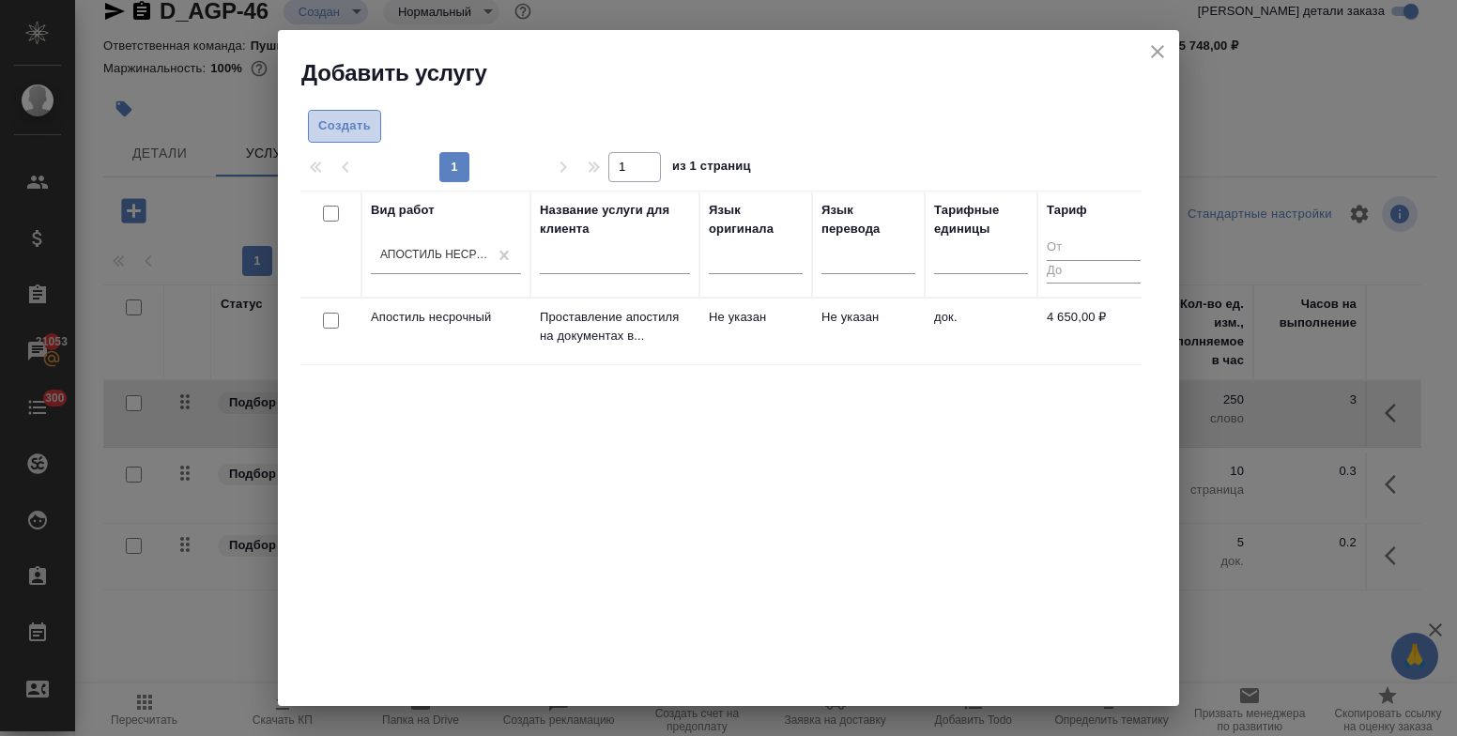
click at [346, 122] on span "Создать" at bounding box center [344, 126] width 53 height 22
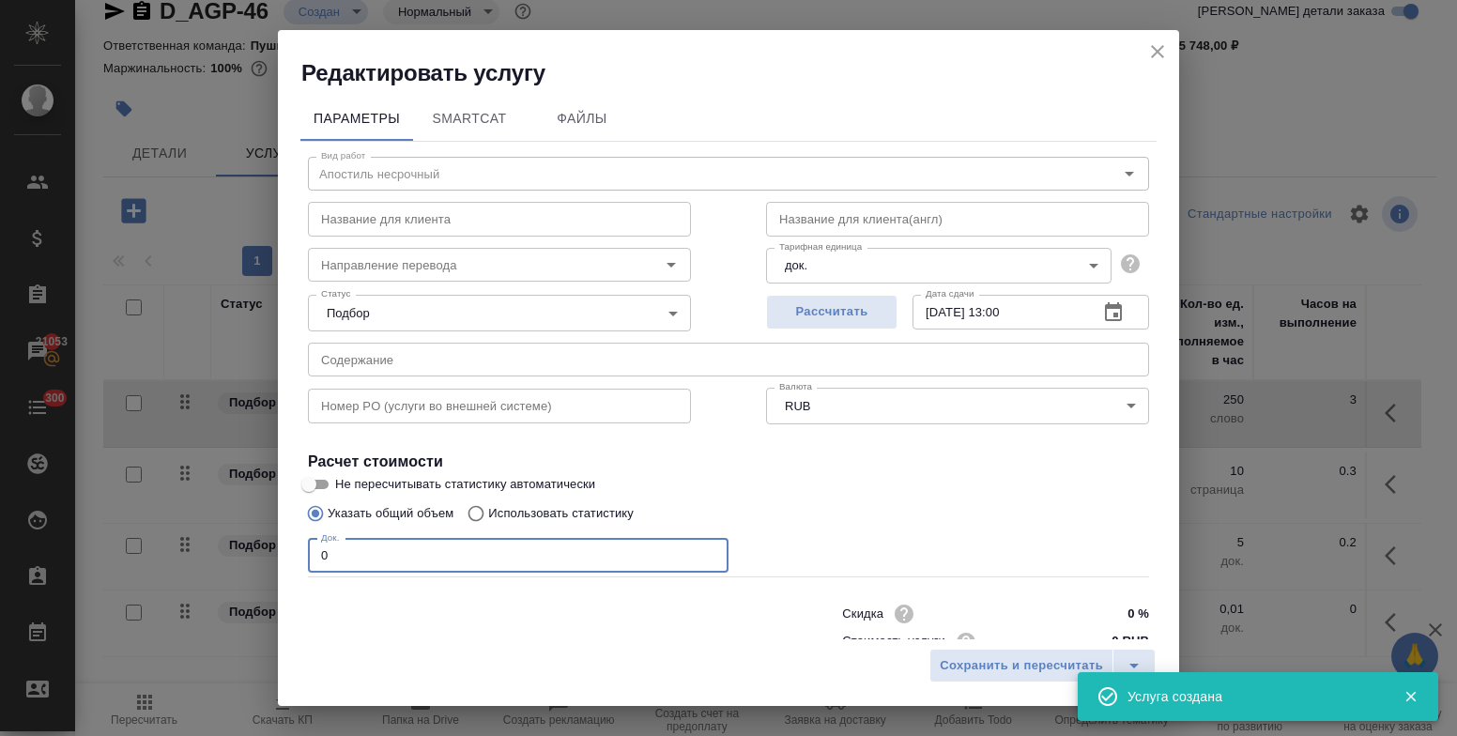
drag, startPoint x: 334, startPoint y: 556, endPoint x: 303, endPoint y: 555, distance: 31.0
click at [303, 555] on div "Вид работ Апостиль несрочный Вид работ Название для клиента Название для клиент…" at bounding box center [728, 415] width 856 height 547
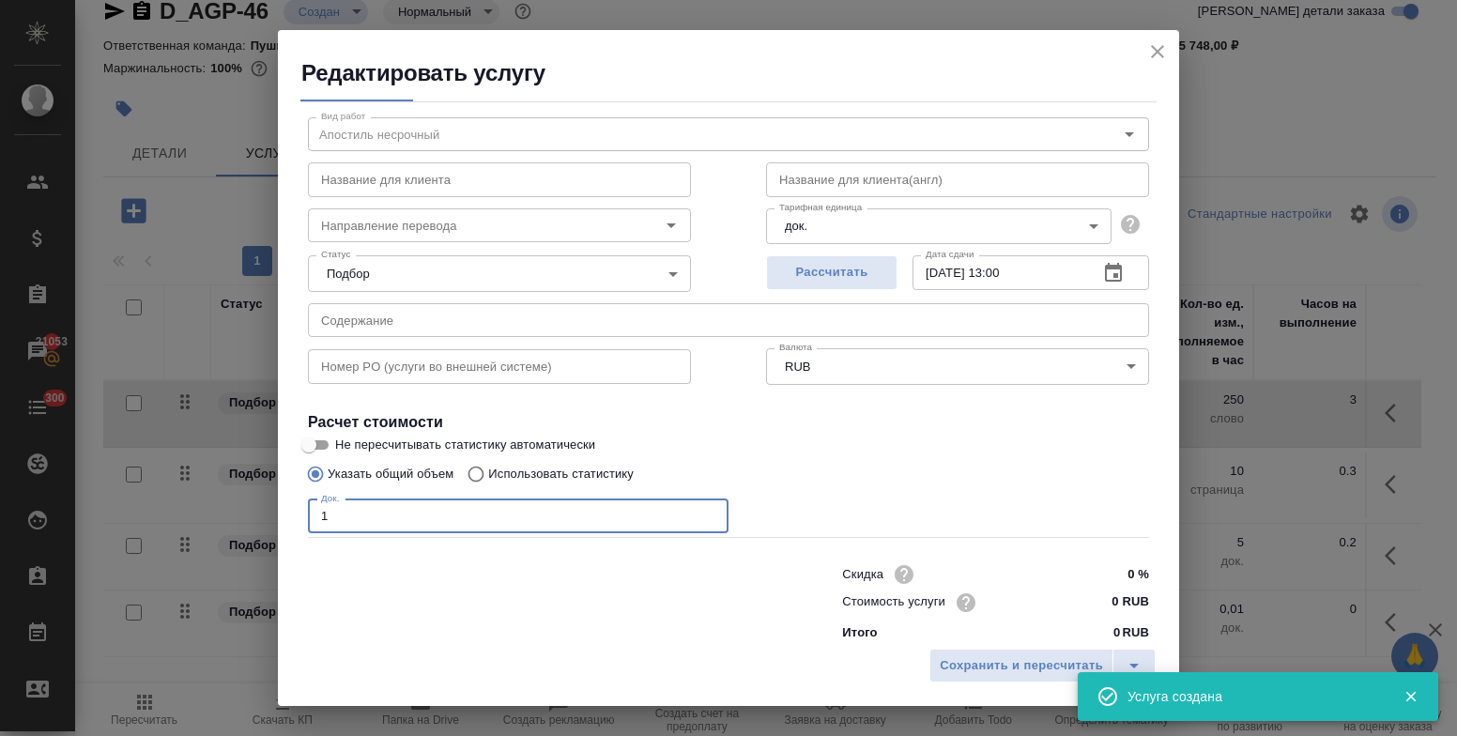
scroll to position [57, 0]
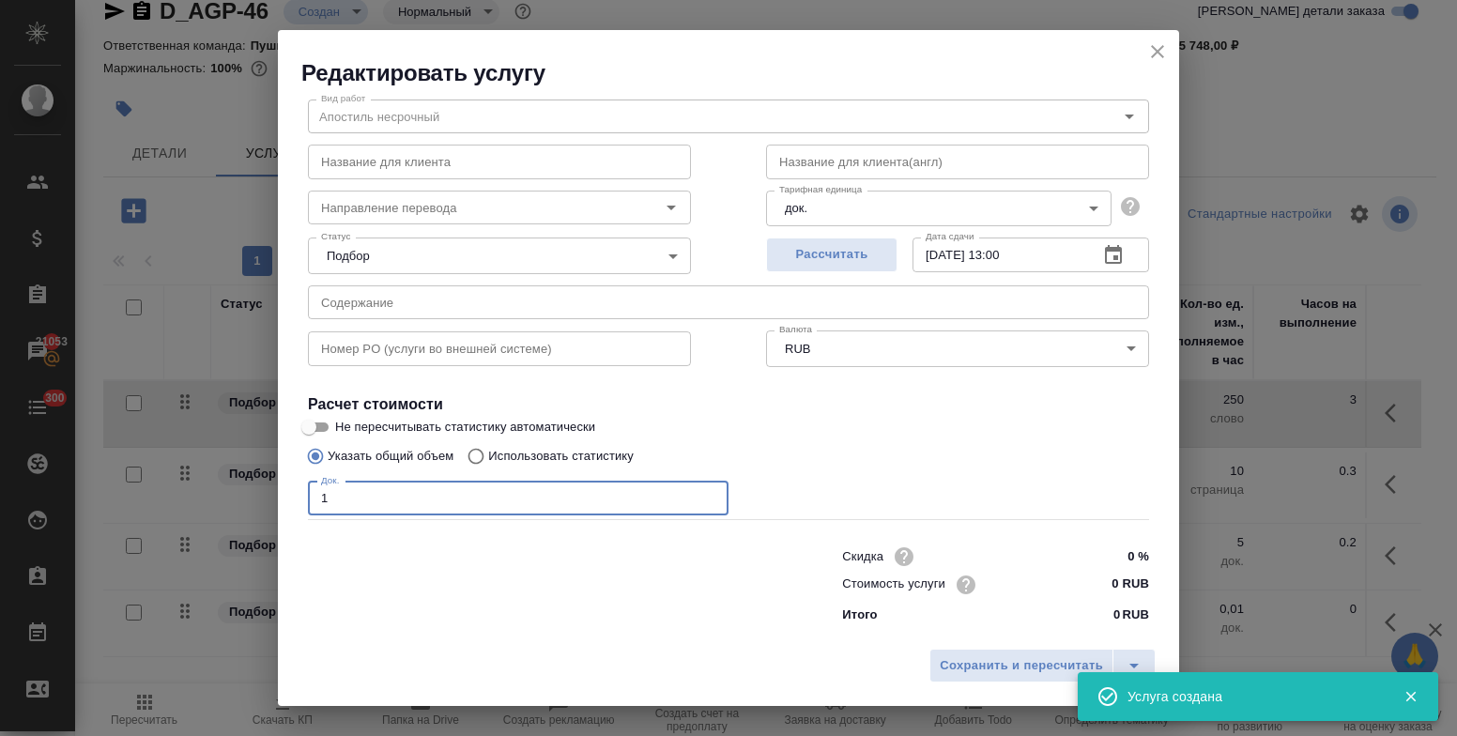
type input "1"
click at [1079, 576] on input "0 RUB" at bounding box center [1114, 584] width 70 height 27
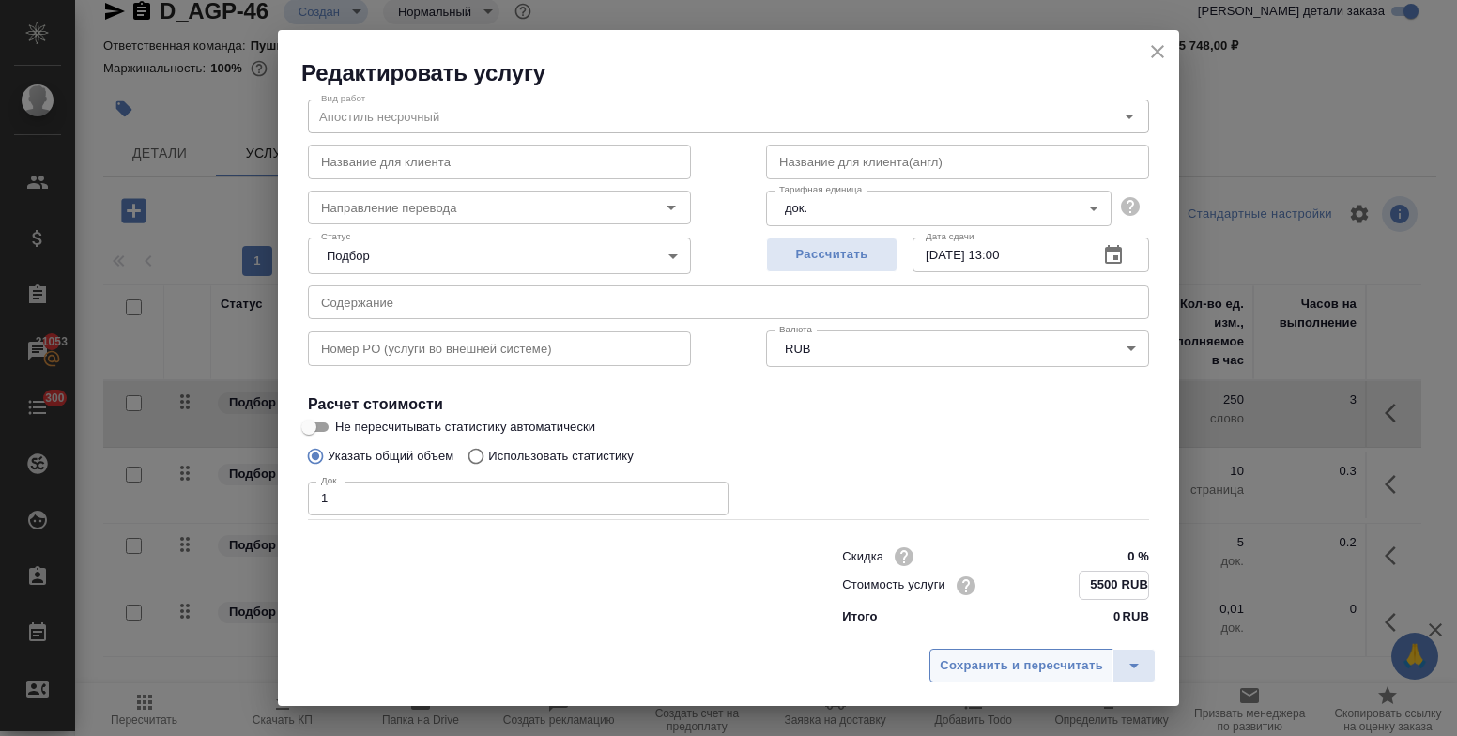
type input "5500 RUB"
click at [1039, 665] on span "Сохранить и пересчитать" at bounding box center [1021, 666] width 163 height 22
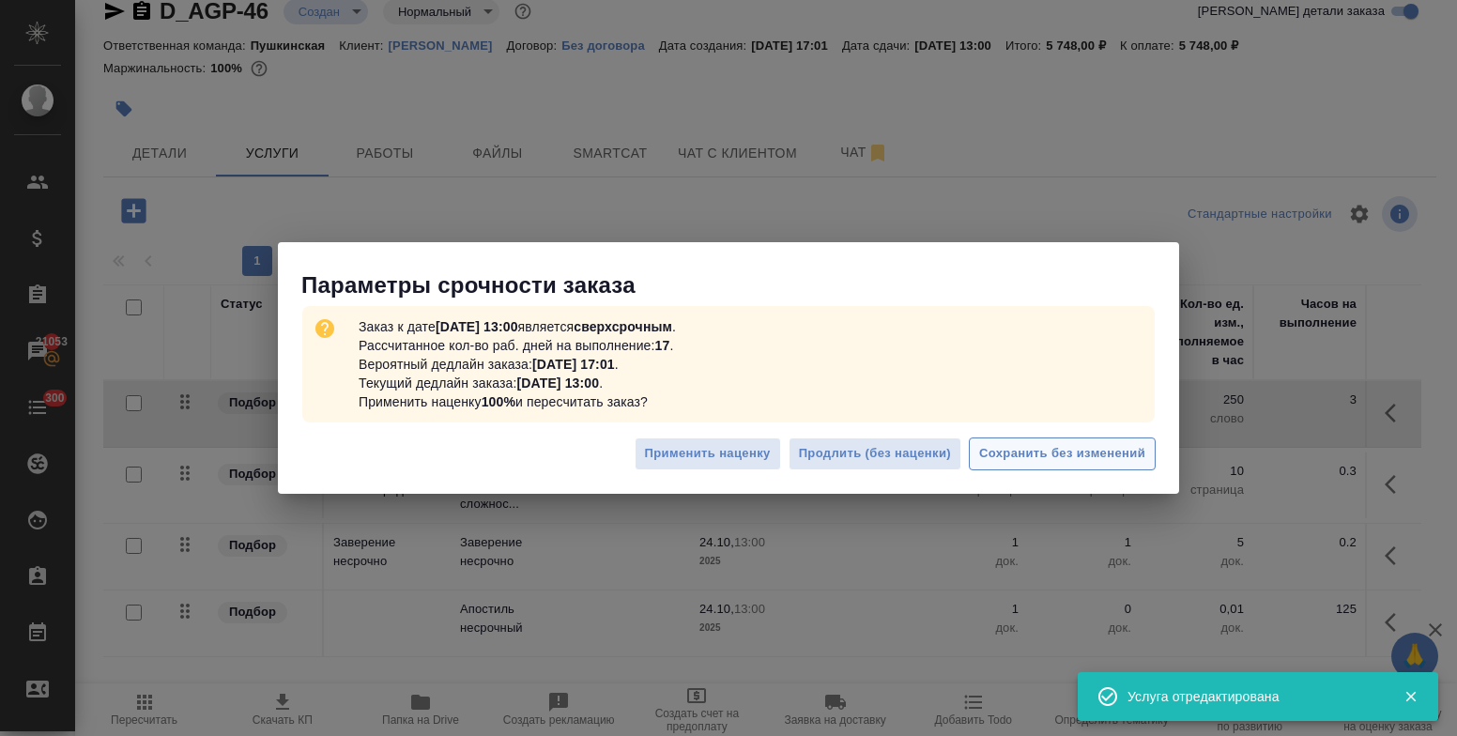
click at [1024, 441] on button "Сохранить без изменений" at bounding box center [1062, 454] width 187 height 33
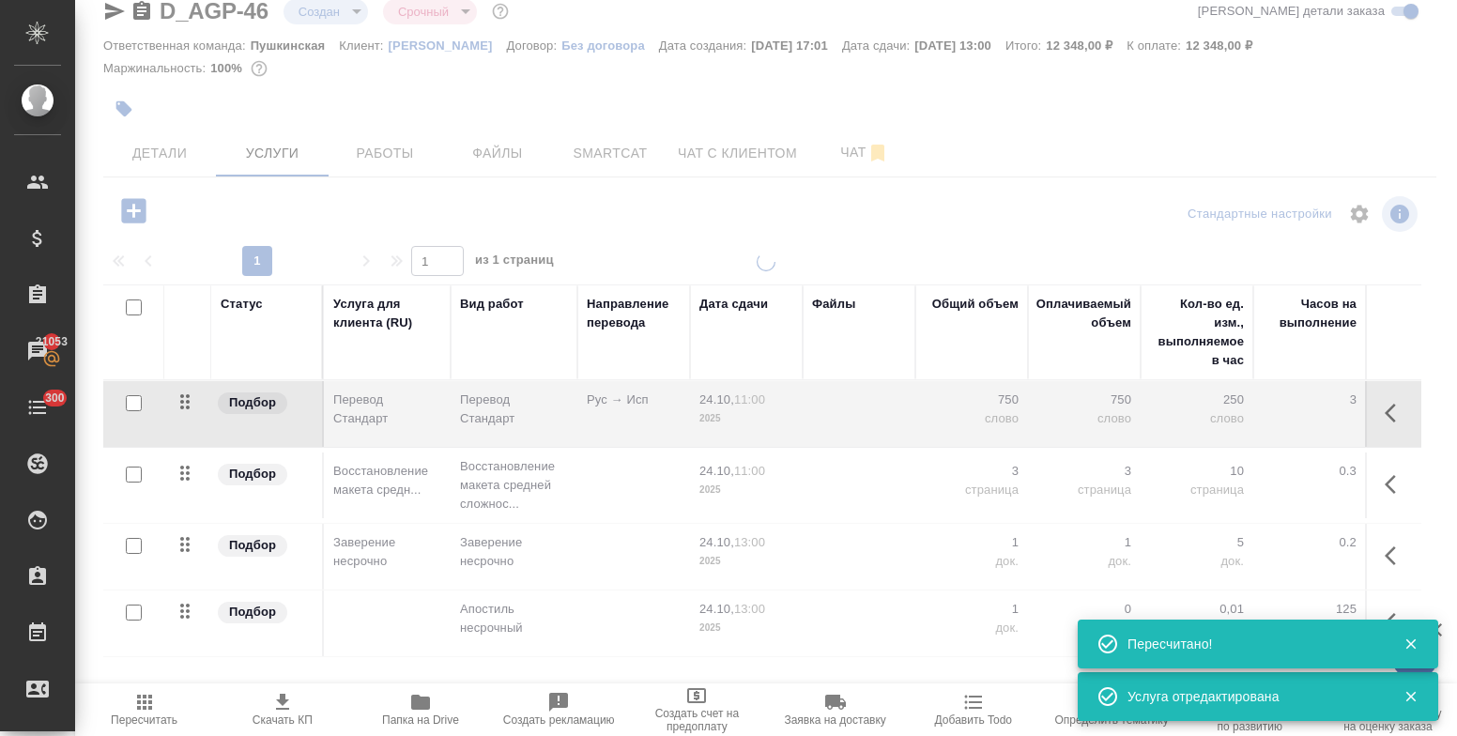
type input "urgent"
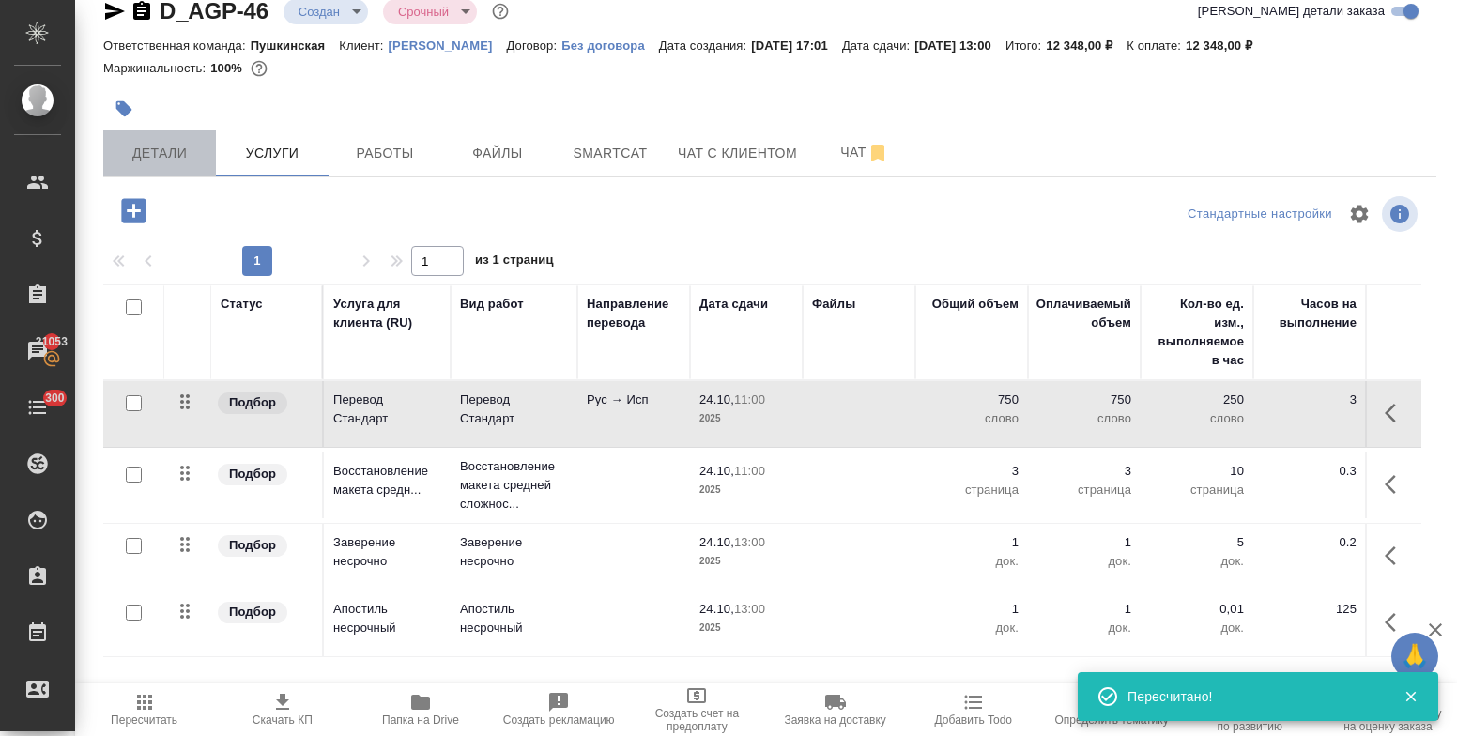
click at [174, 151] on span "Детали" at bounding box center [160, 153] width 90 height 23
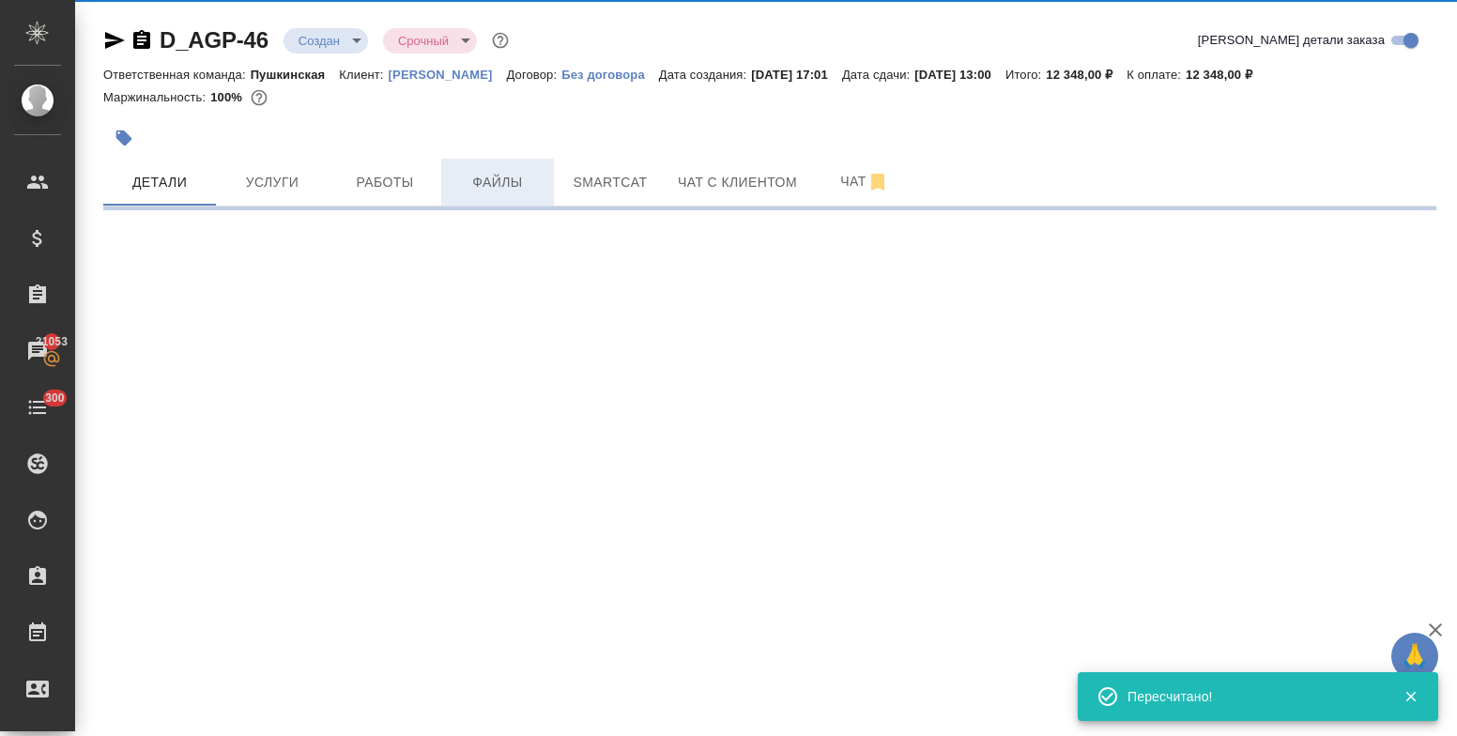
select select "RU"
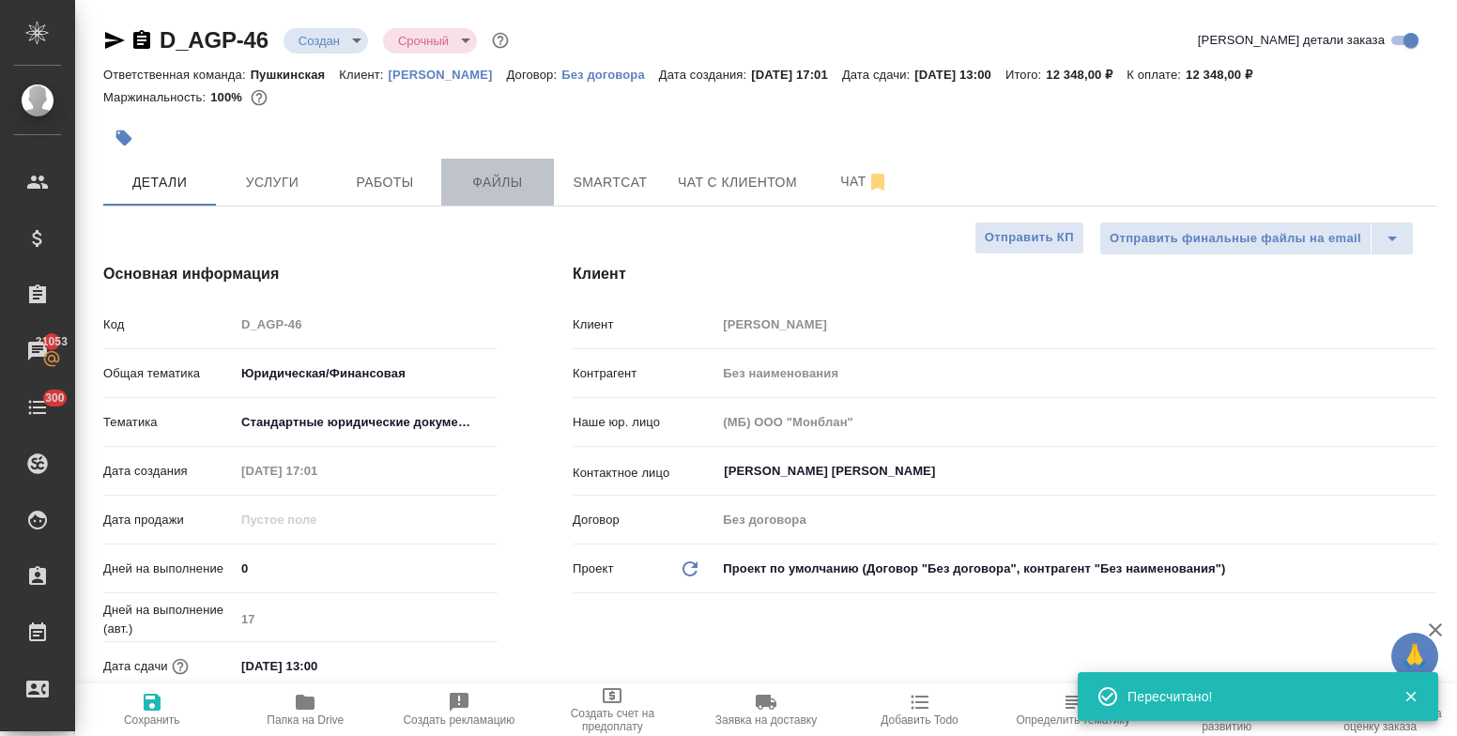
click at [509, 185] on span "Файлы" at bounding box center [498, 182] width 90 height 23
type textarea "x"
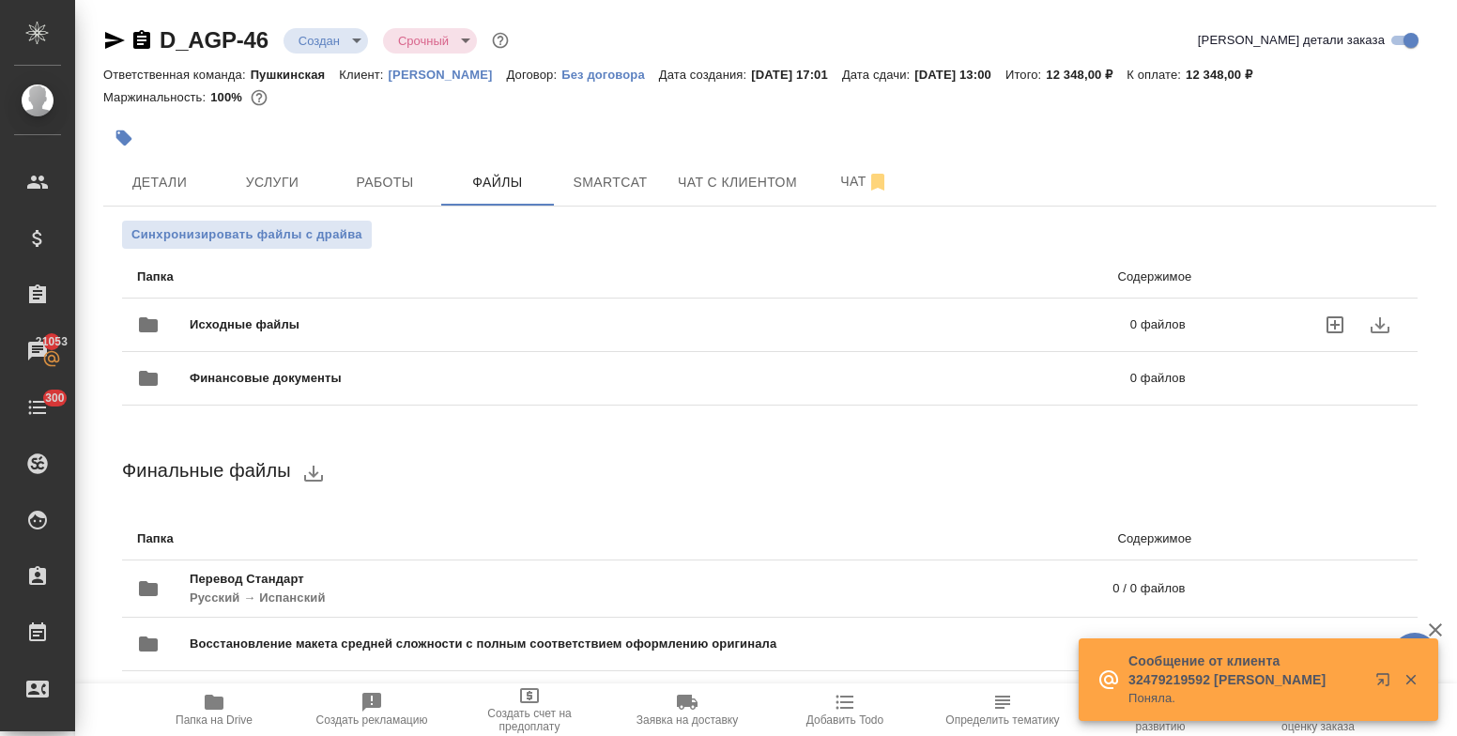
click at [1324, 323] on icon "uploadFiles" at bounding box center [1335, 325] width 23 height 23
click at [0, 0] on input "uploadFiles" at bounding box center [0, 0] width 0 height 0
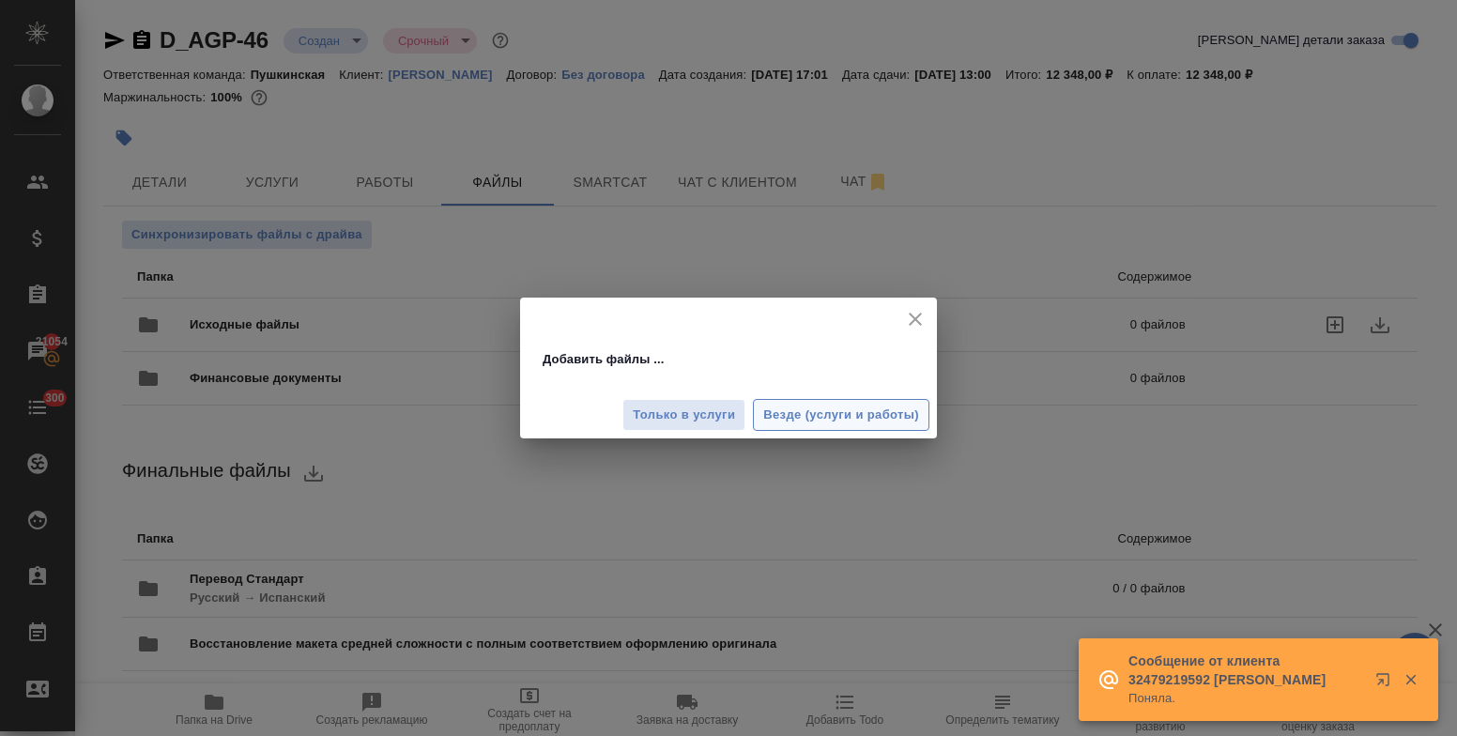
click at [816, 417] on span "Везде (услуги и работы)" at bounding box center [841, 416] width 156 height 22
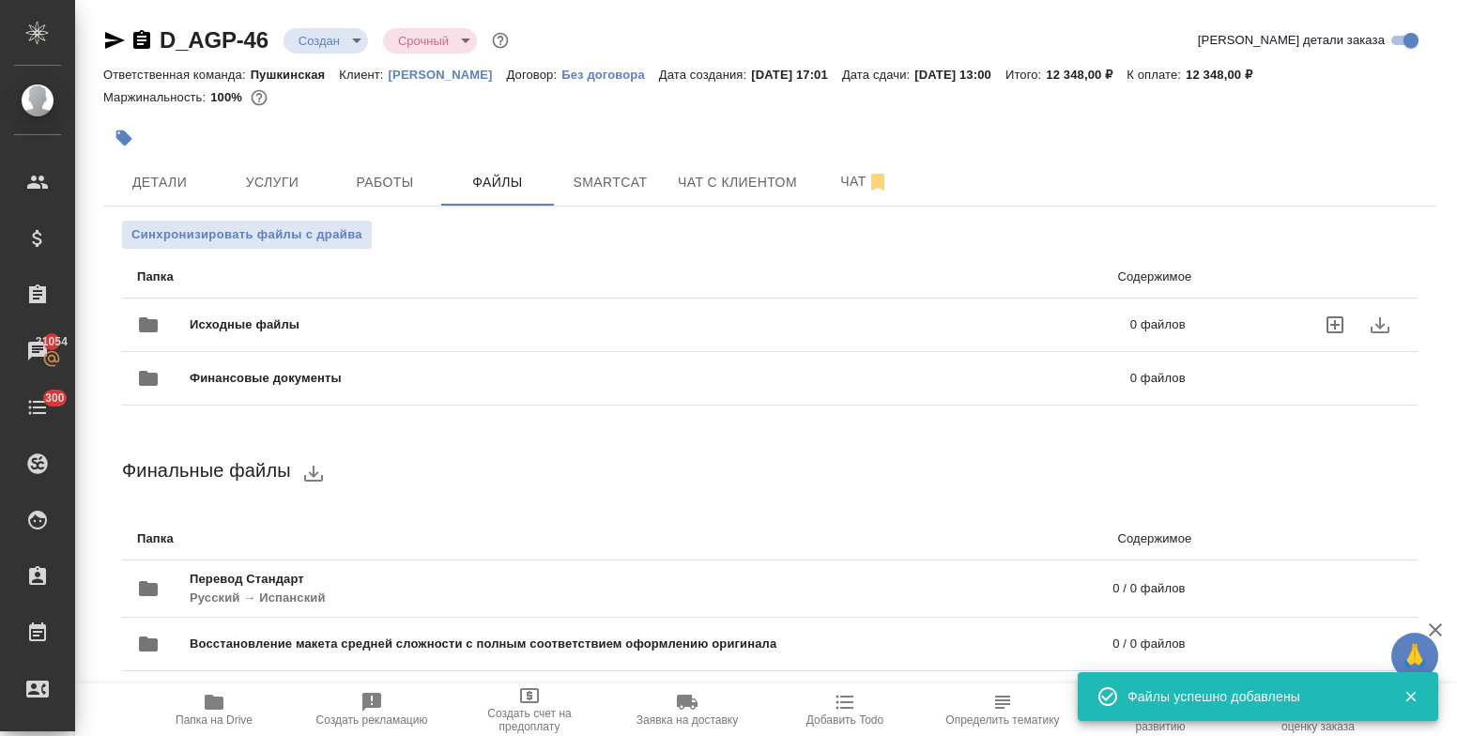
click at [210, 702] on icon "button" at bounding box center [214, 702] width 19 height 15
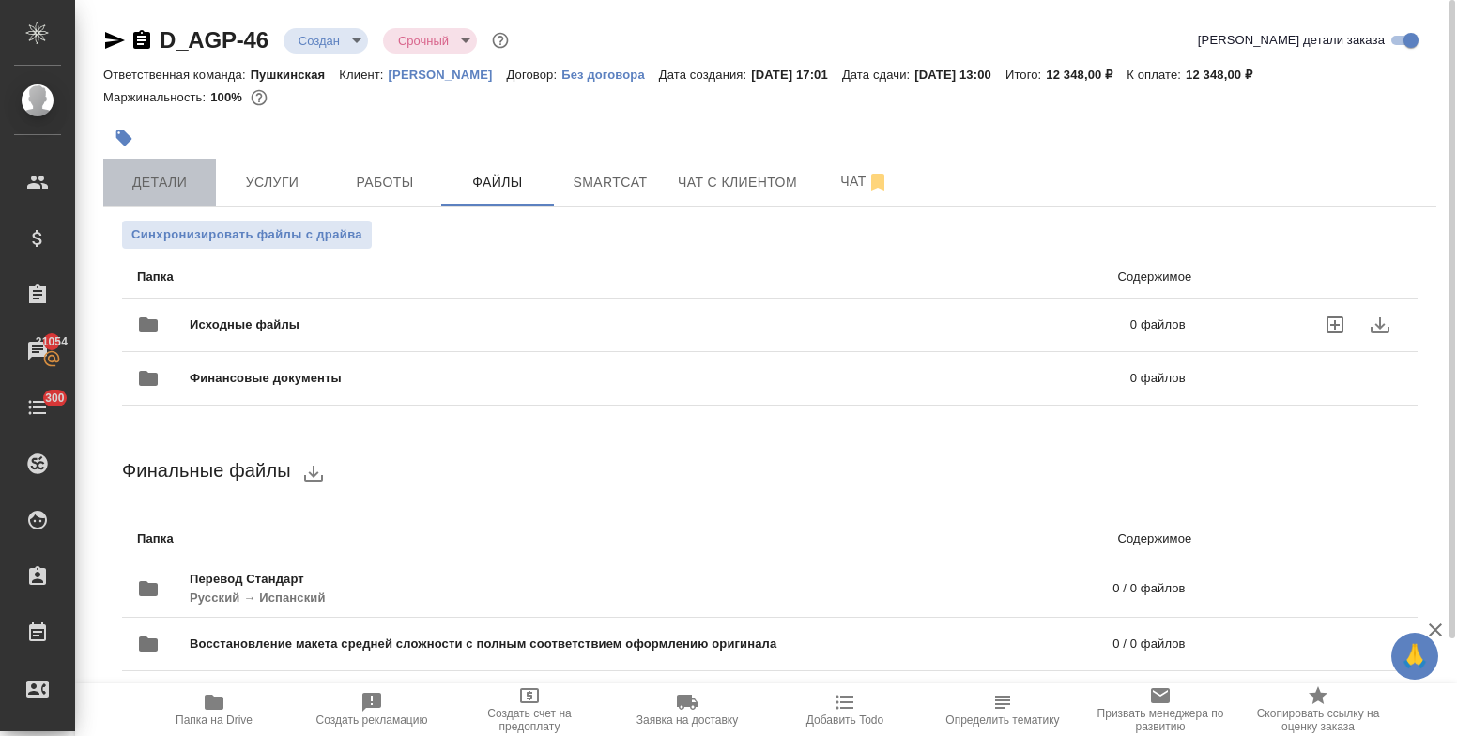
click at [184, 169] on button "Детали" at bounding box center [159, 182] width 113 height 47
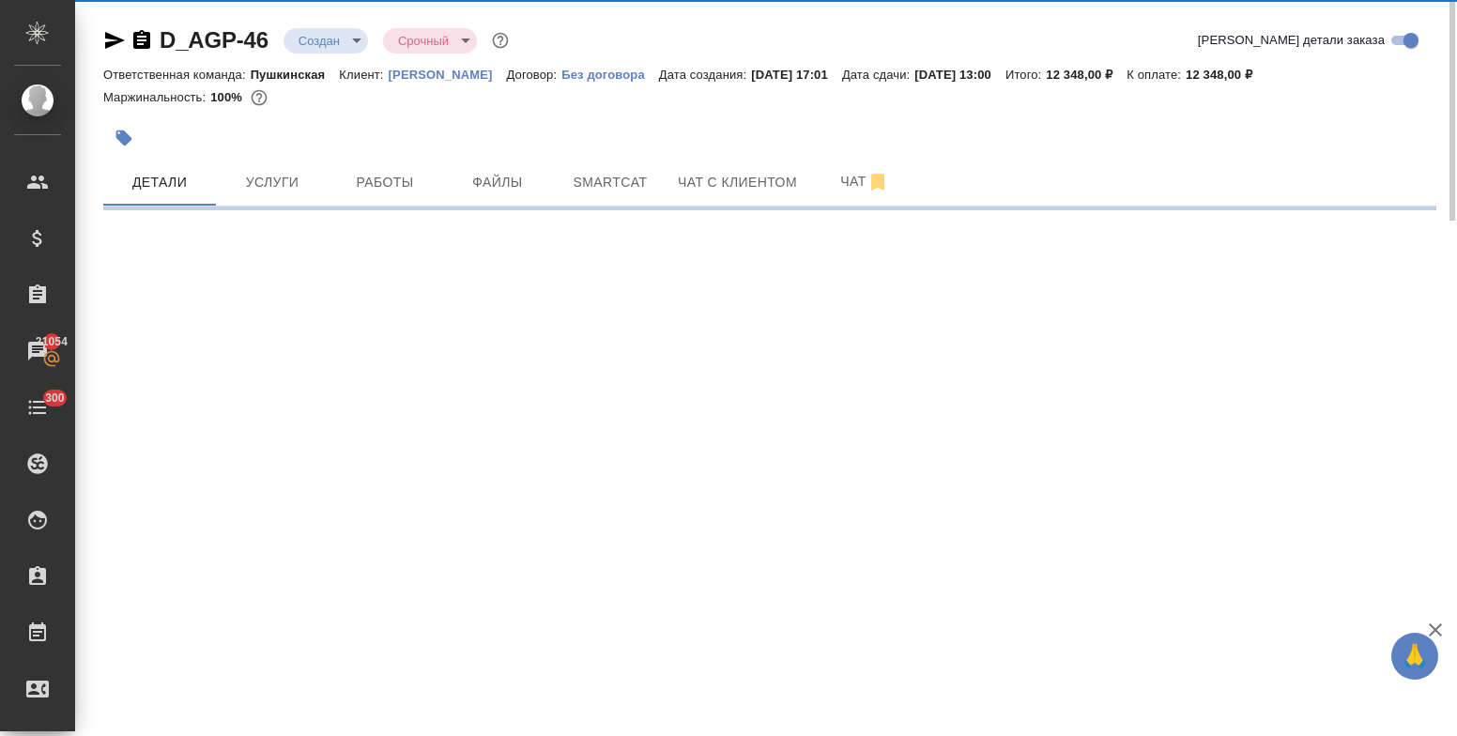
select select "RU"
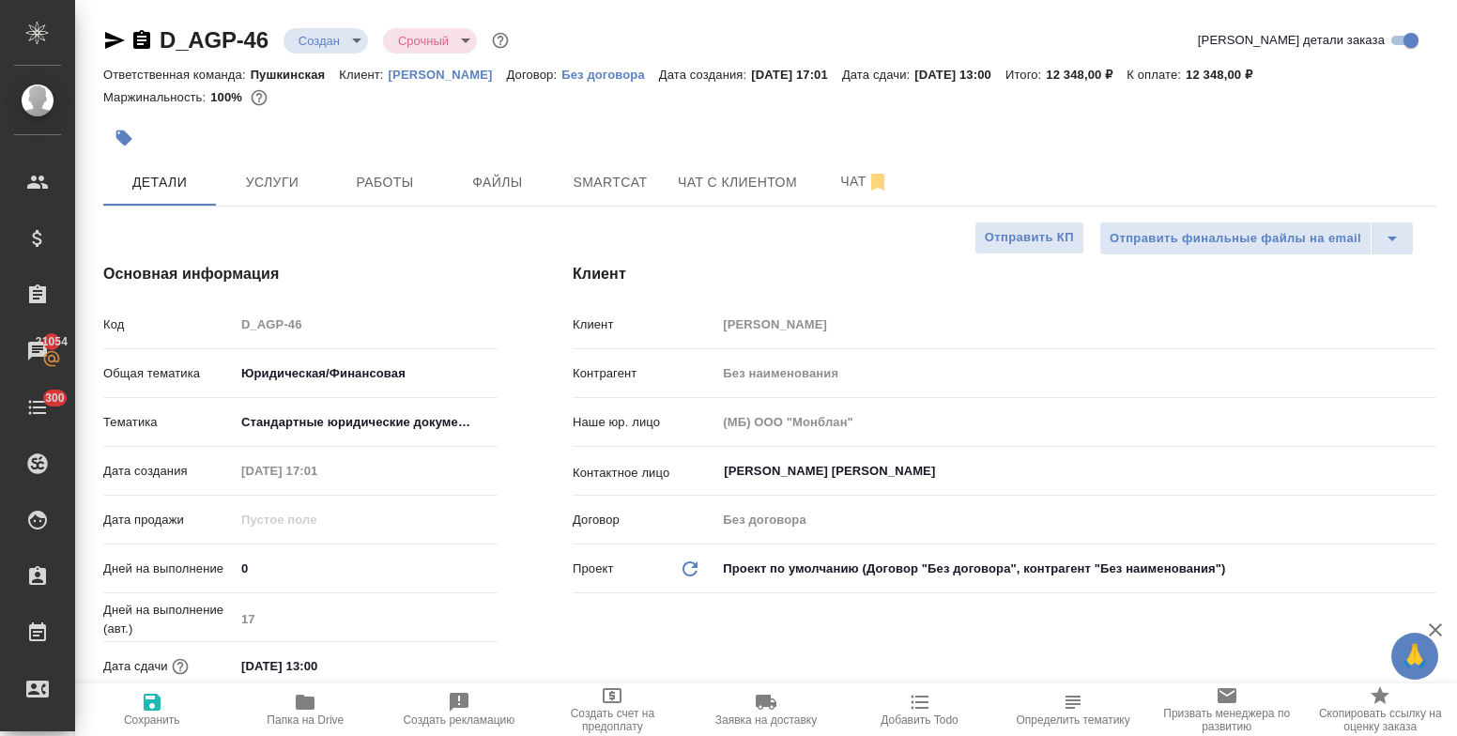
type textarea "x"
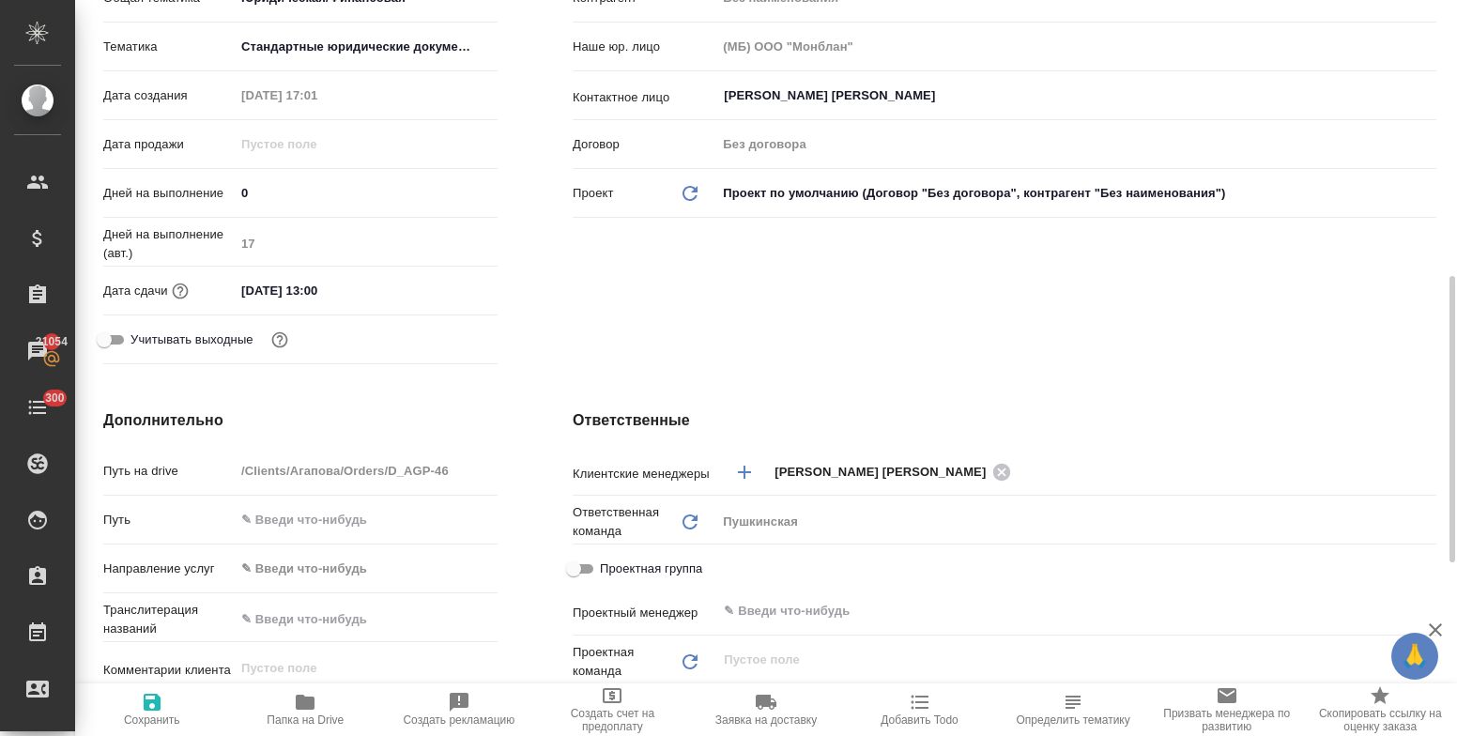
scroll to position [563, 0]
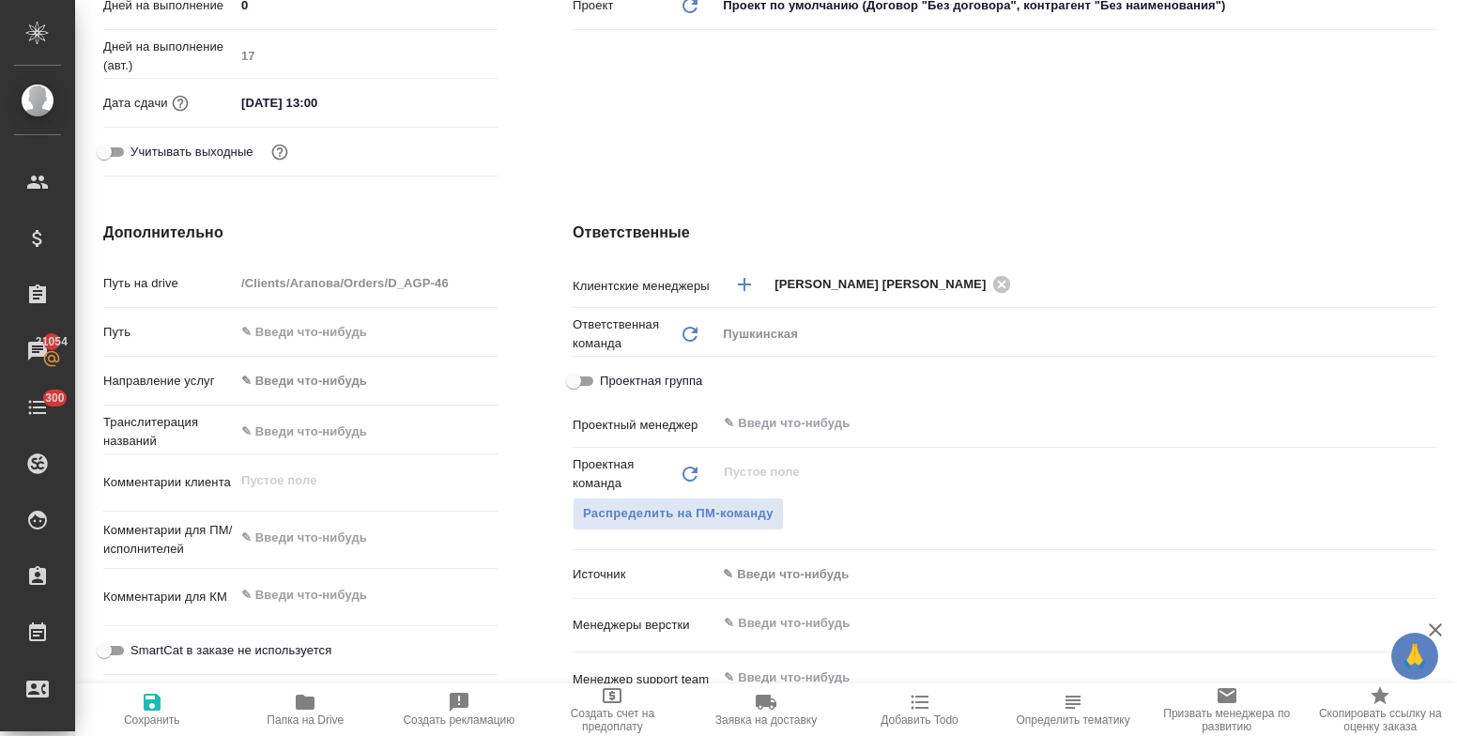
type textarea "x"
click at [287, 531] on textarea at bounding box center [366, 538] width 263 height 32
type textarea "x"
type textarea "с"
type textarea "x"
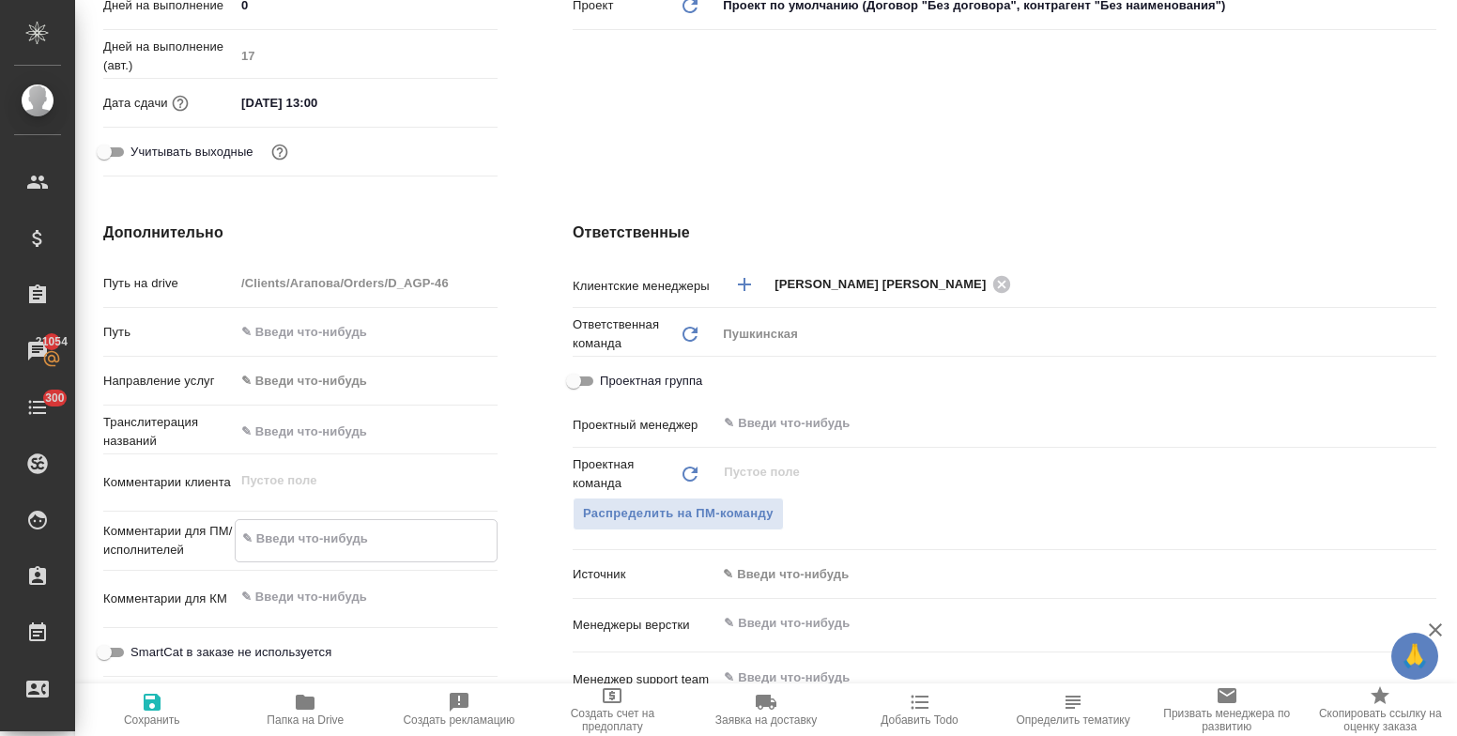
type textarea "x"
type textarea "см"
type textarea "x"
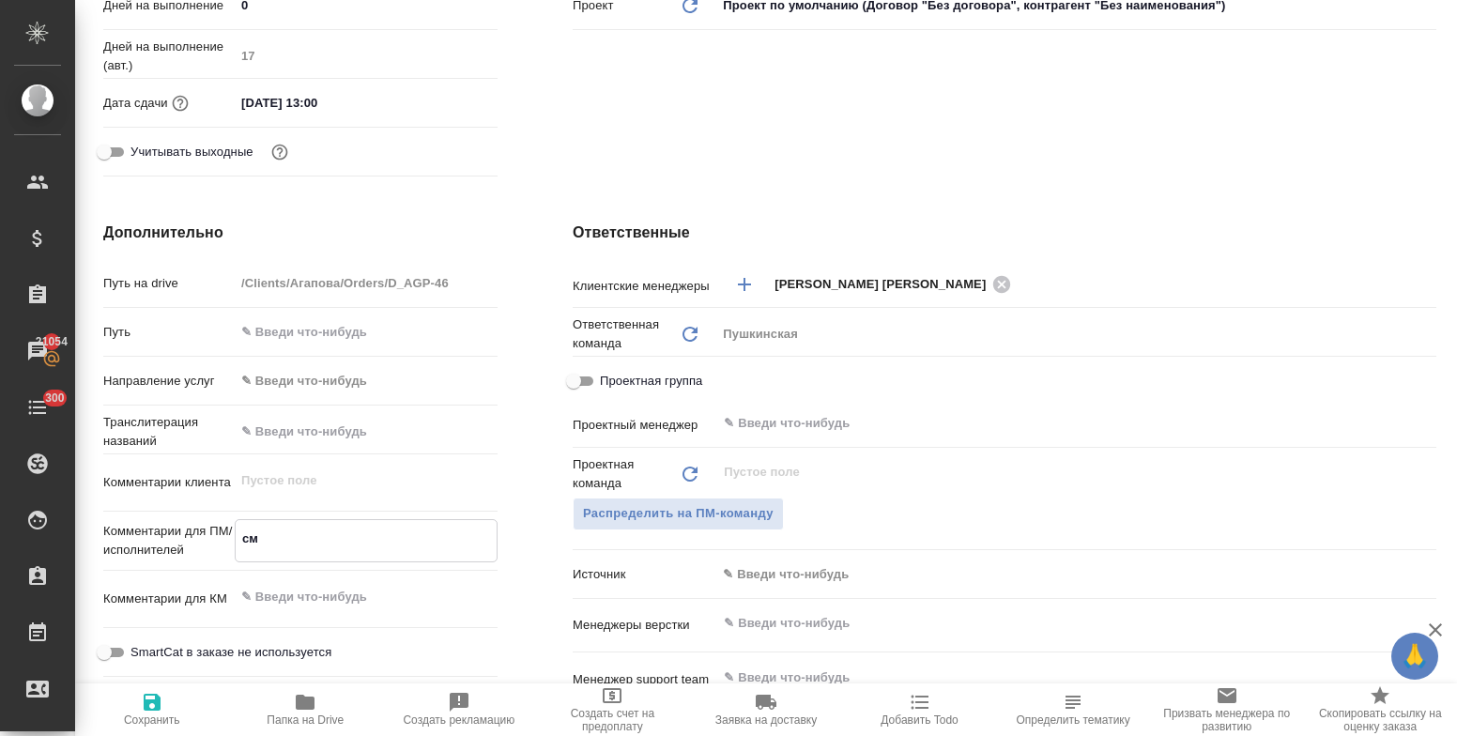
type textarea "x"
type textarea "см."
type textarea "x"
type textarea "см."
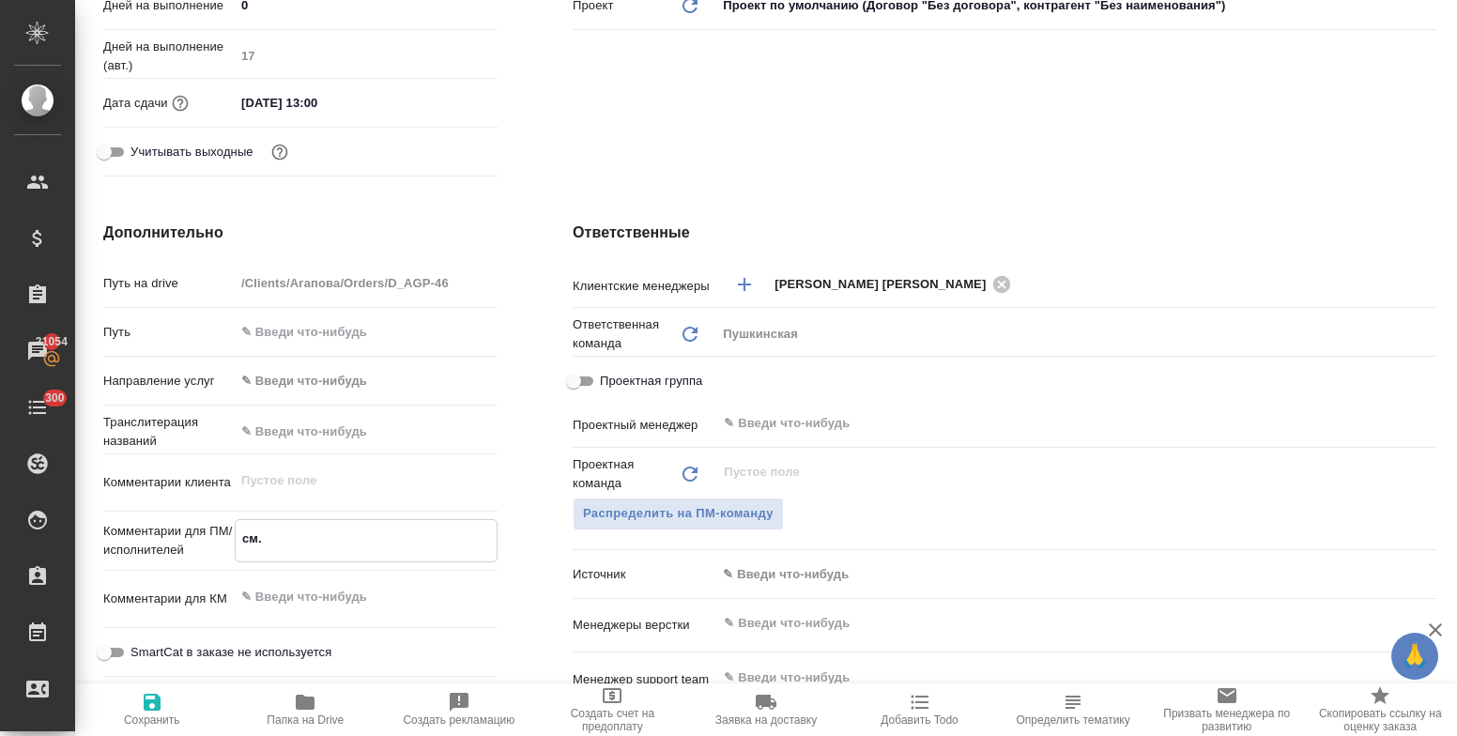
type textarea "x"
type textarea "см. в"
type textarea "x"
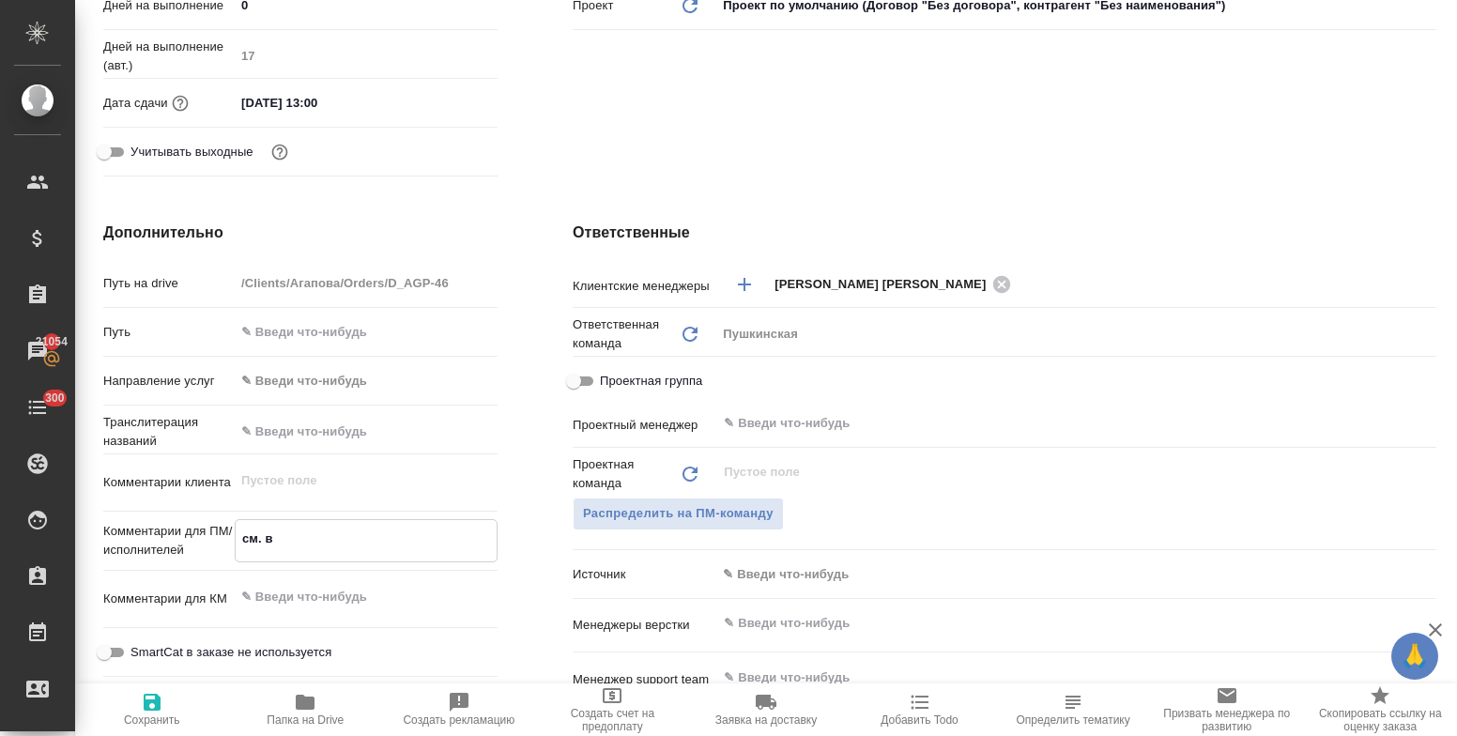
type textarea "x"
type textarea "см. в"
type textarea "x"
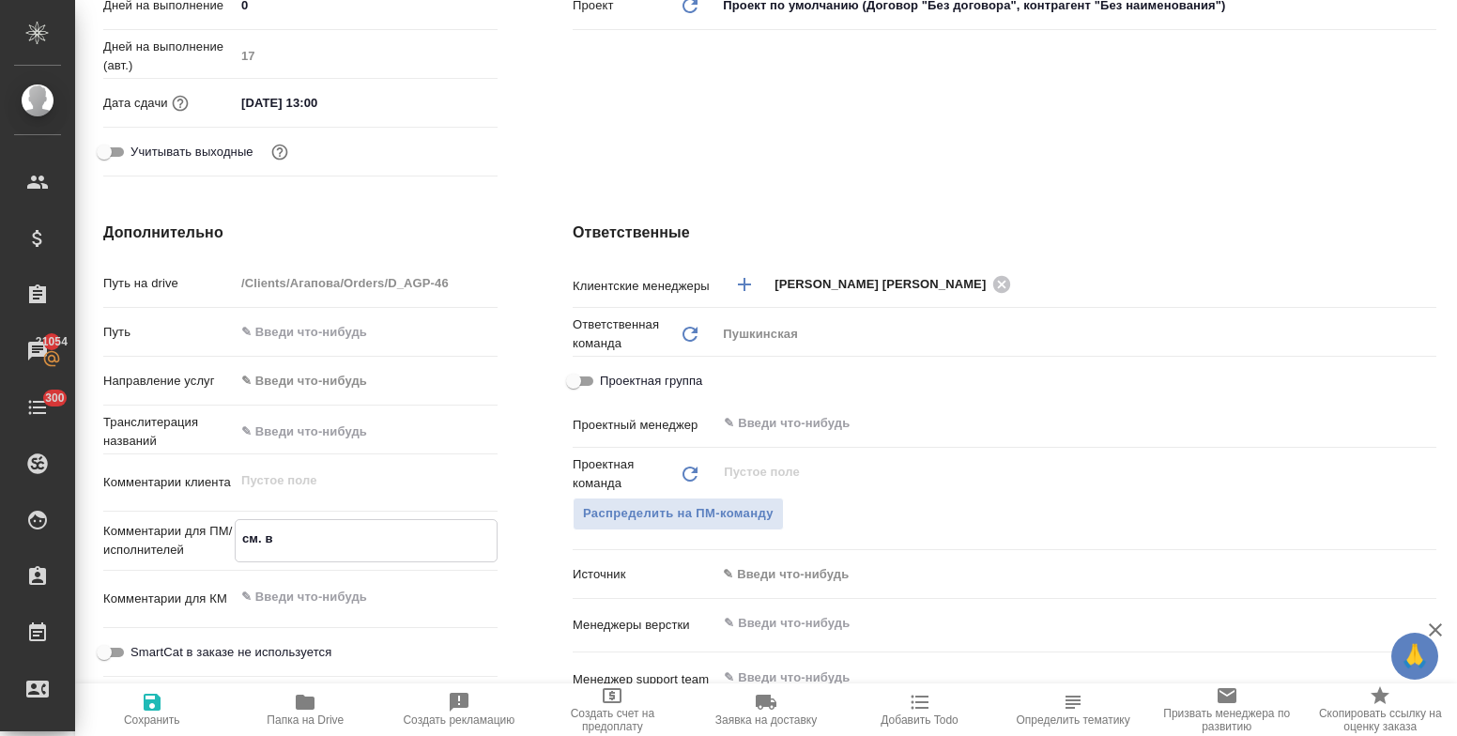
type textarea "x"
type textarea "см. в п"
type textarea "x"
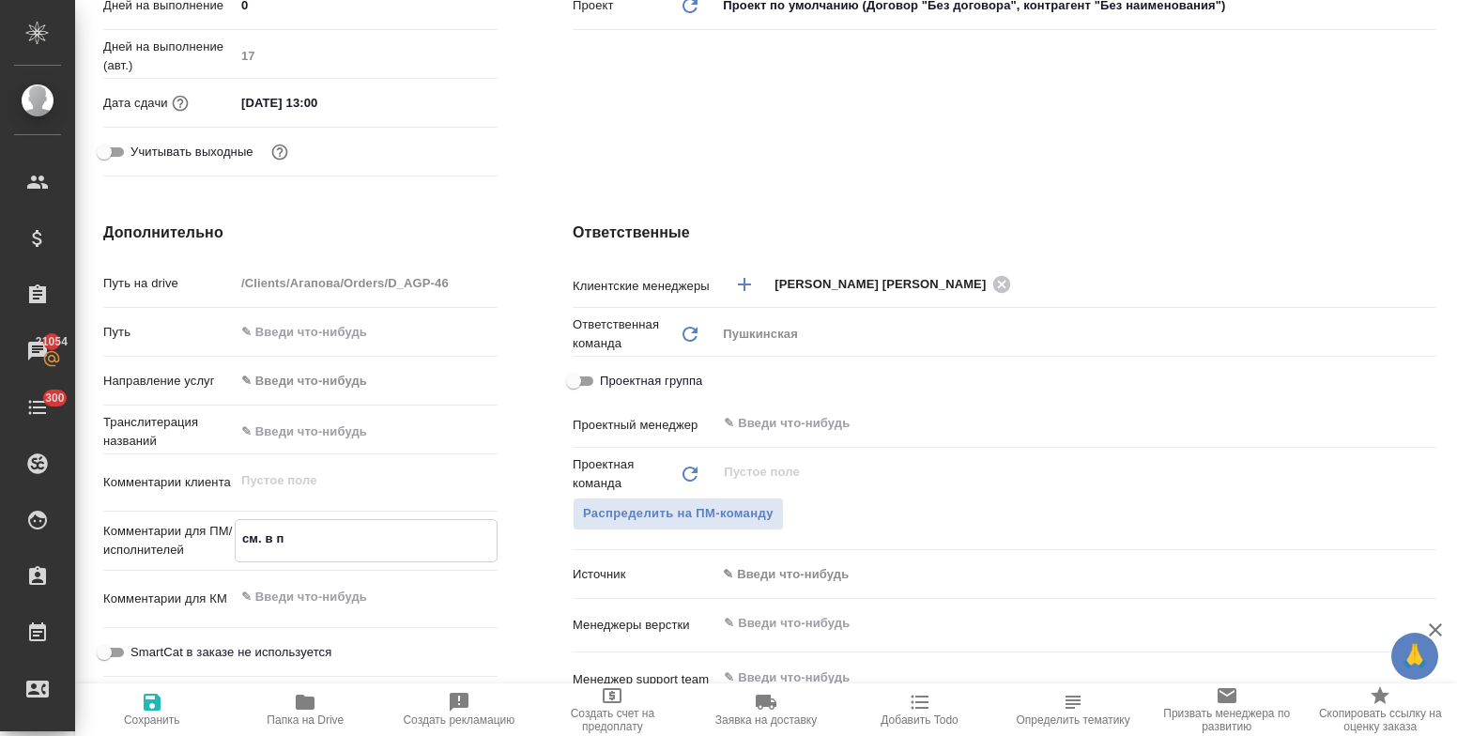
type textarea "см. в по"
type textarea "x"
type textarea "см. в помо"
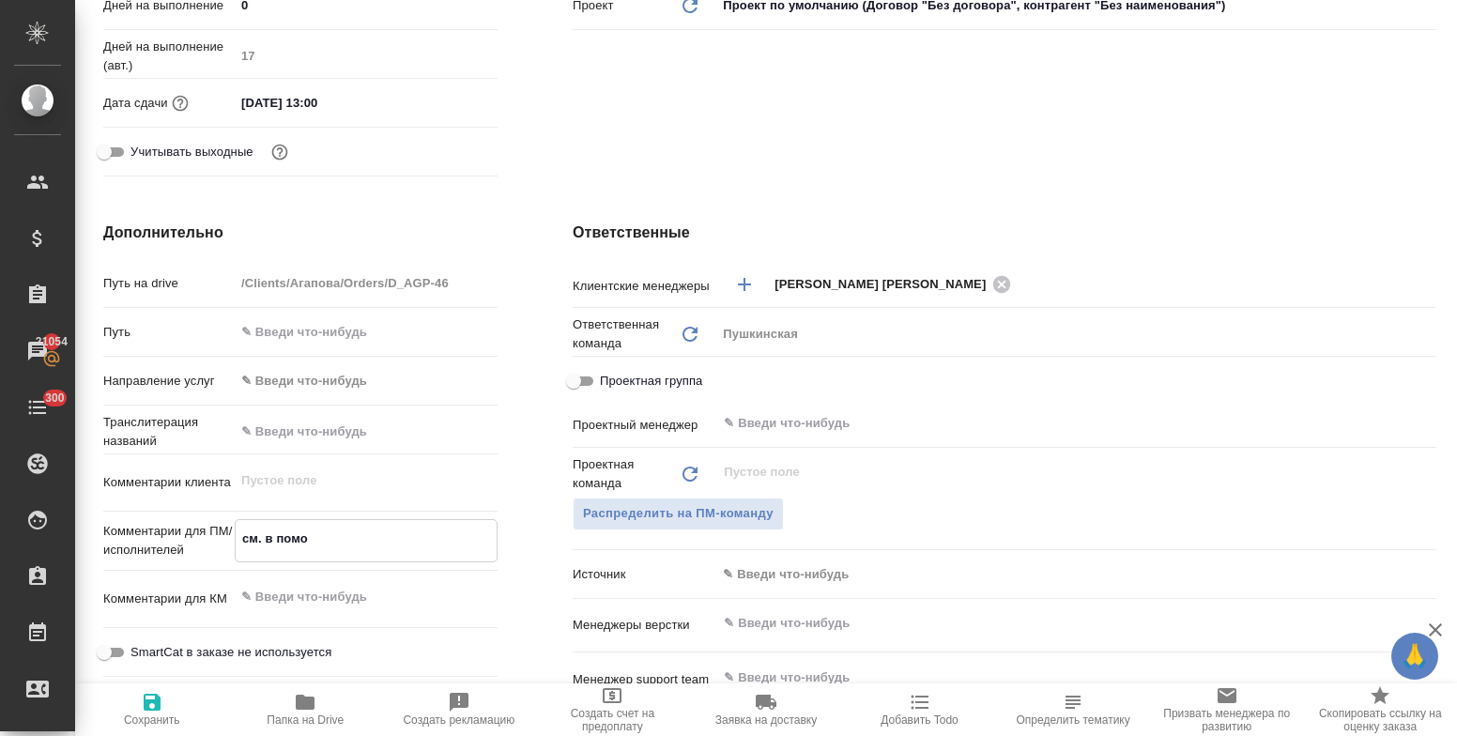
type textarea "x"
type textarea "см. в помош"
type textarea "x"
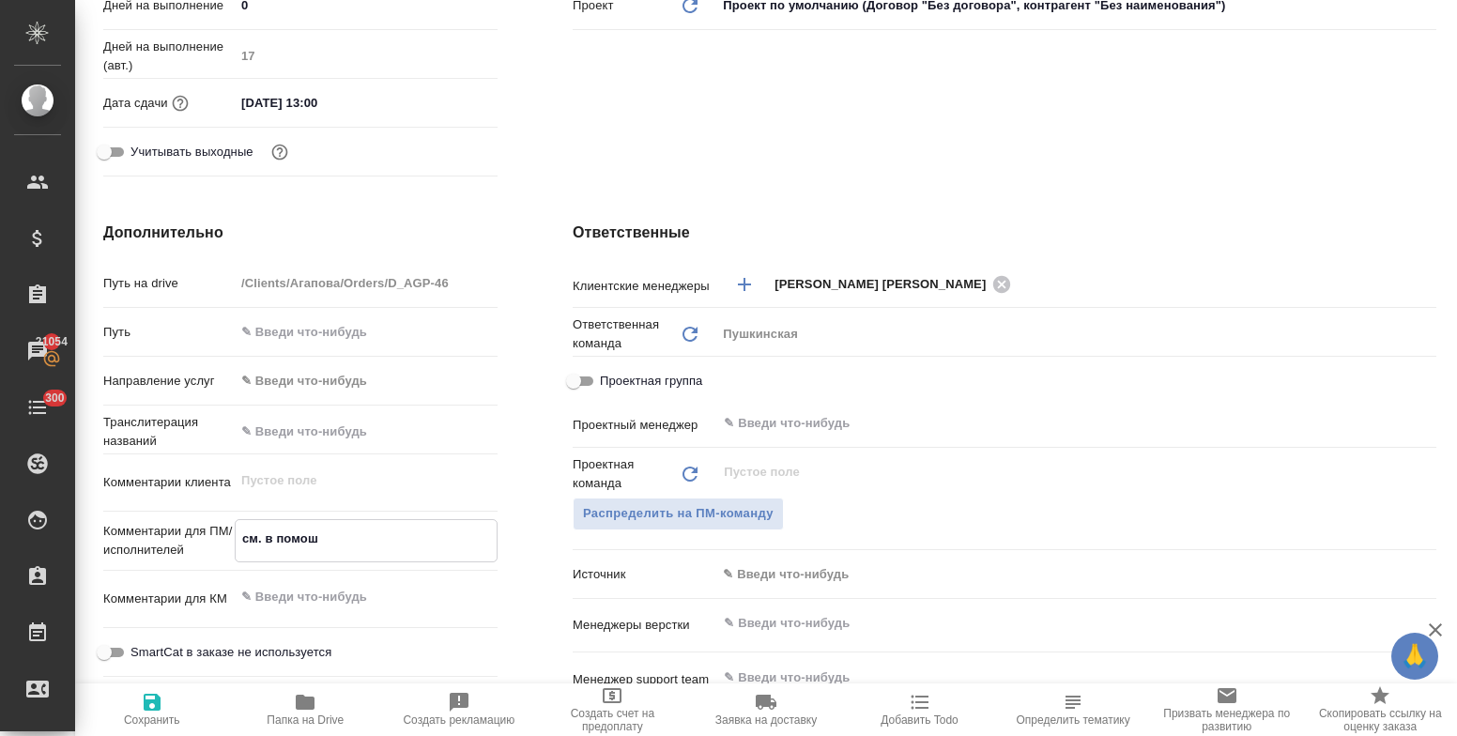
type textarea "x"
type textarea "см. в помо"
type textarea "x"
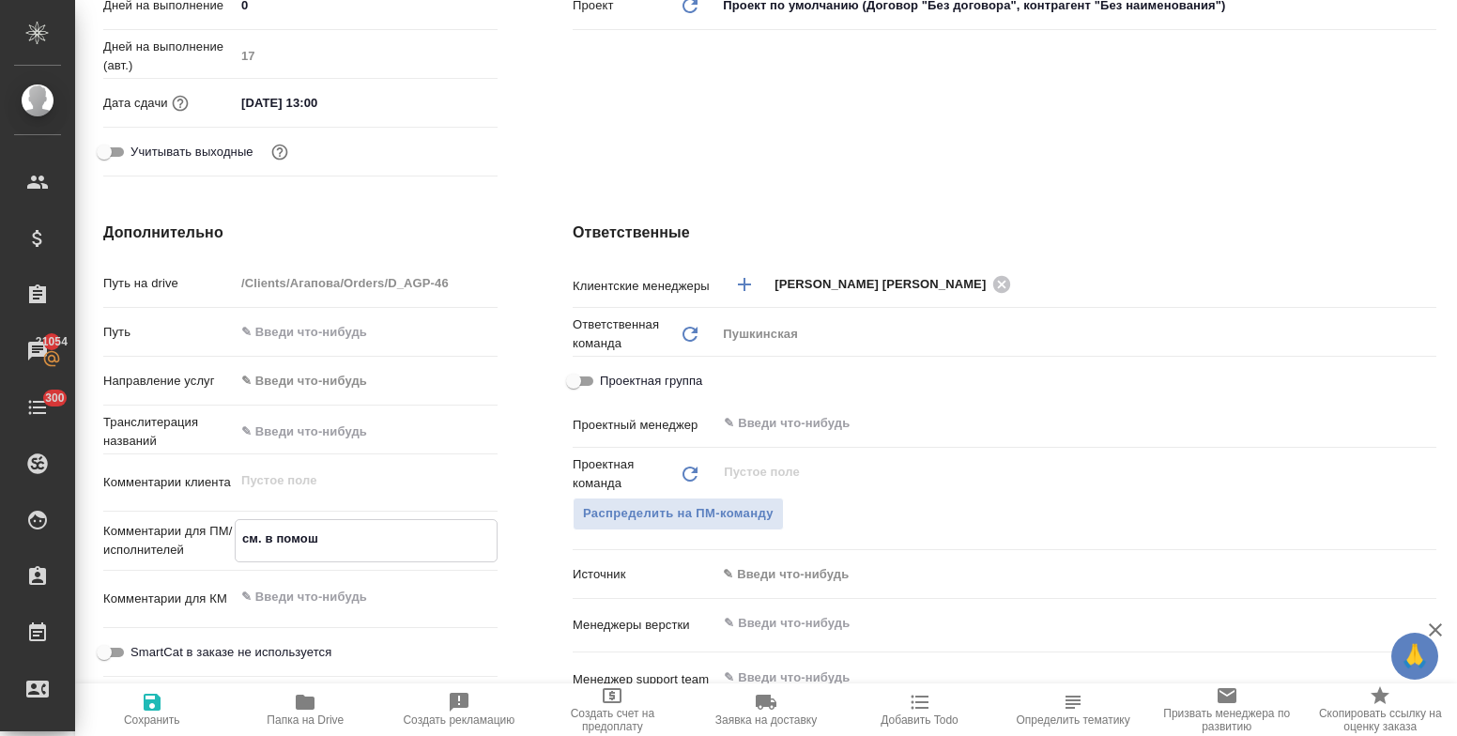
type textarea "x"
type textarea "см. в помощ"
type textarea "x"
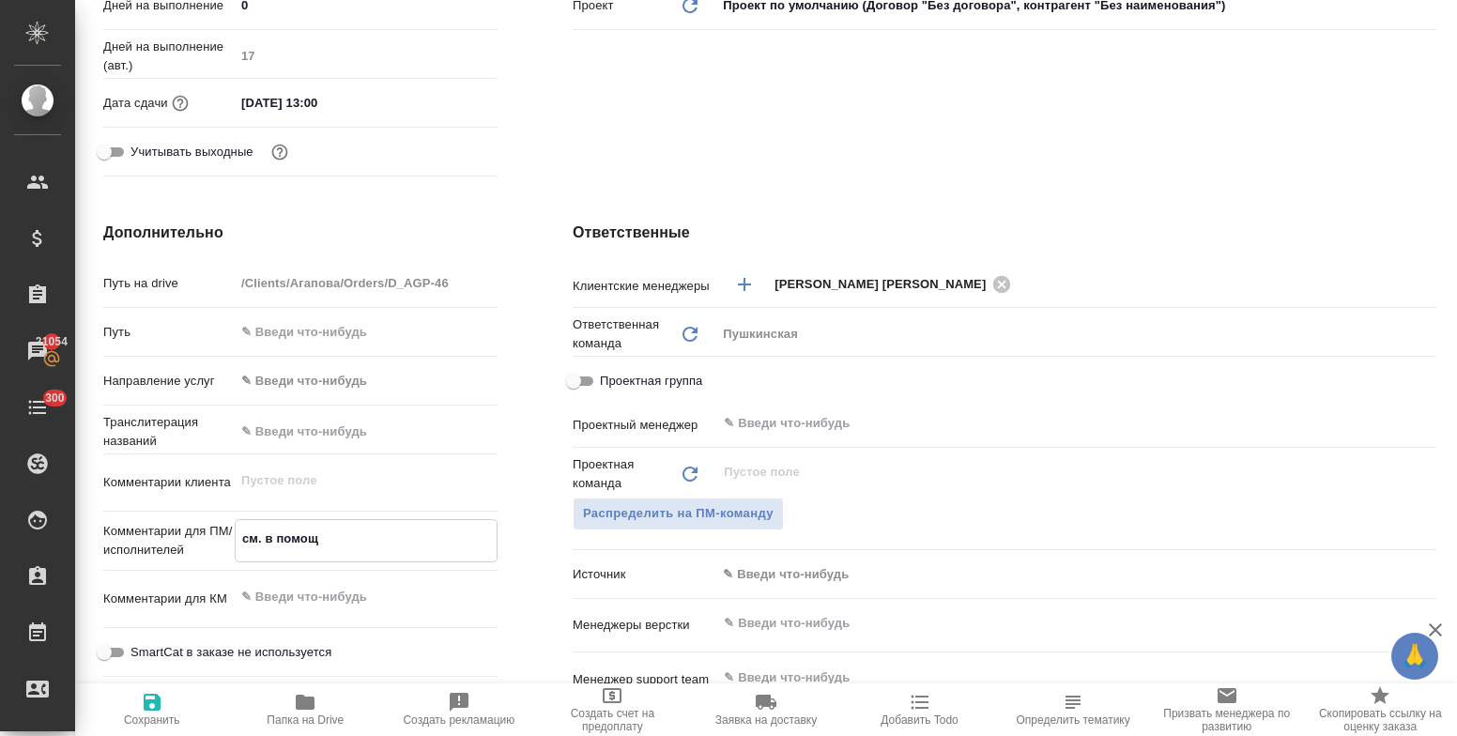
type textarea "см. в помощь"
type textarea "x"
type textarea "см. в помощь"
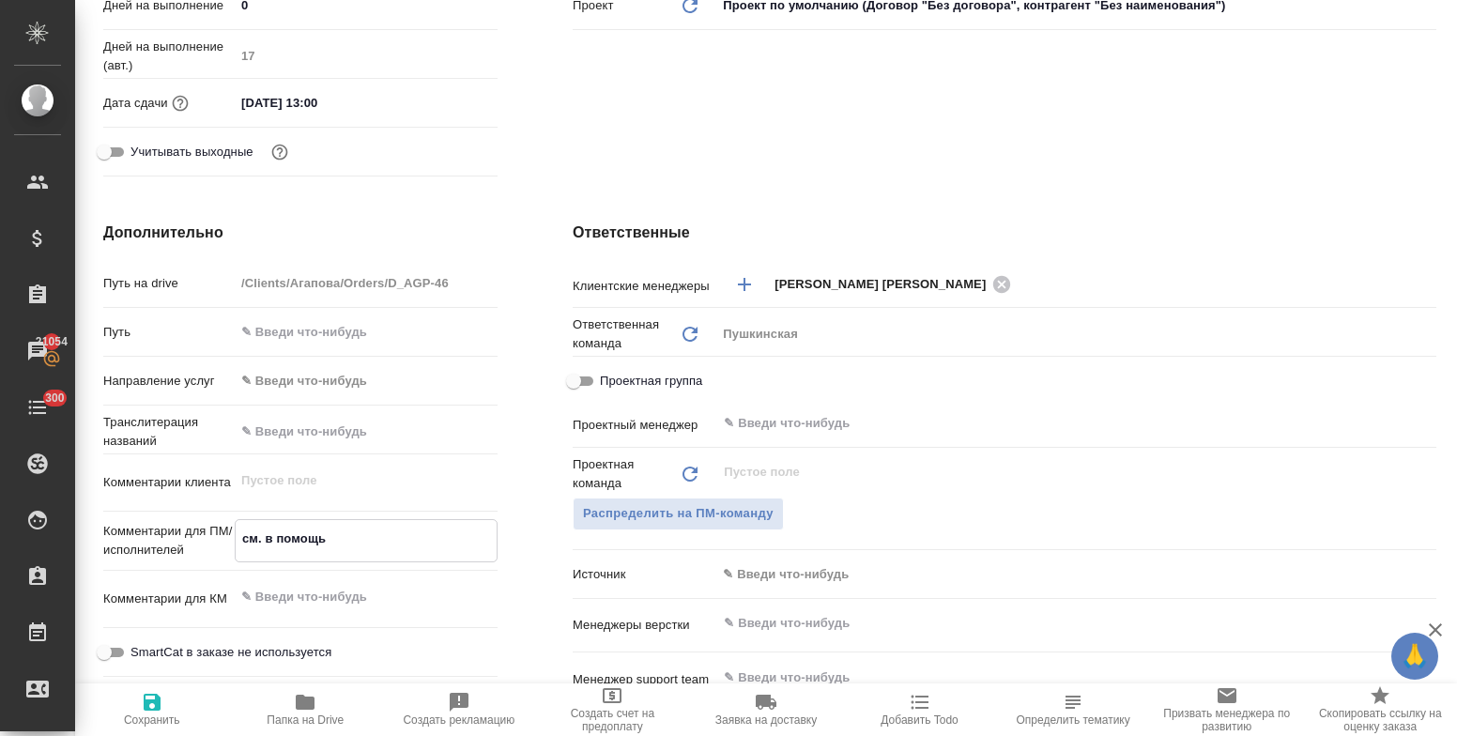
type textarea "x"
type textarea "см. в помощь о"
type textarea "x"
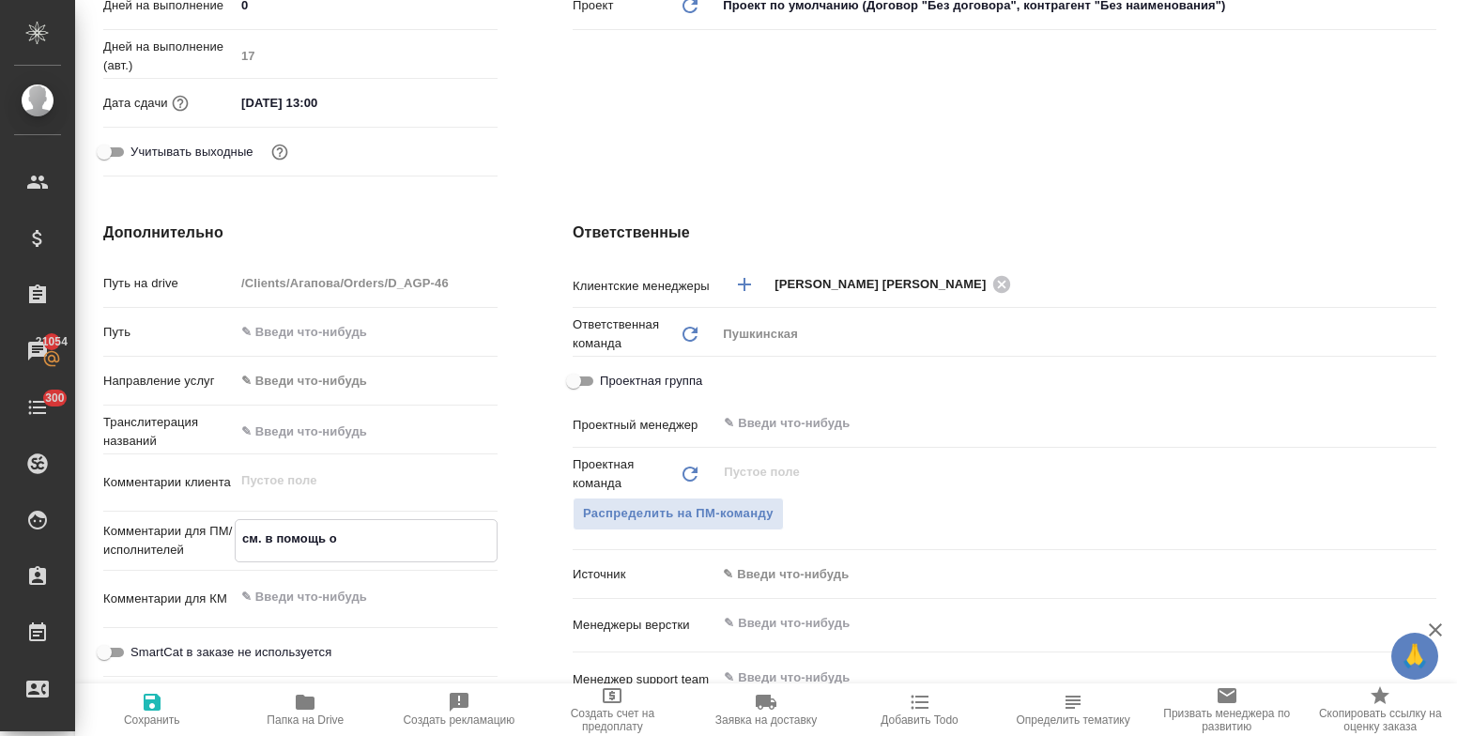
type textarea "x"
type textarea "см. в помощь от"
type textarea "x"
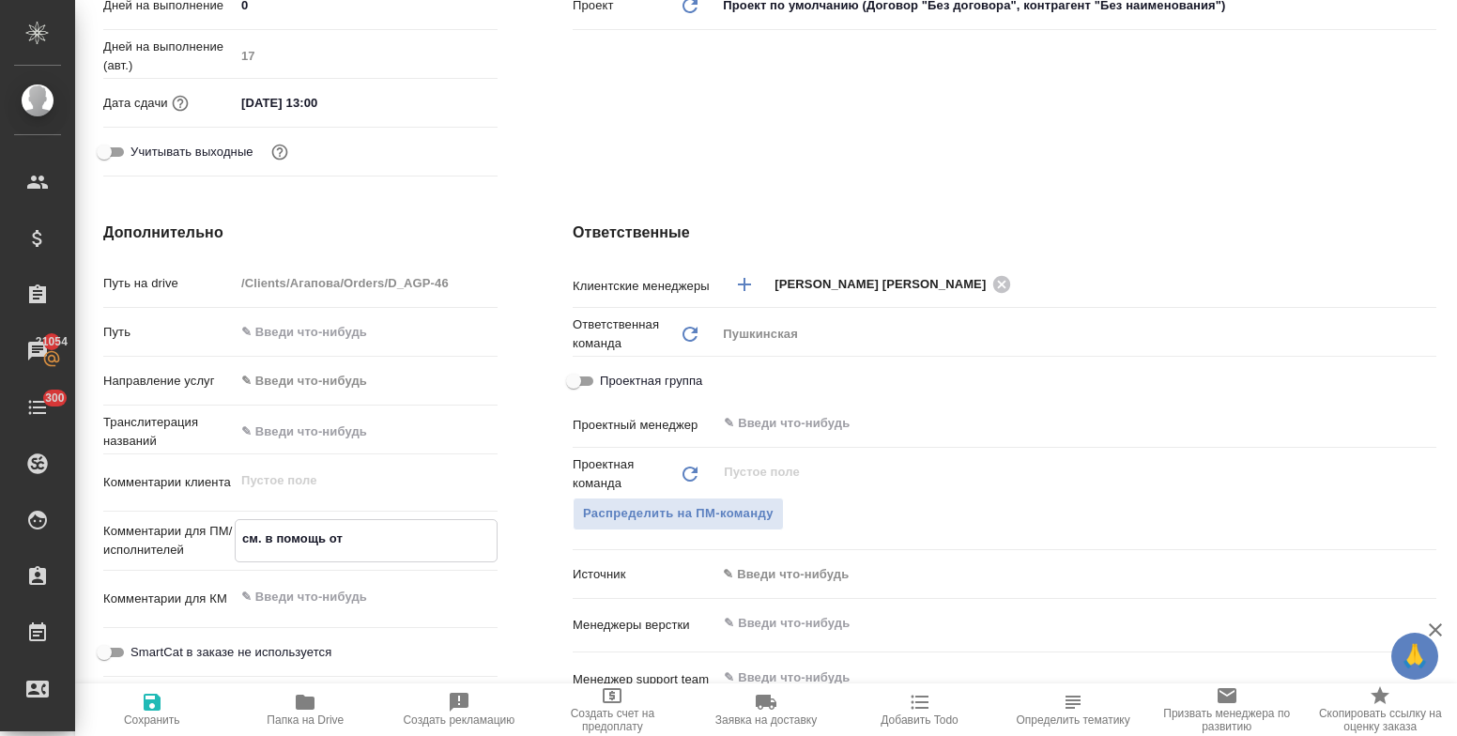
type textarea "x"
type textarea "см. в помощь от"
type textarea "x"
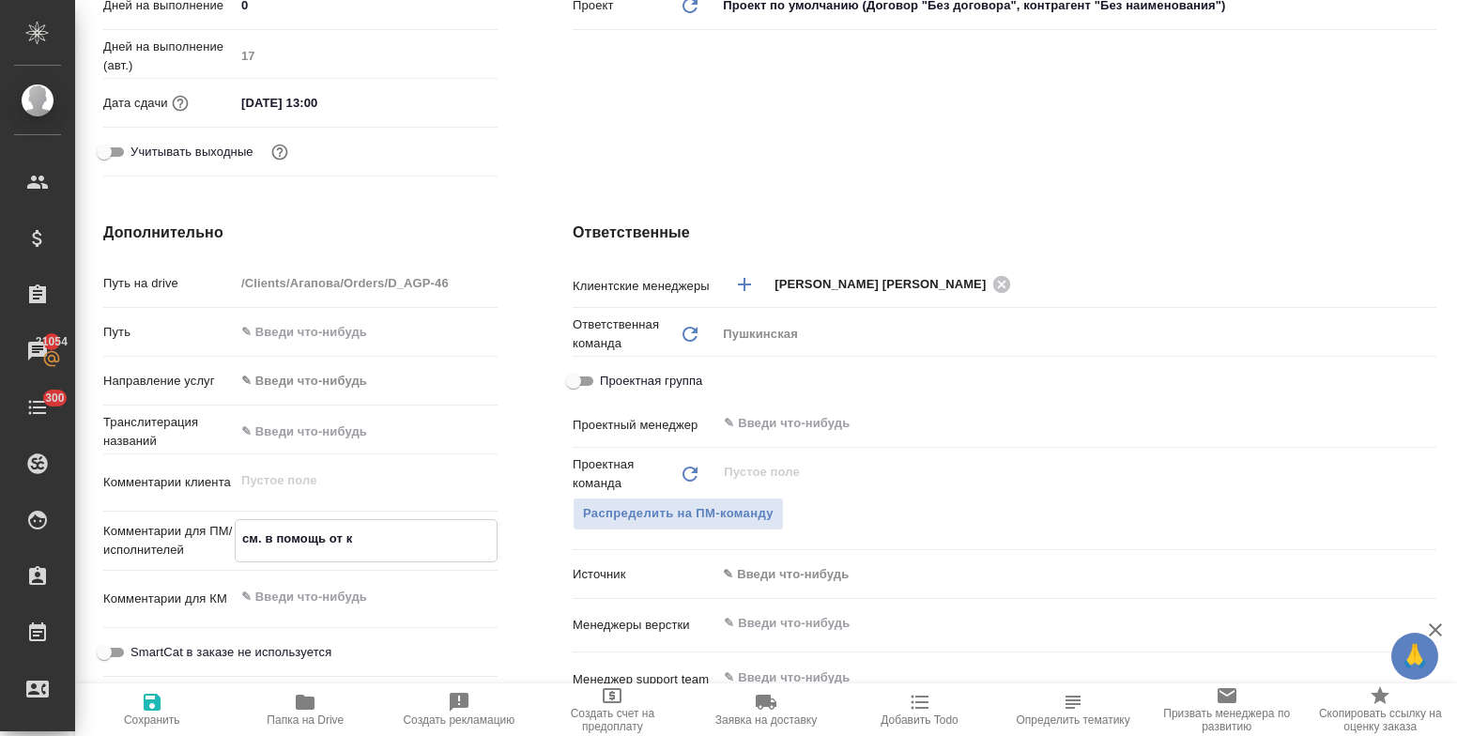
type textarea "см. в помощь от кл"
type textarea "x"
type textarea "см. в помощь от кли"
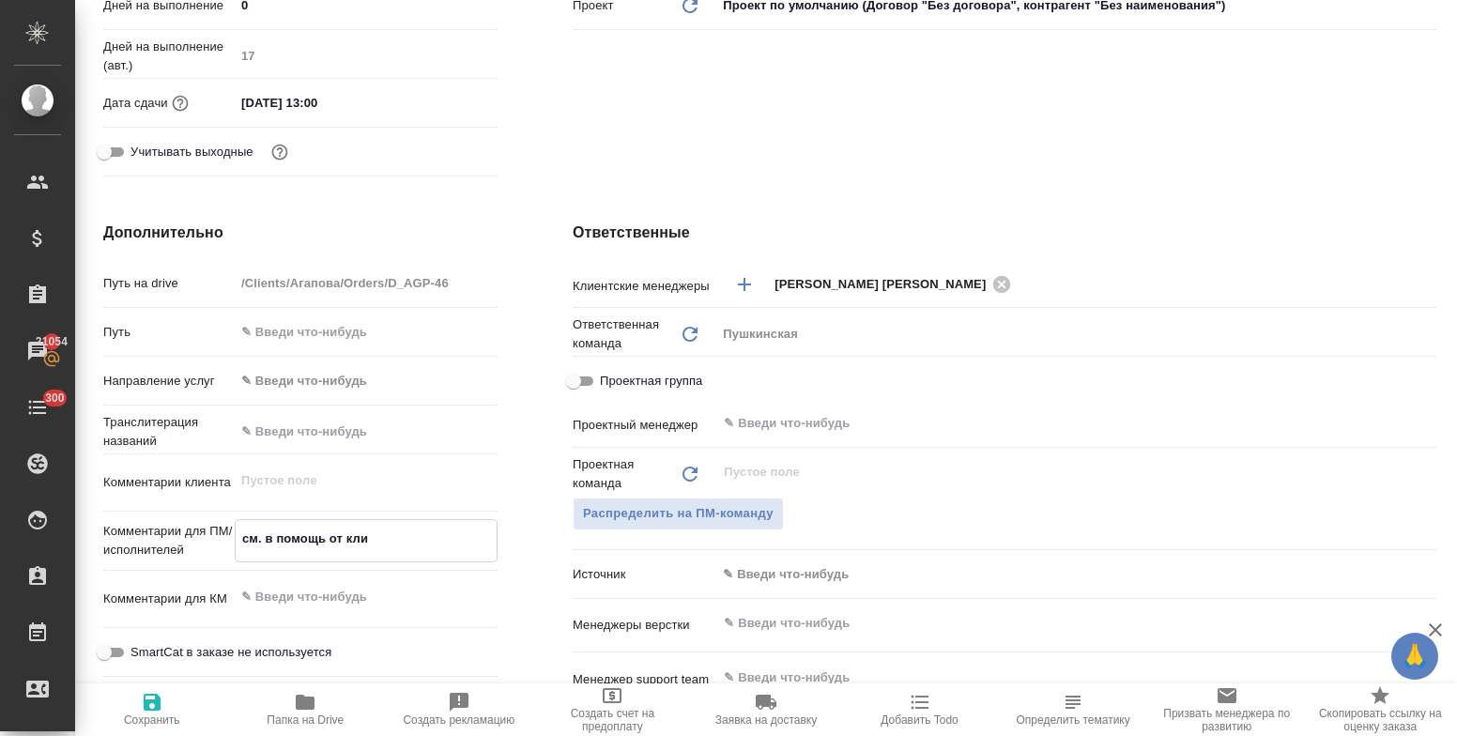
type textarea "x"
type textarea "см. в помощь от клие"
type textarea "x"
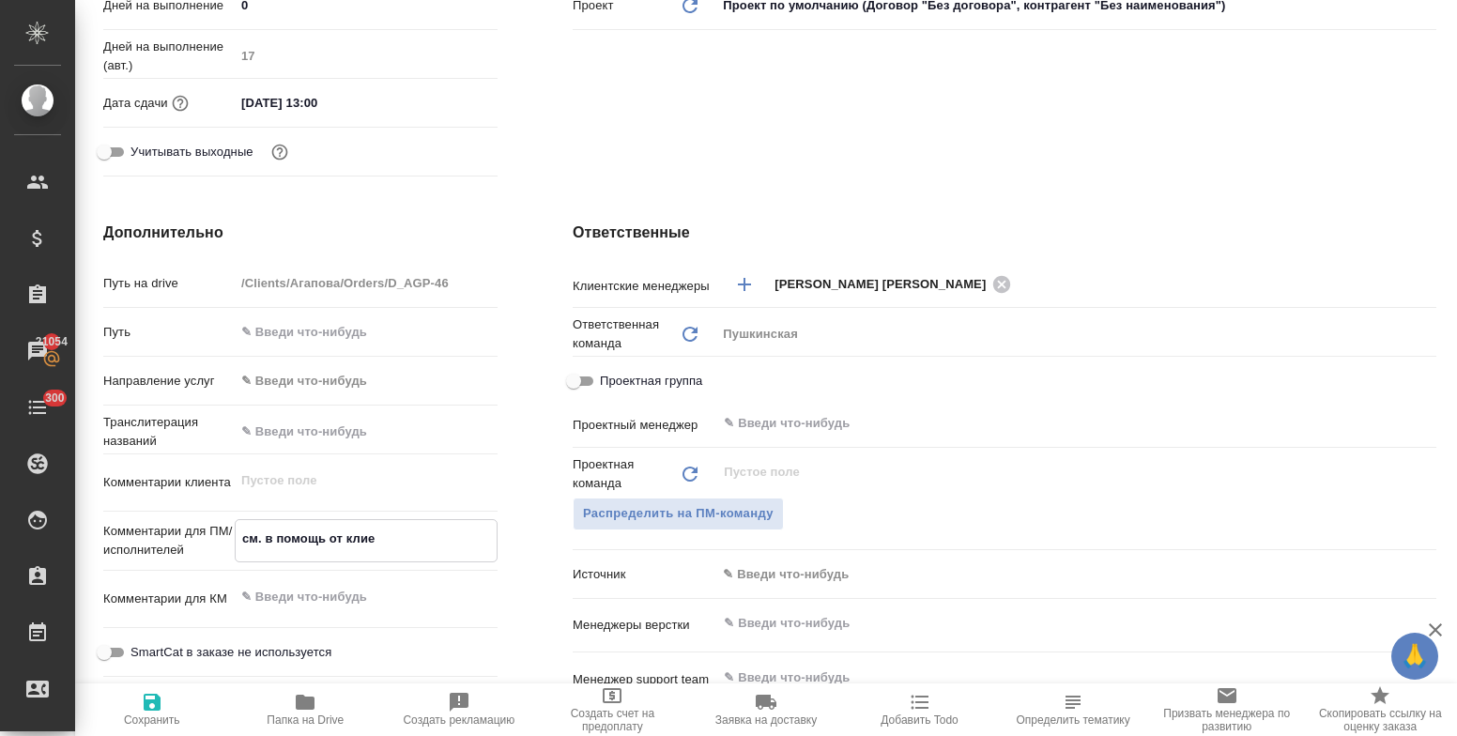
type textarea "x"
type textarea "см. в помощь от клиен"
type textarea "x"
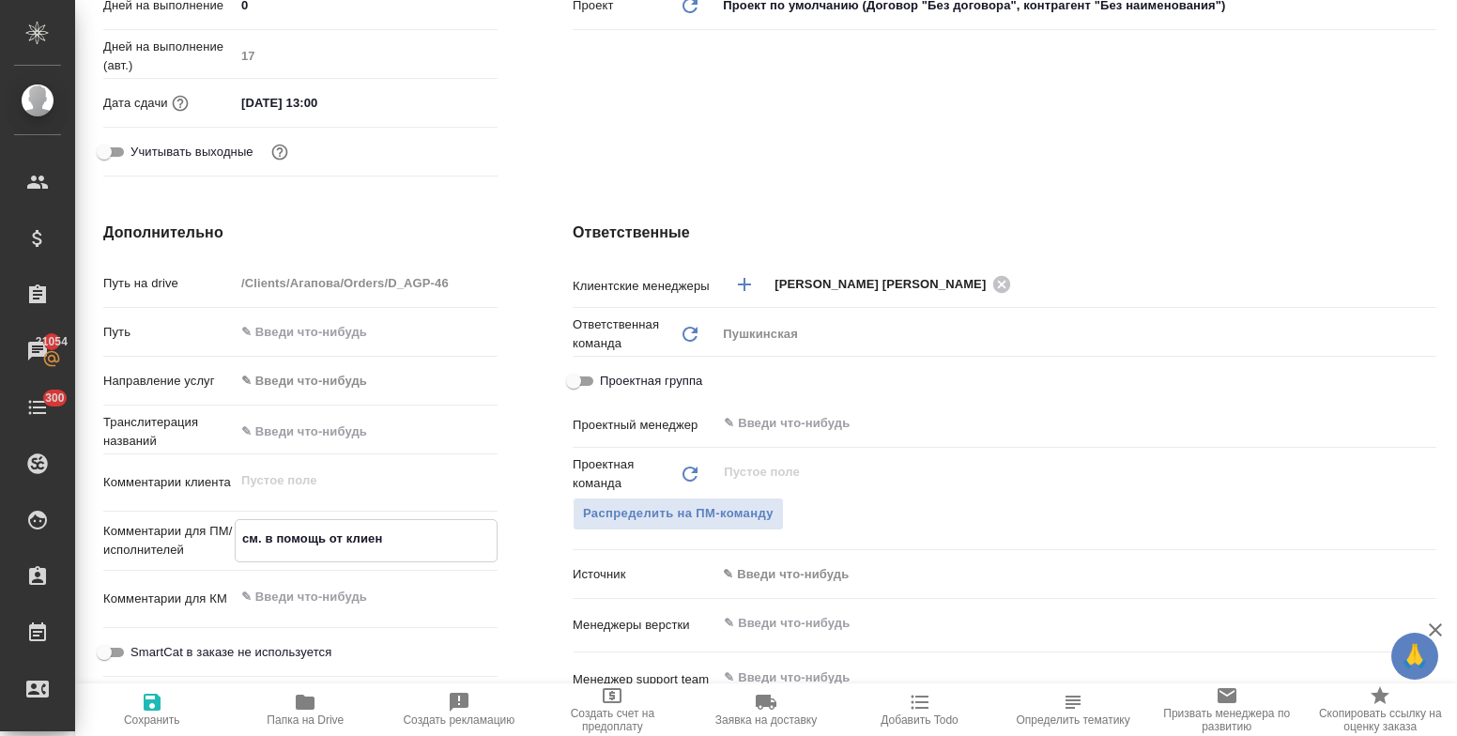
type textarea "x"
type textarea "см. в помощь от клиент"
type textarea "x"
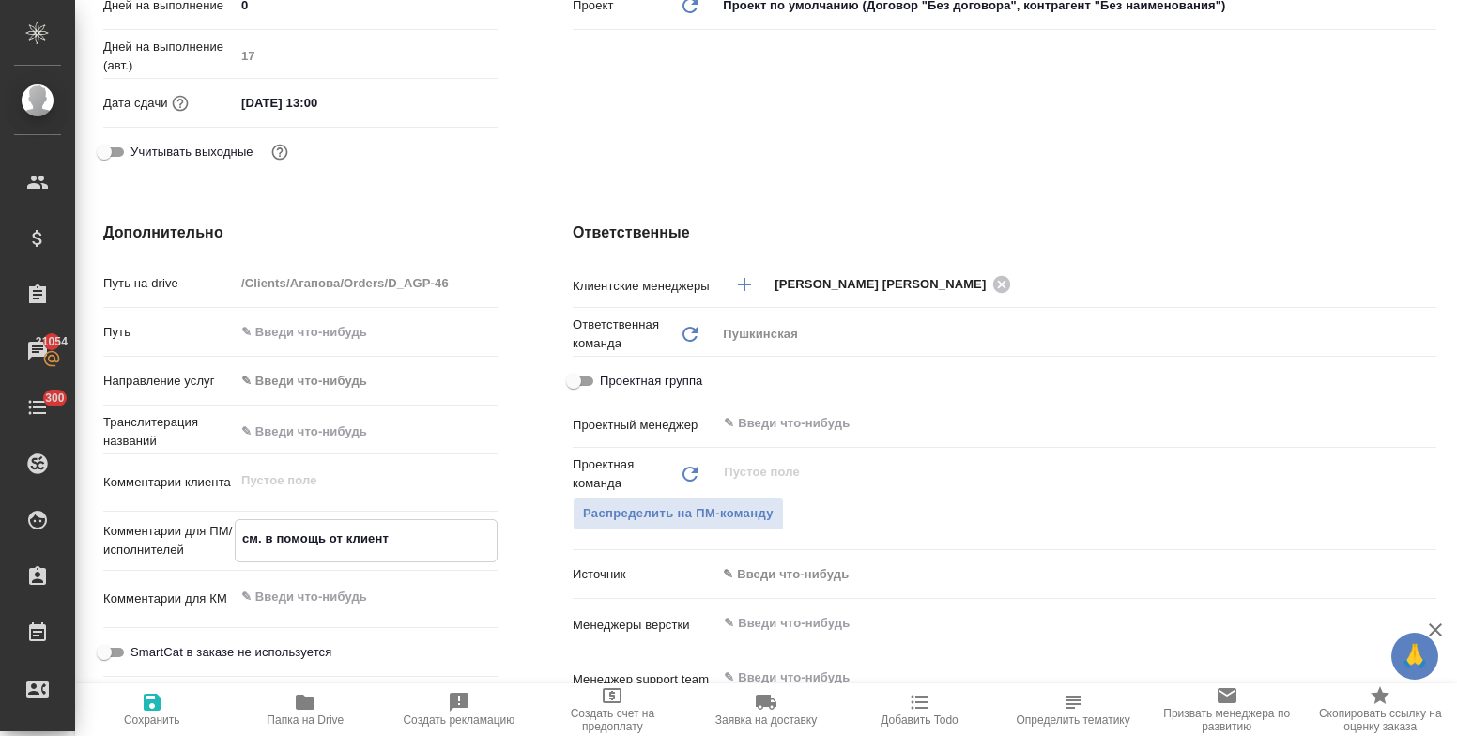
type textarea "x"
type textarea "см. в помощь от клиента"
type textarea "x"
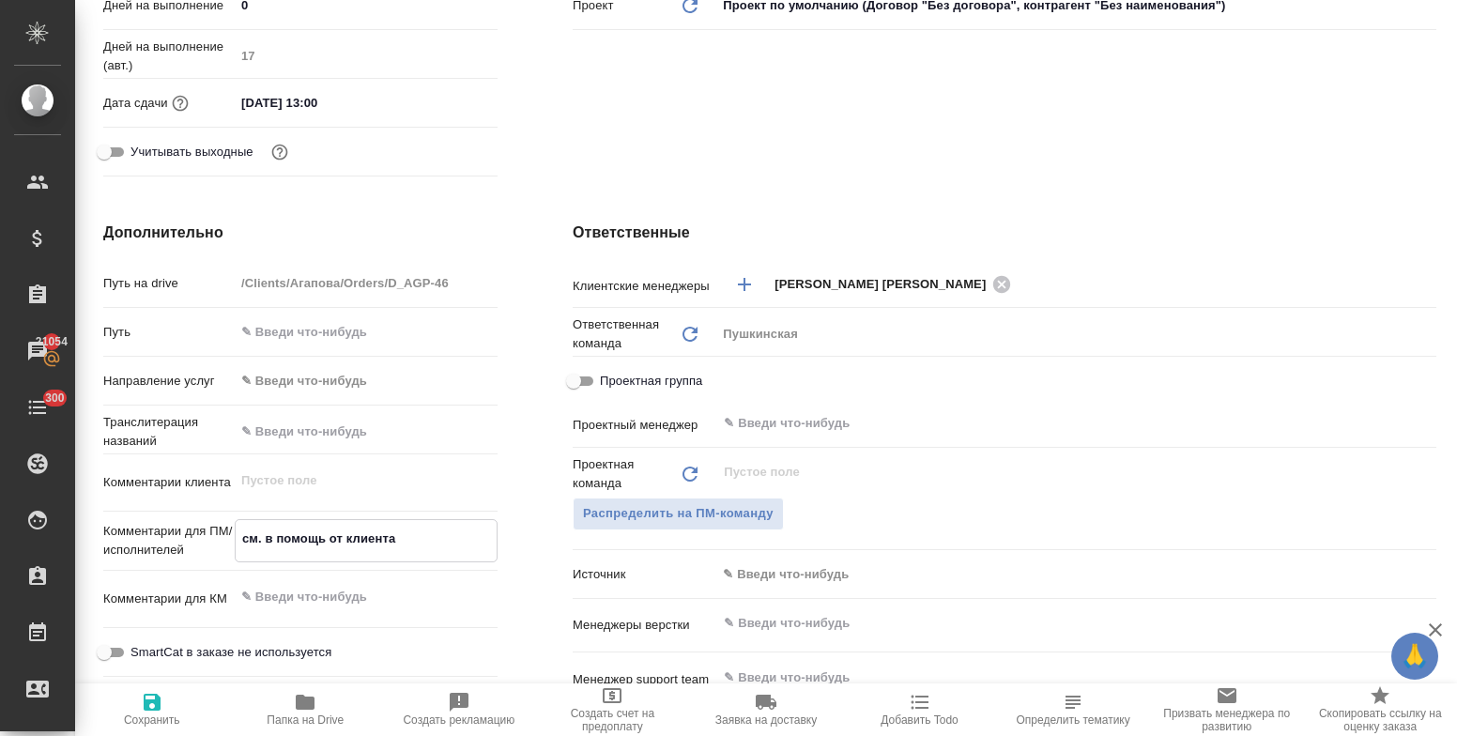
type textarea "см. в помощь от клиента"
type textarea "x"
type textarea "см. в помощь от клиента пере"
type textarea "x"
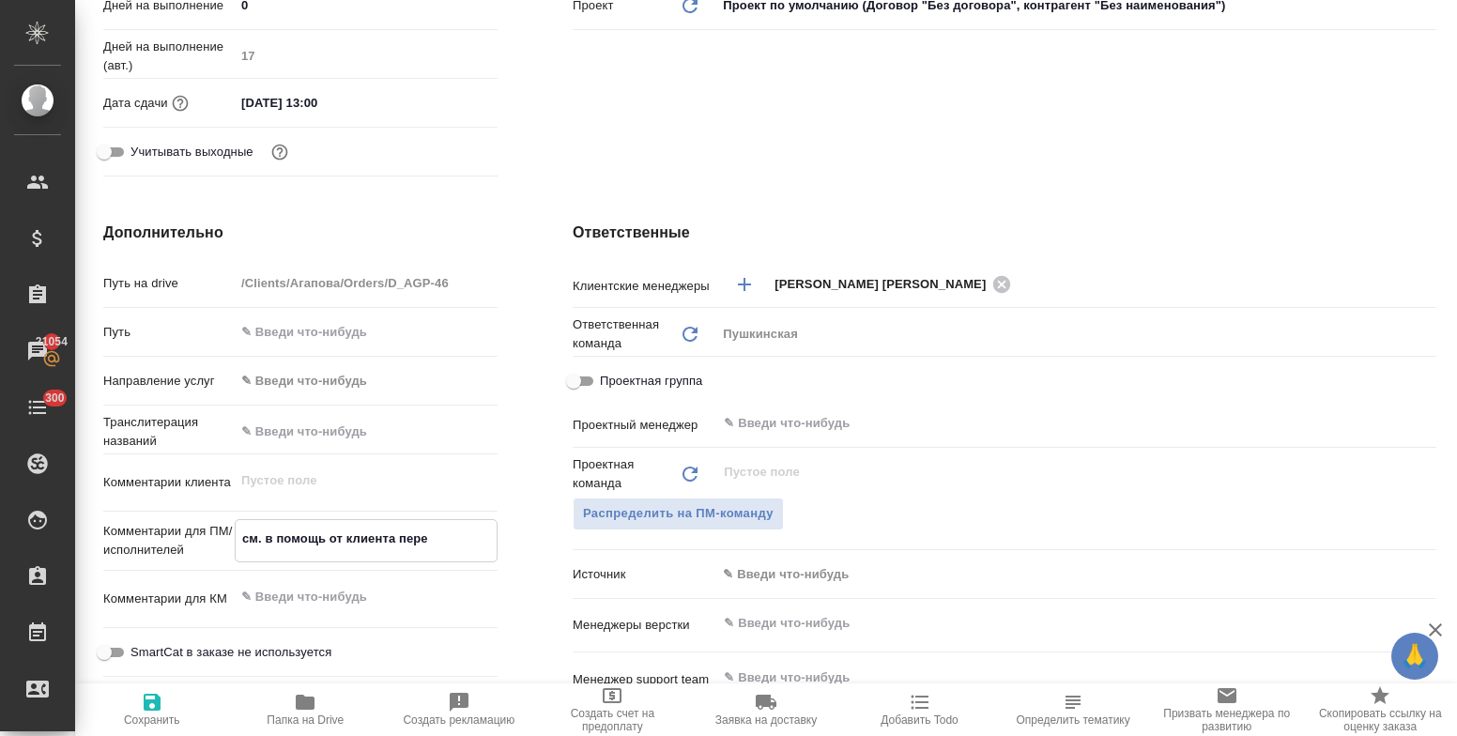
type textarea "x"
type textarea "см. в помощь от клиента перев"
type textarea "x"
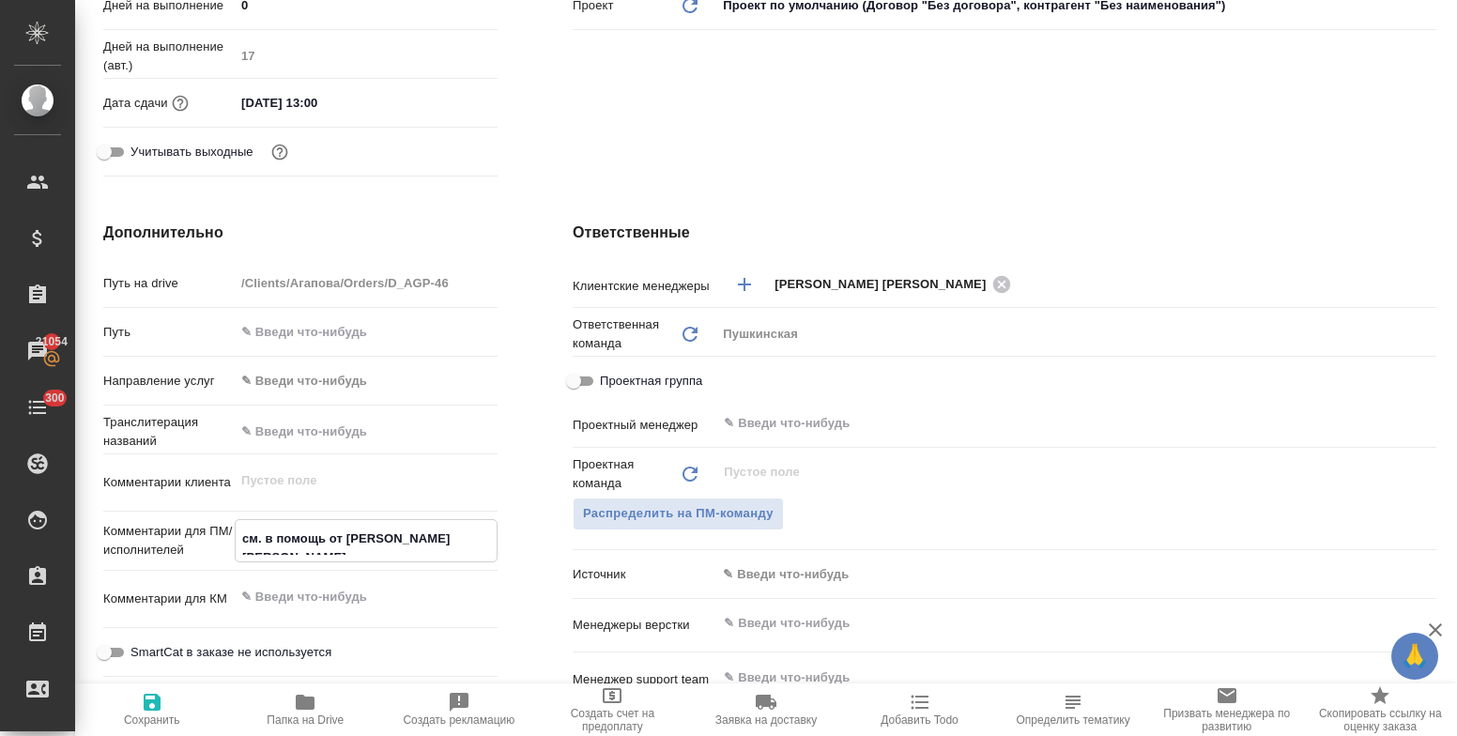
type textarea "x"
type textarea "см. в помощь от клиента перево"
type textarea "x"
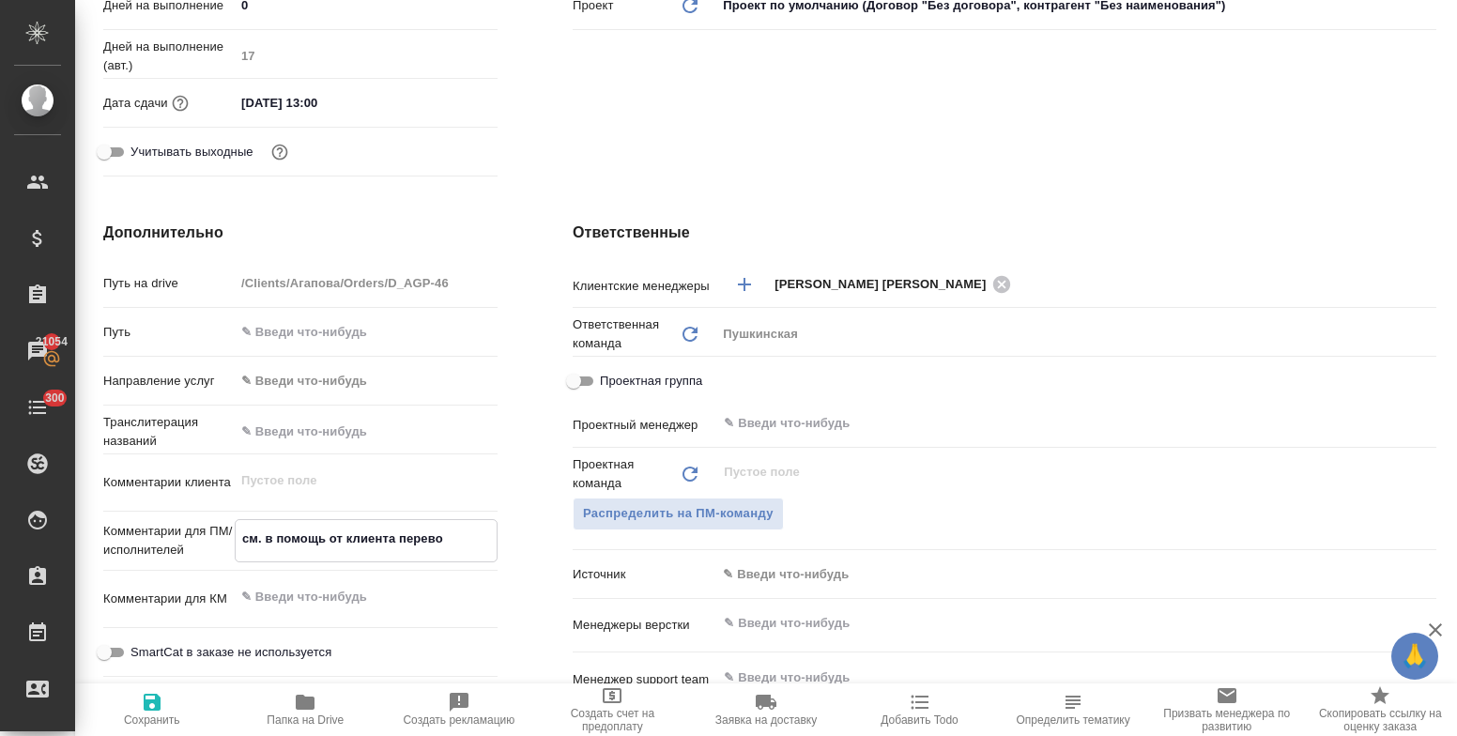
type textarea "см. в помощь от клиента перевод"
type textarea "x"
type textarea "см. в помощь от клиента перевод"
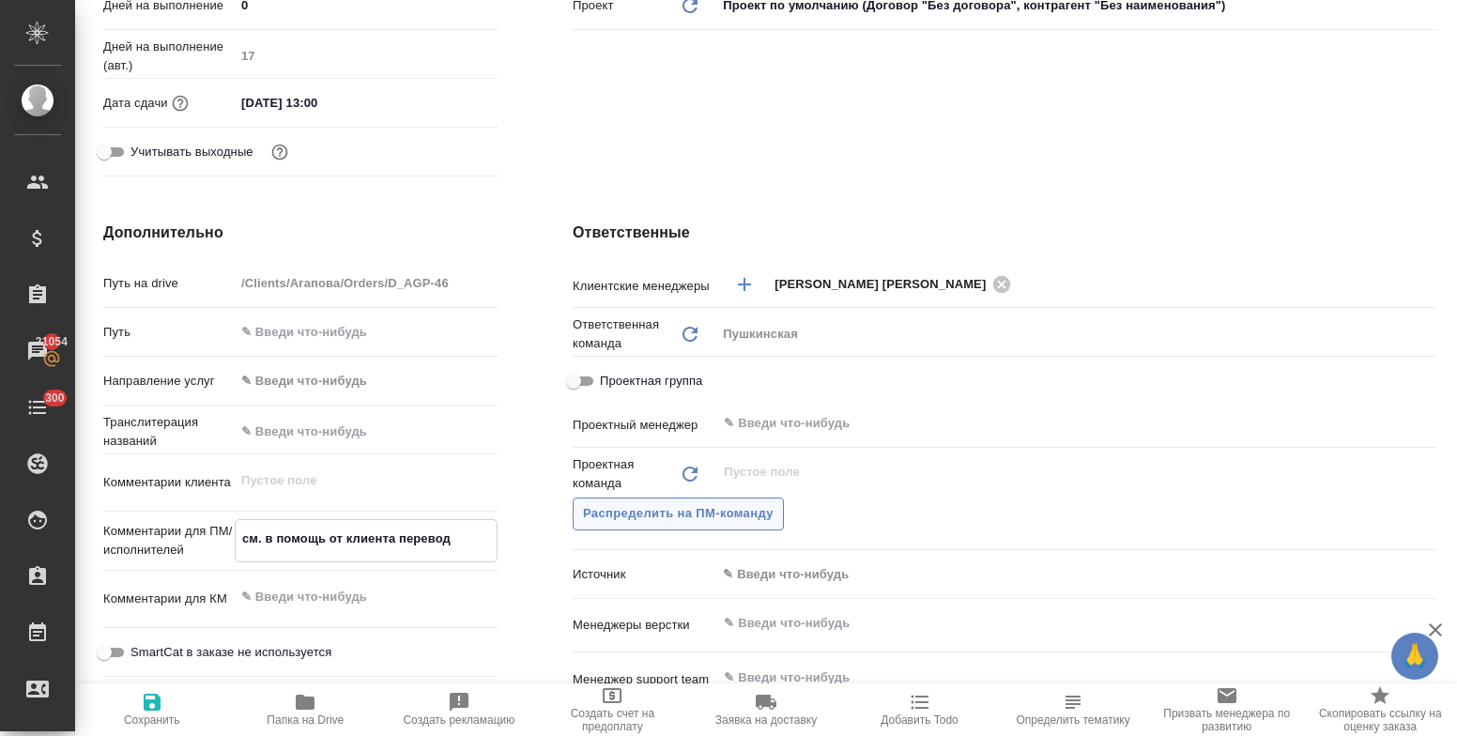
type textarea "x"
click at [681, 517] on span "Распределить на ПМ-команду" at bounding box center [678, 514] width 191 height 22
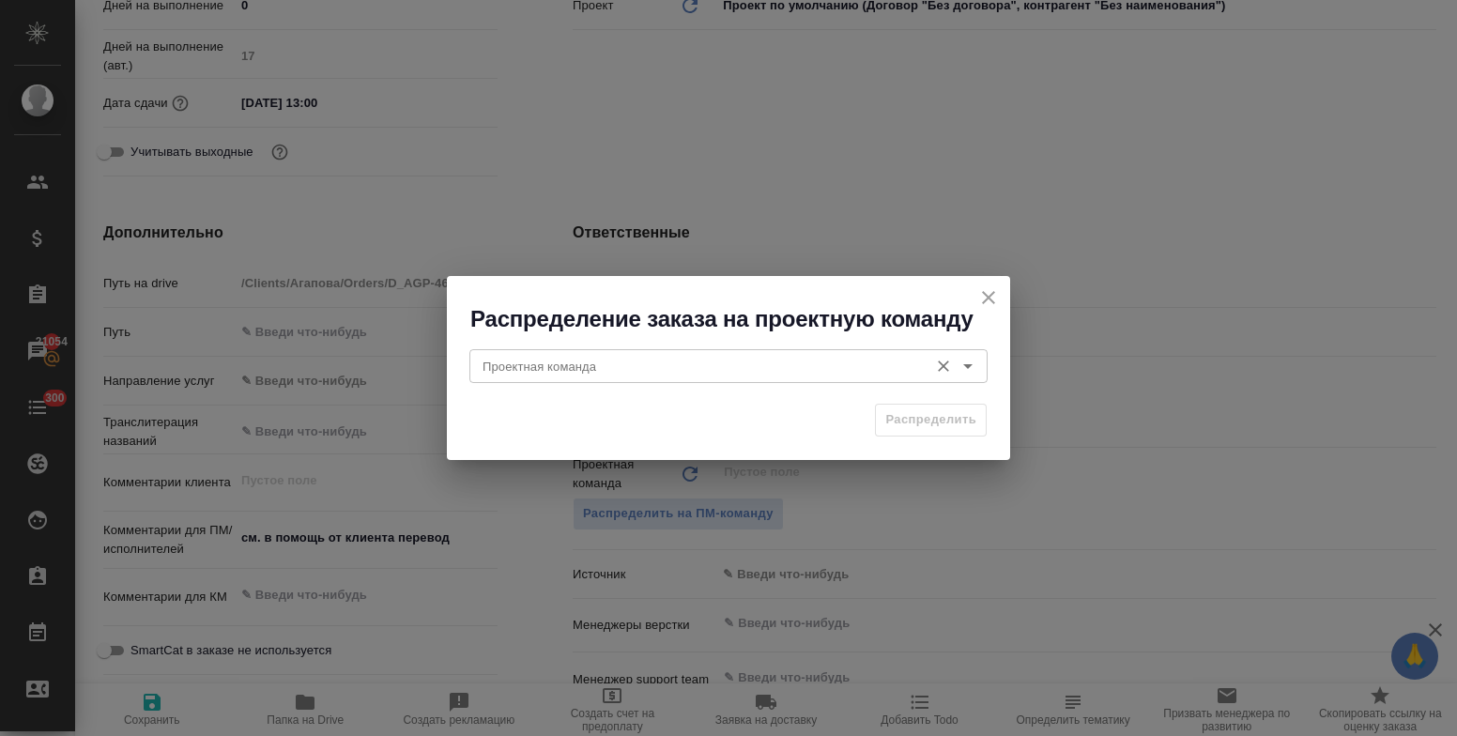
click at [667, 361] on input "Проектная команда" at bounding box center [697, 366] width 444 height 23
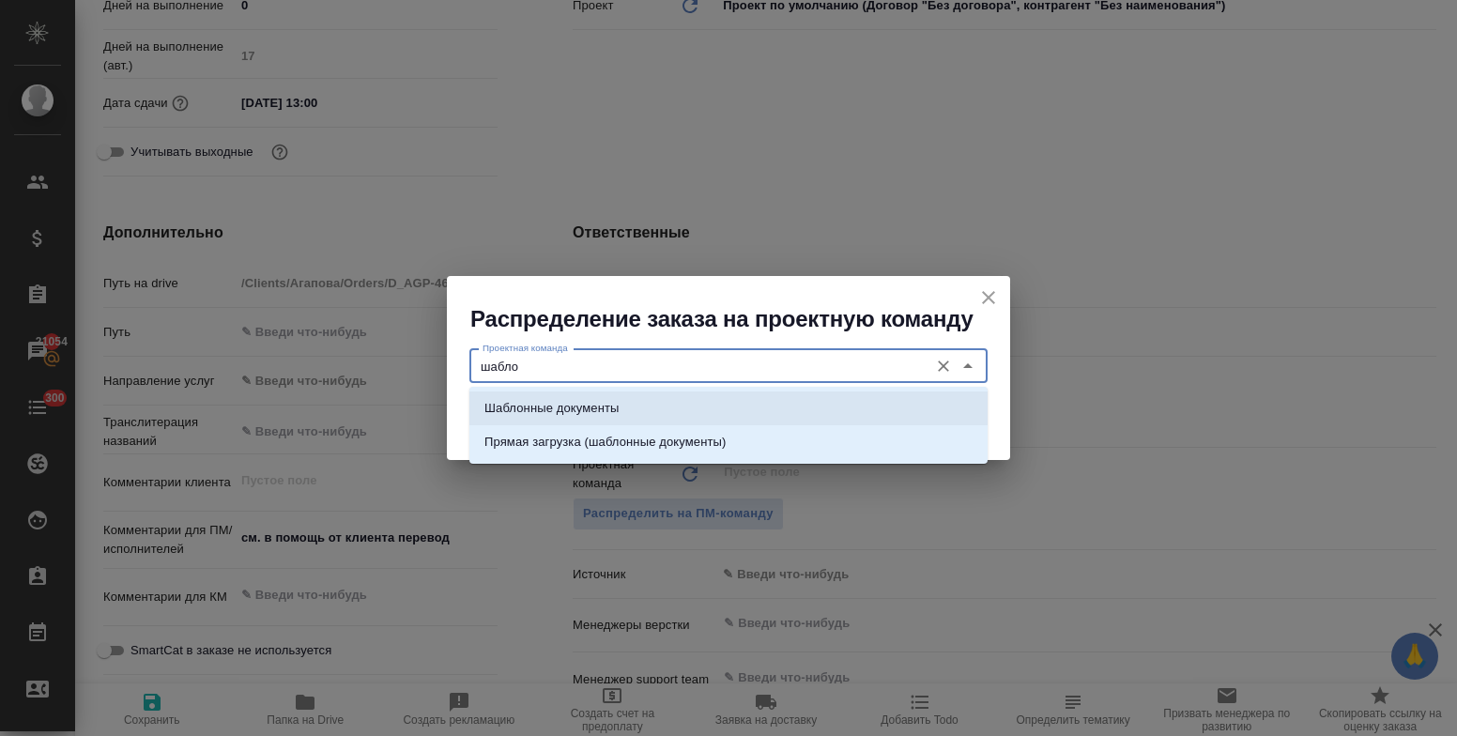
click at [667, 408] on li "Шаблонные документы" at bounding box center [728, 409] width 518 height 34
type input "Шаблонные документы"
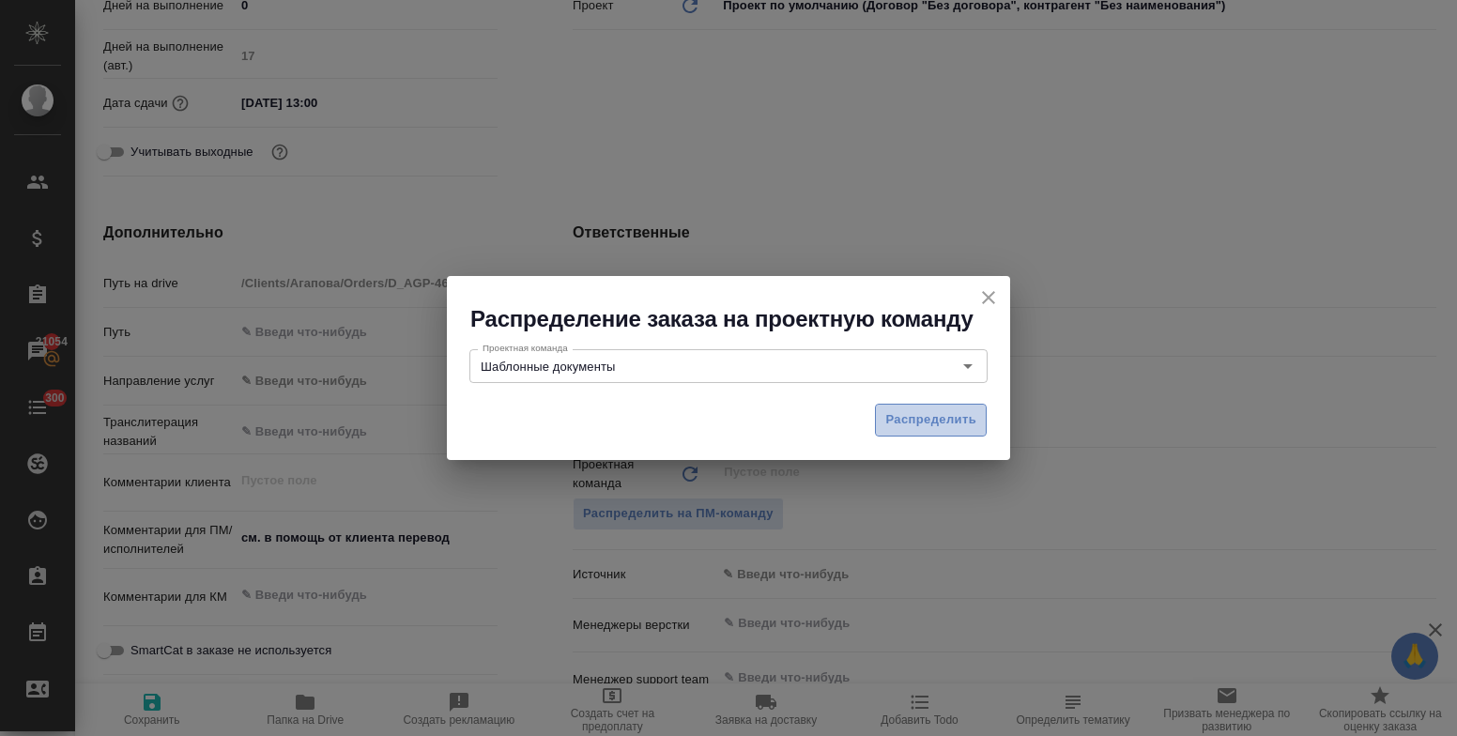
click at [919, 429] on span "Распределить" at bounding box center [930, 420] width 91 height 22
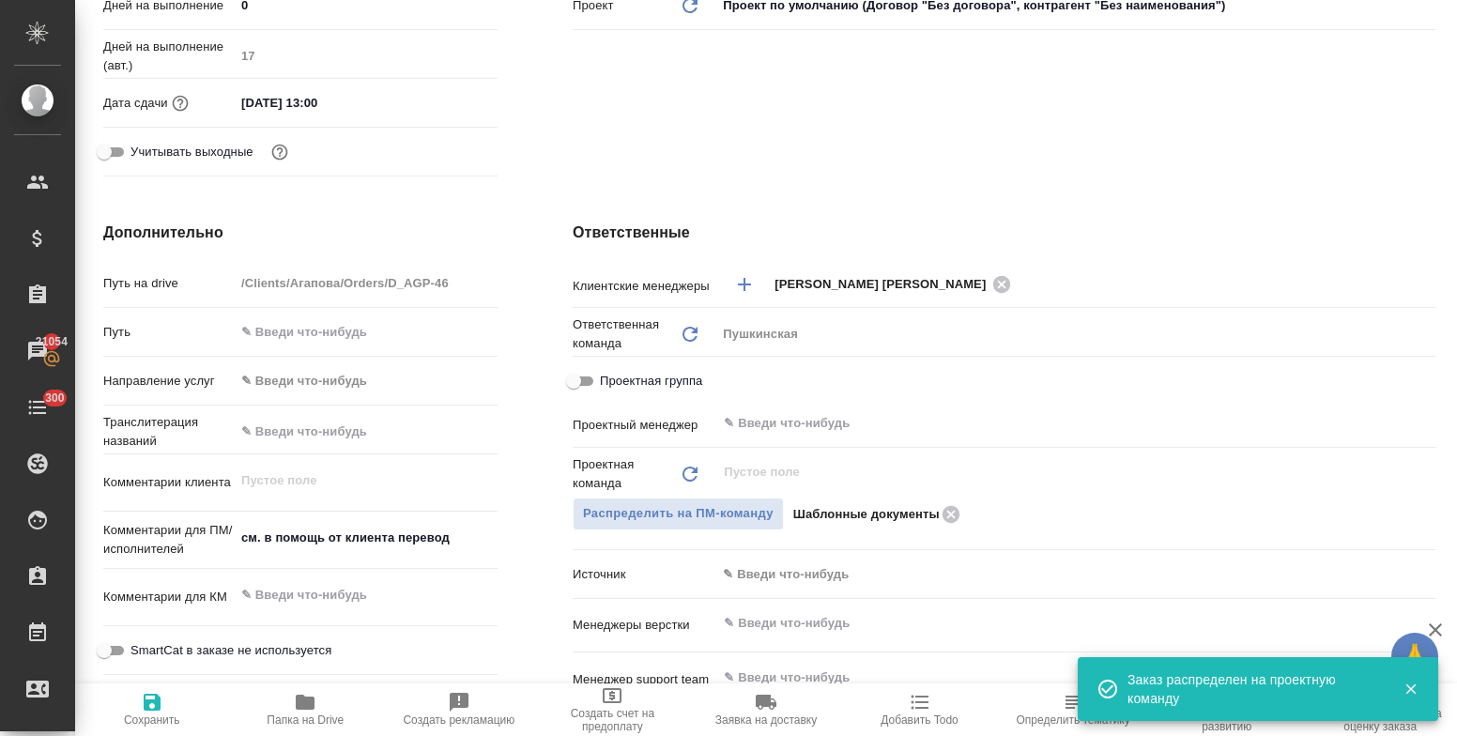
type textarea "x"
click at [161, 696] on icon "button" at bounding box center [152, 702] width 23 height 23
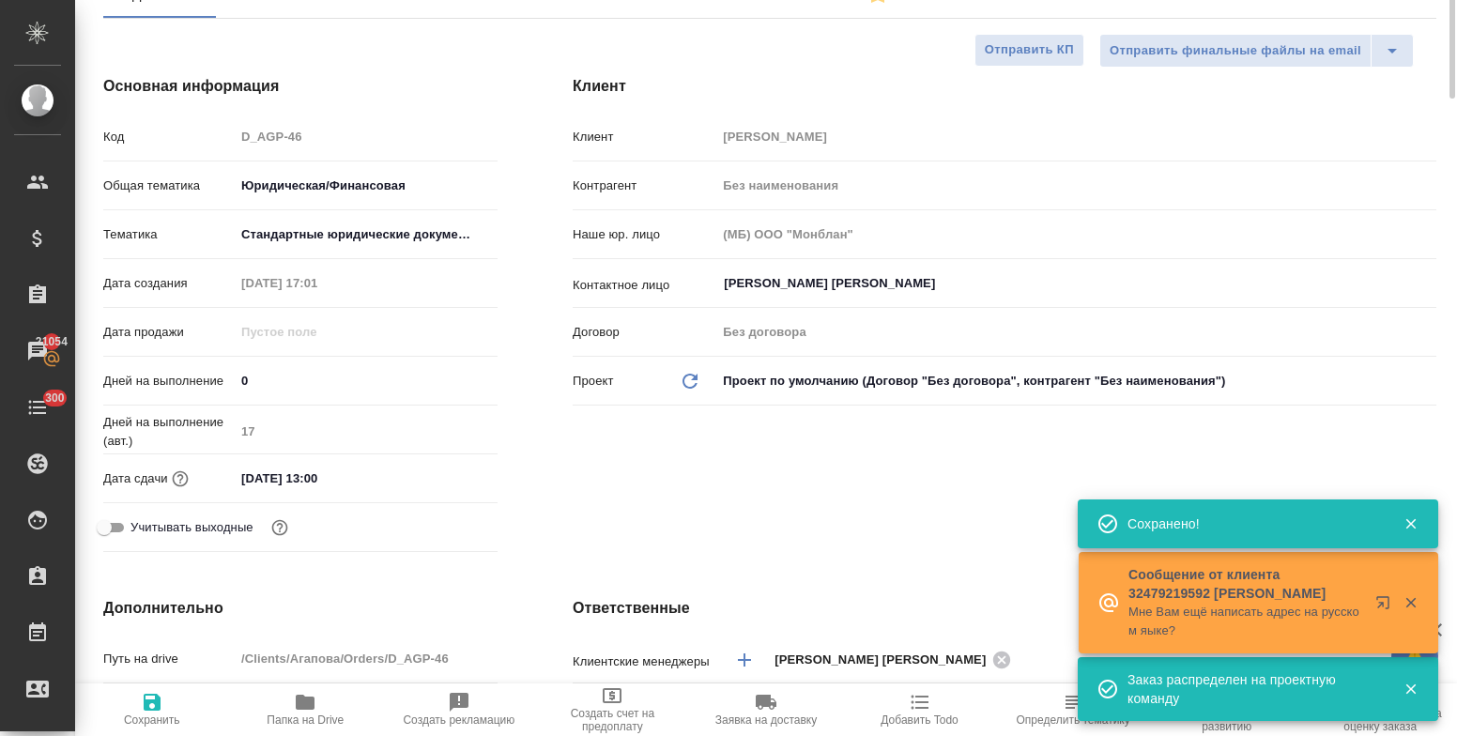
scroll to position [0, 0]
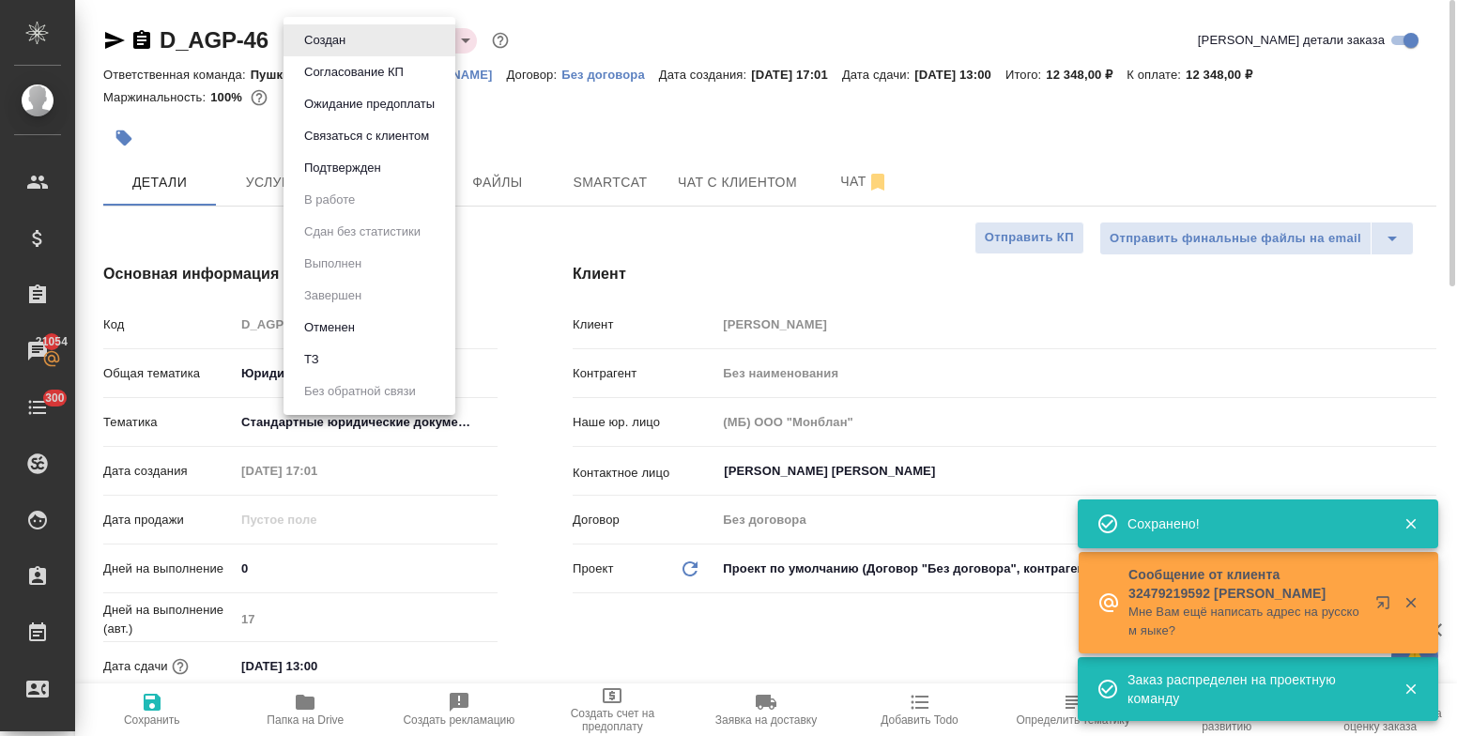
click at [349, 49] on body "🙏 .cls-1 fill:#fff; AWATERA Bulakhova Elena Клиенты Спецификации Заказы 21054 Ч…" at bounding box center [728, 368] width 1457 height 736
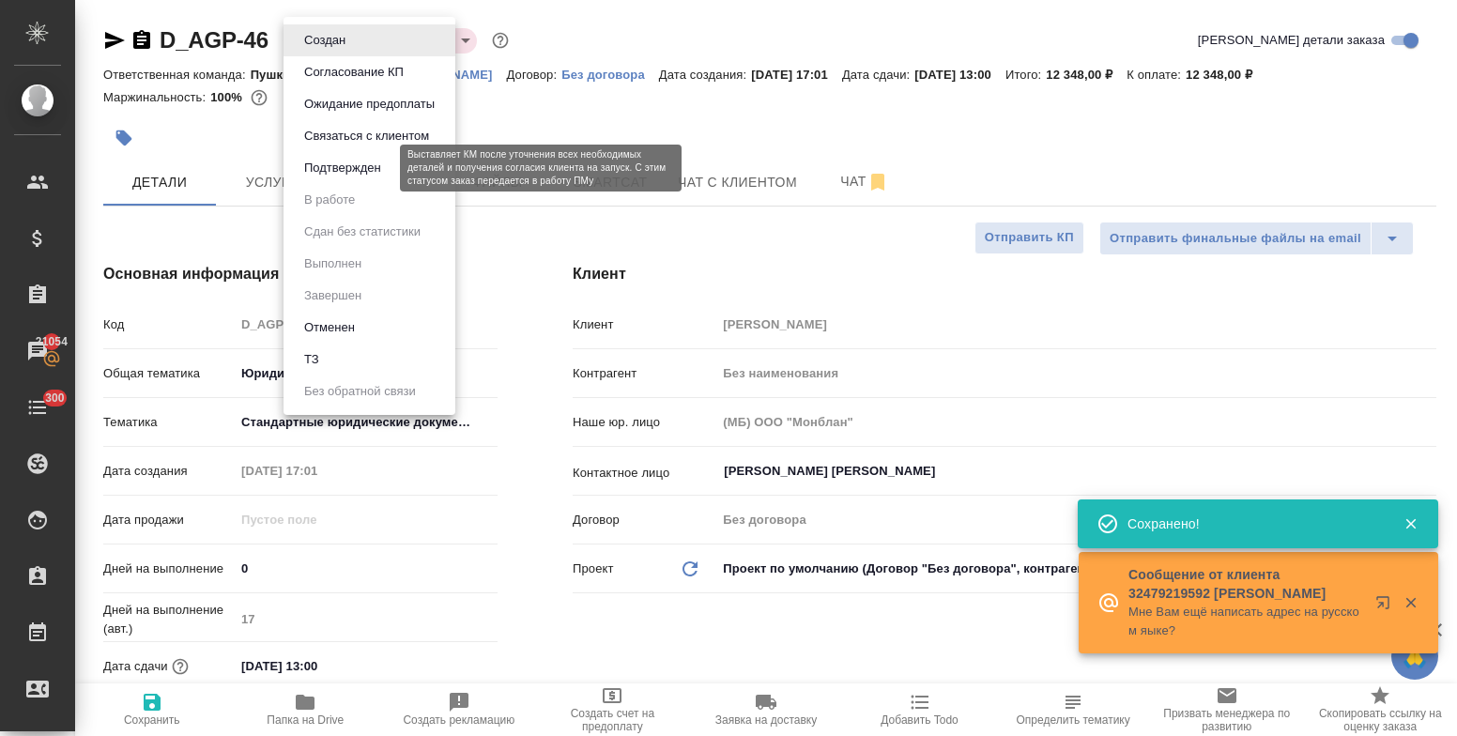
click at [345, 165] on button "Подтвержден" at bounding box center [343, 168] width 88 height 21
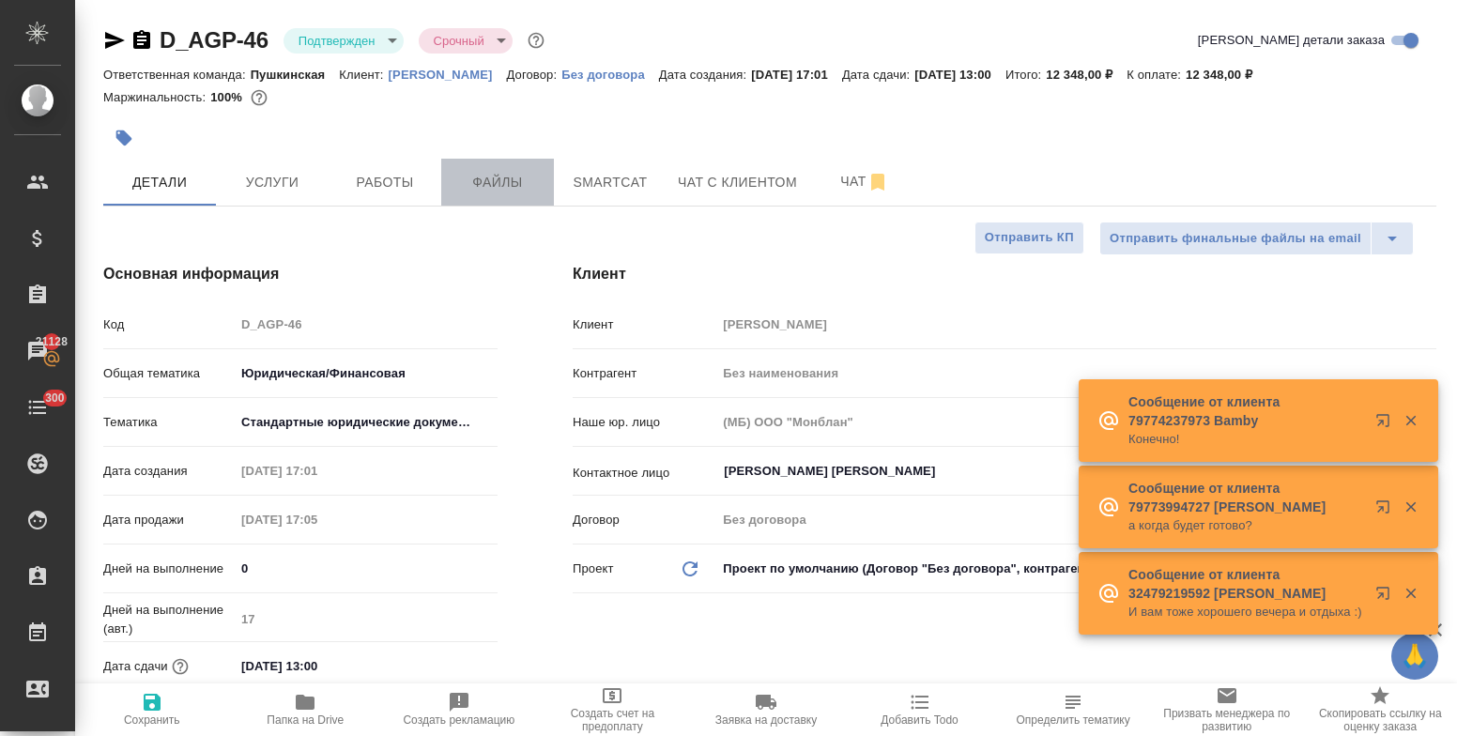
click at [496, 181] on span "Файлы" at bounding box center [498, 182] width 90 height 23
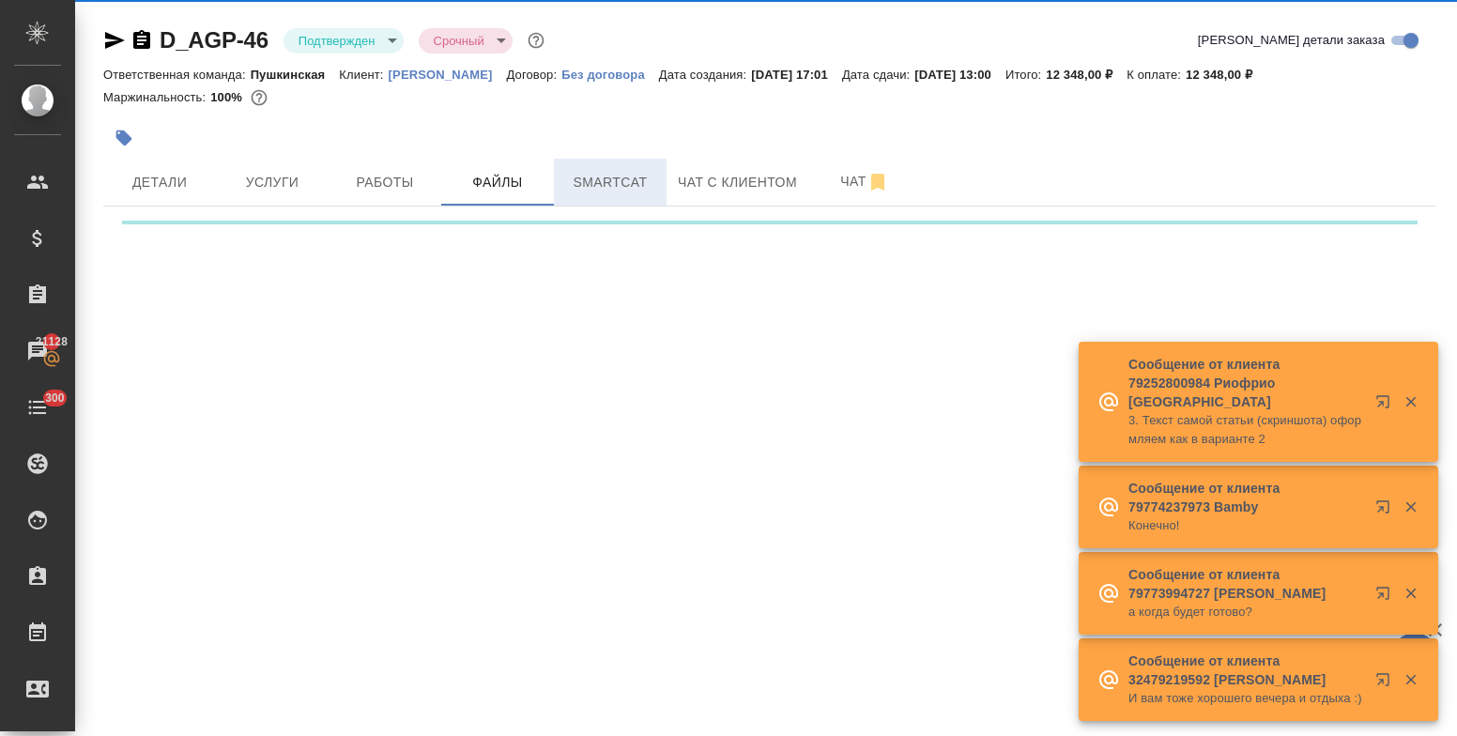
click at [604, 191] on span "Smartcat" at bounding box center [610, 182] width 90 height 23
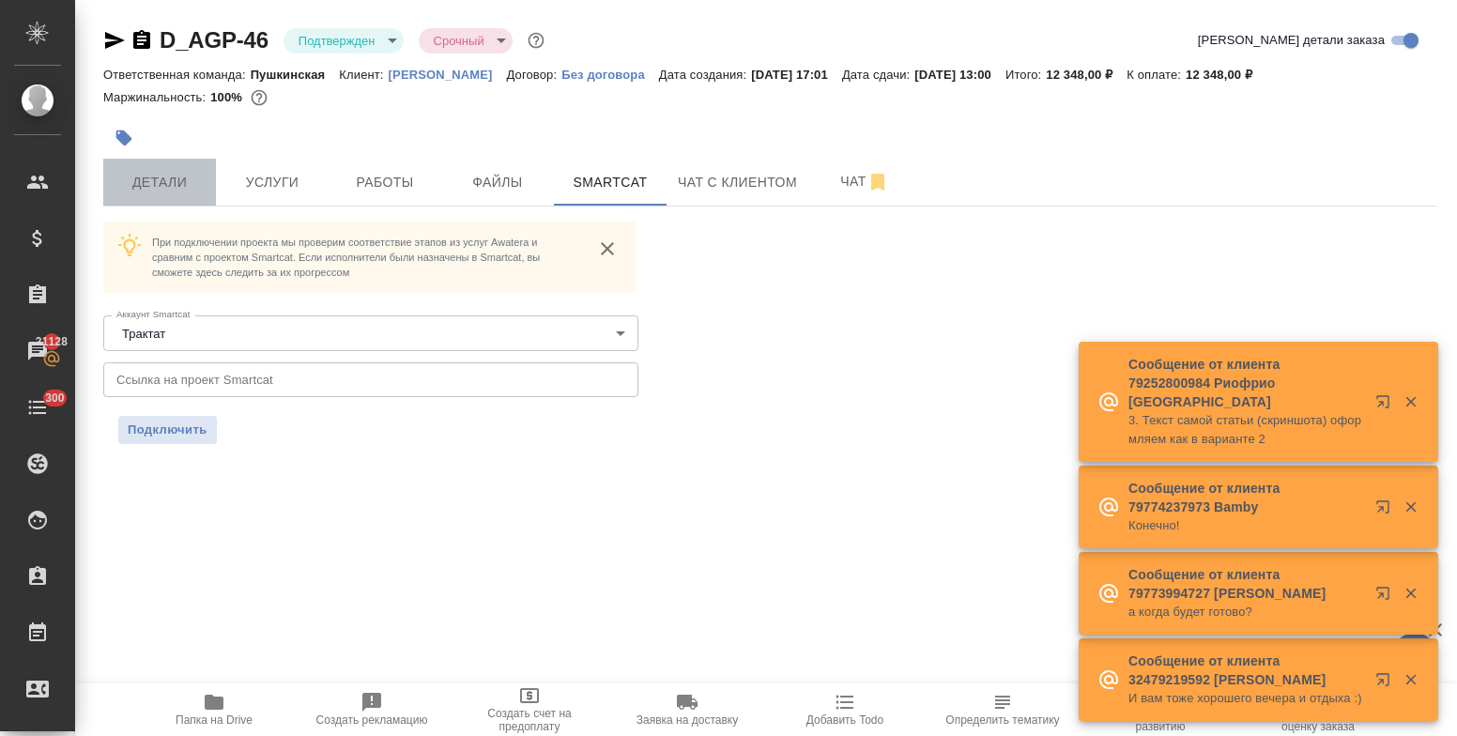
click at [165, 184] on span "Детали" at bounding box center [160, 182] width 90 height 23
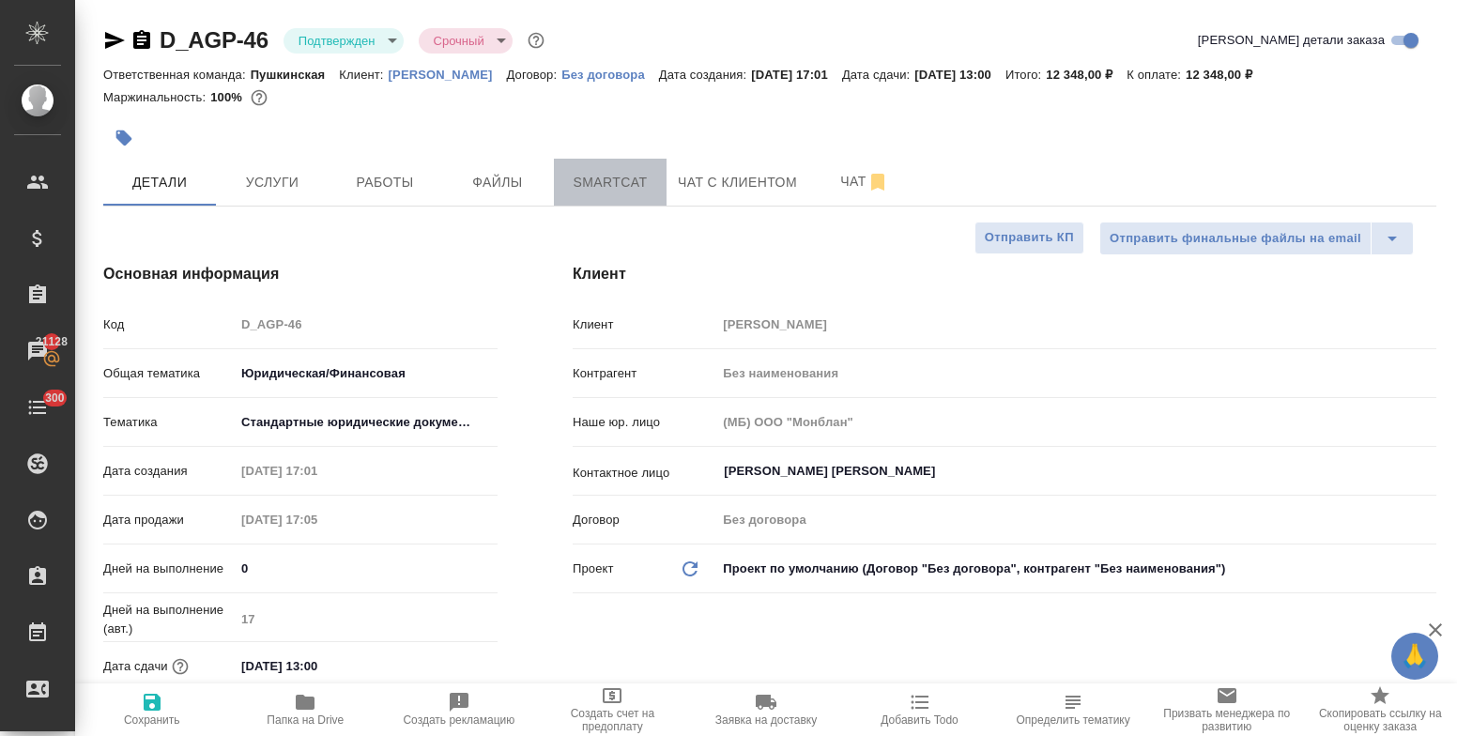
click at [568, 189] on span "Smartcat" at bounding box center [610, 182] width 90 height 23
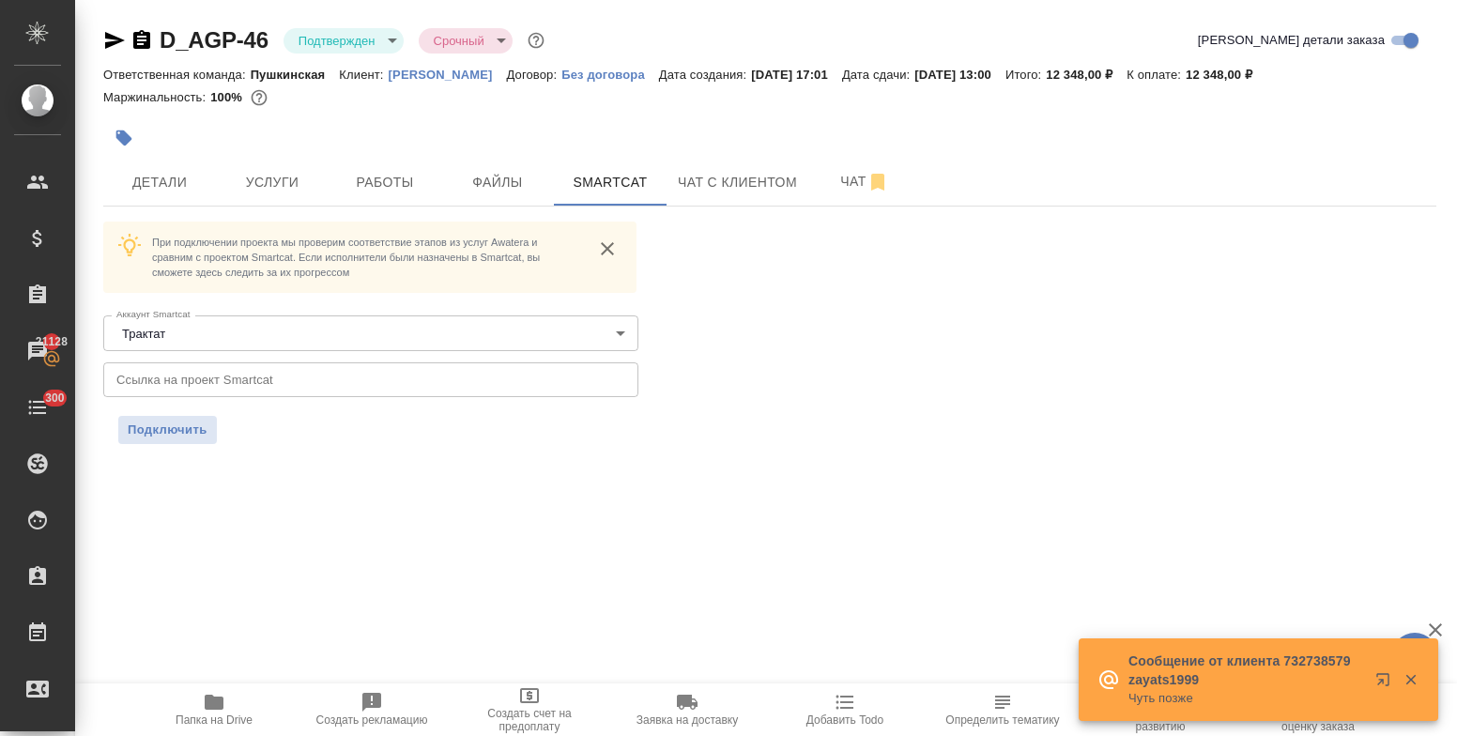
click at [310, 384] on input "text" at bounding box center [370, 379] width 535 height 34
click at [190, 425] on span "Подключить" at bounding box center [168, 430] width 80 height 19
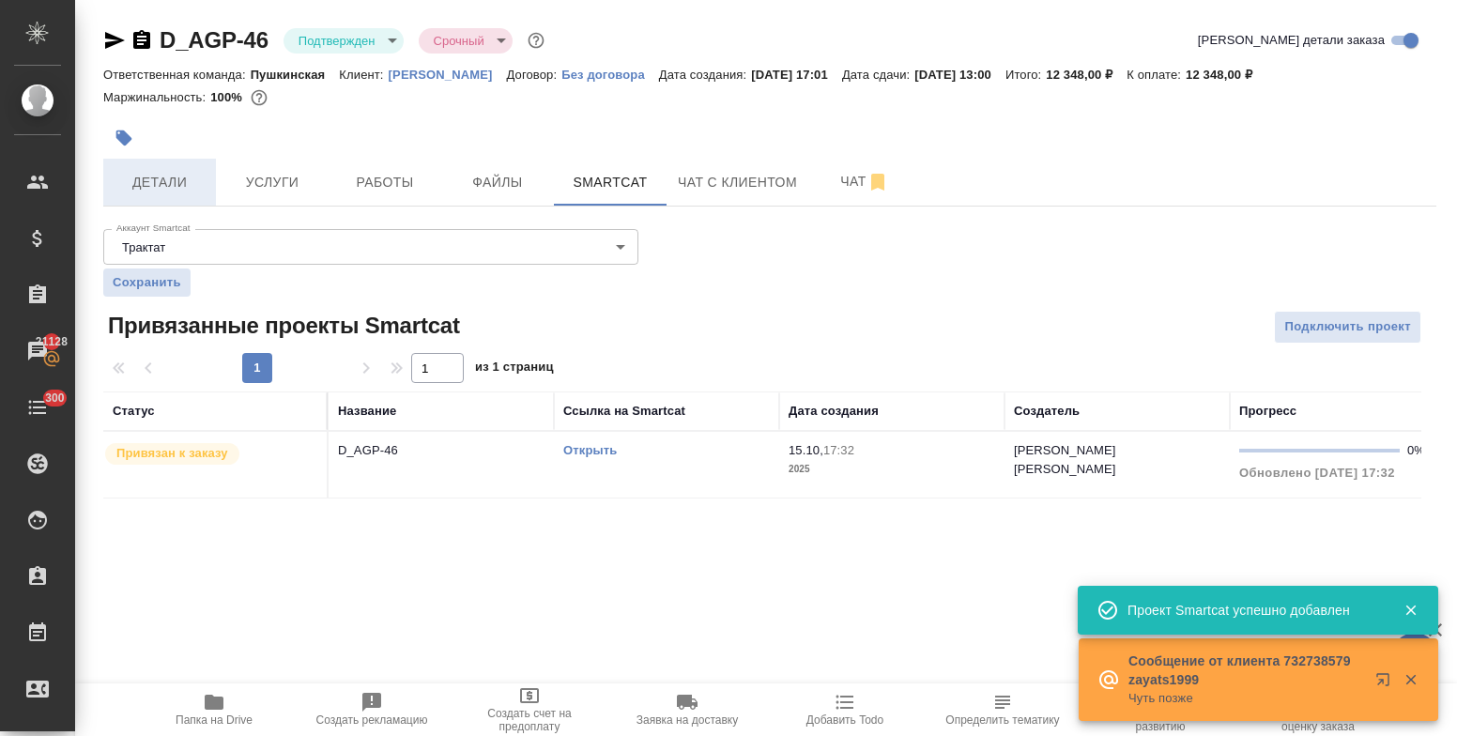
click at [172, 174] on span "Детали" at bounding box center [160, 182] width 90 height 23
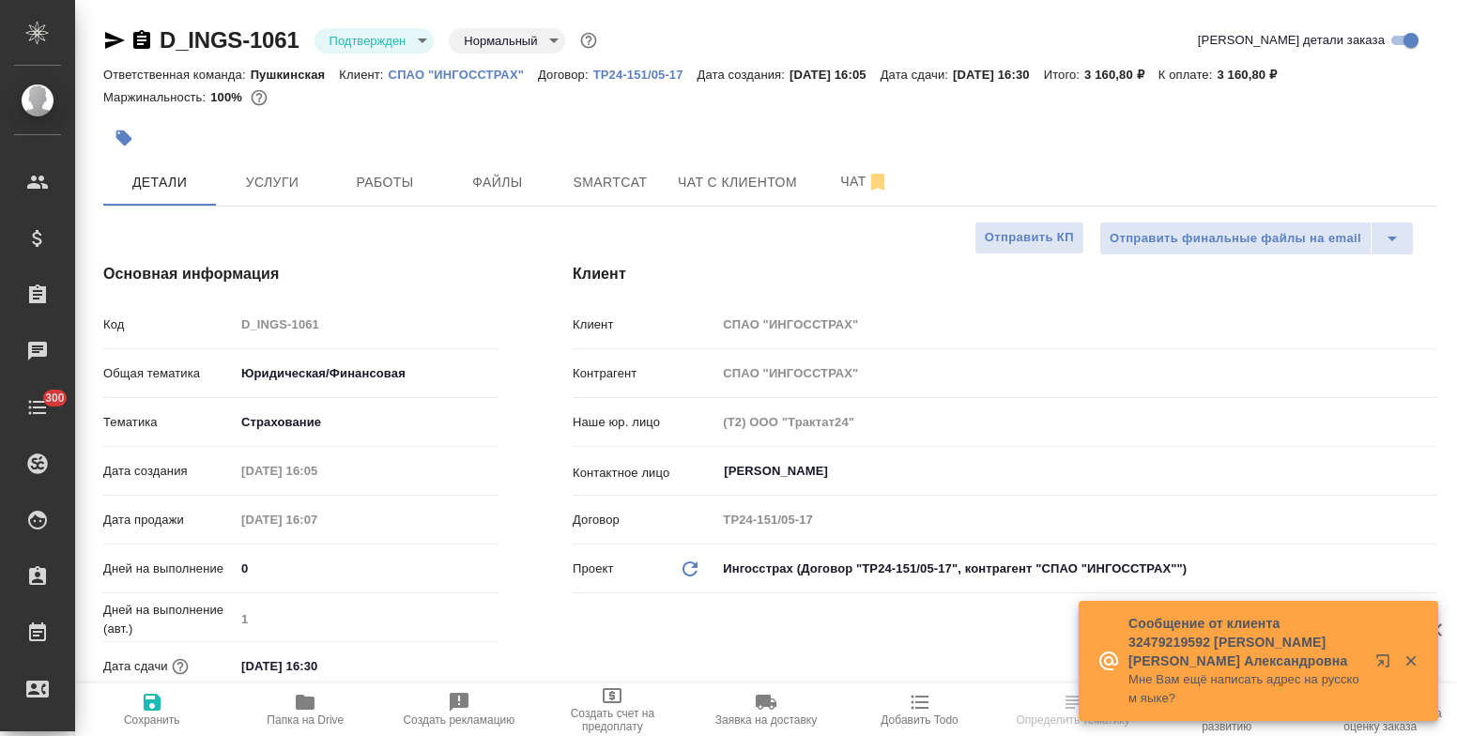
select select "RU"
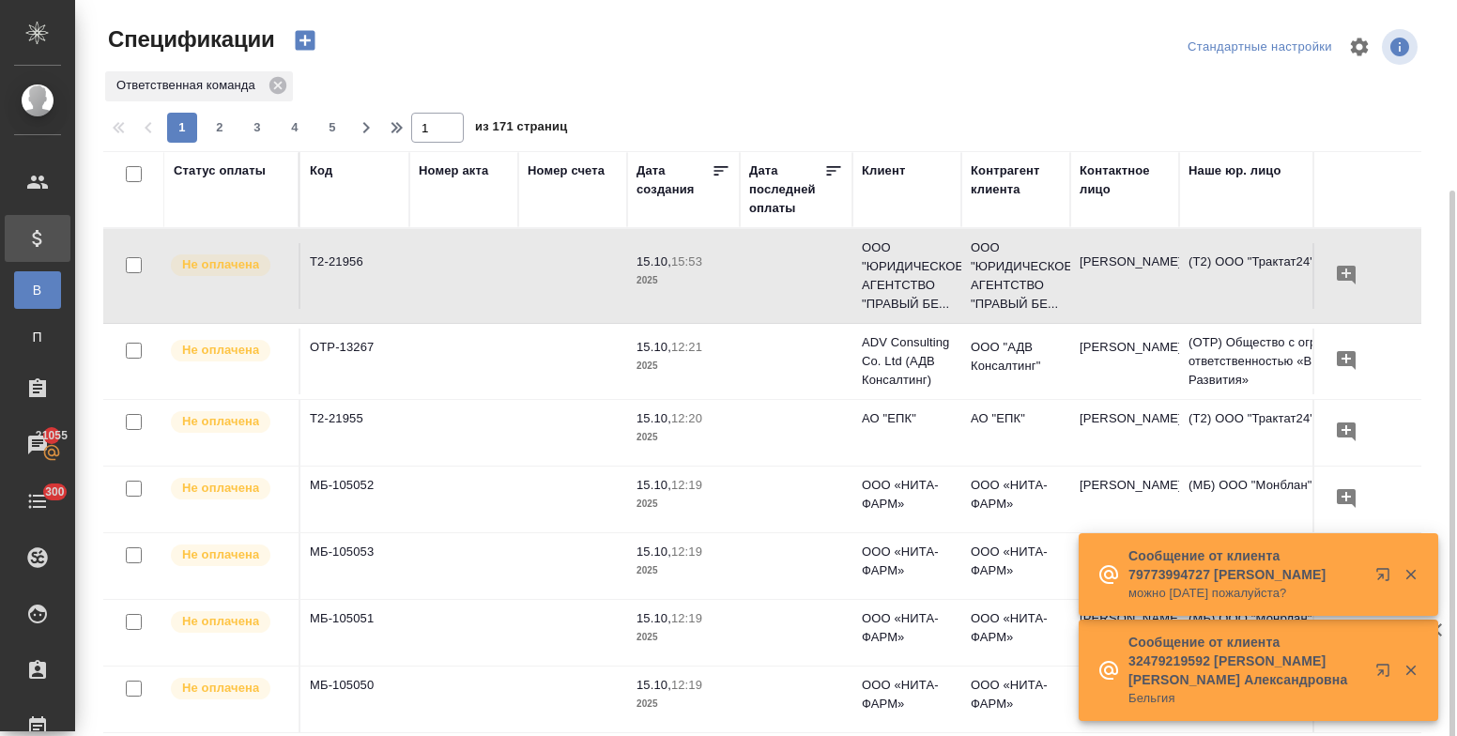
scroll to position [101, 0]
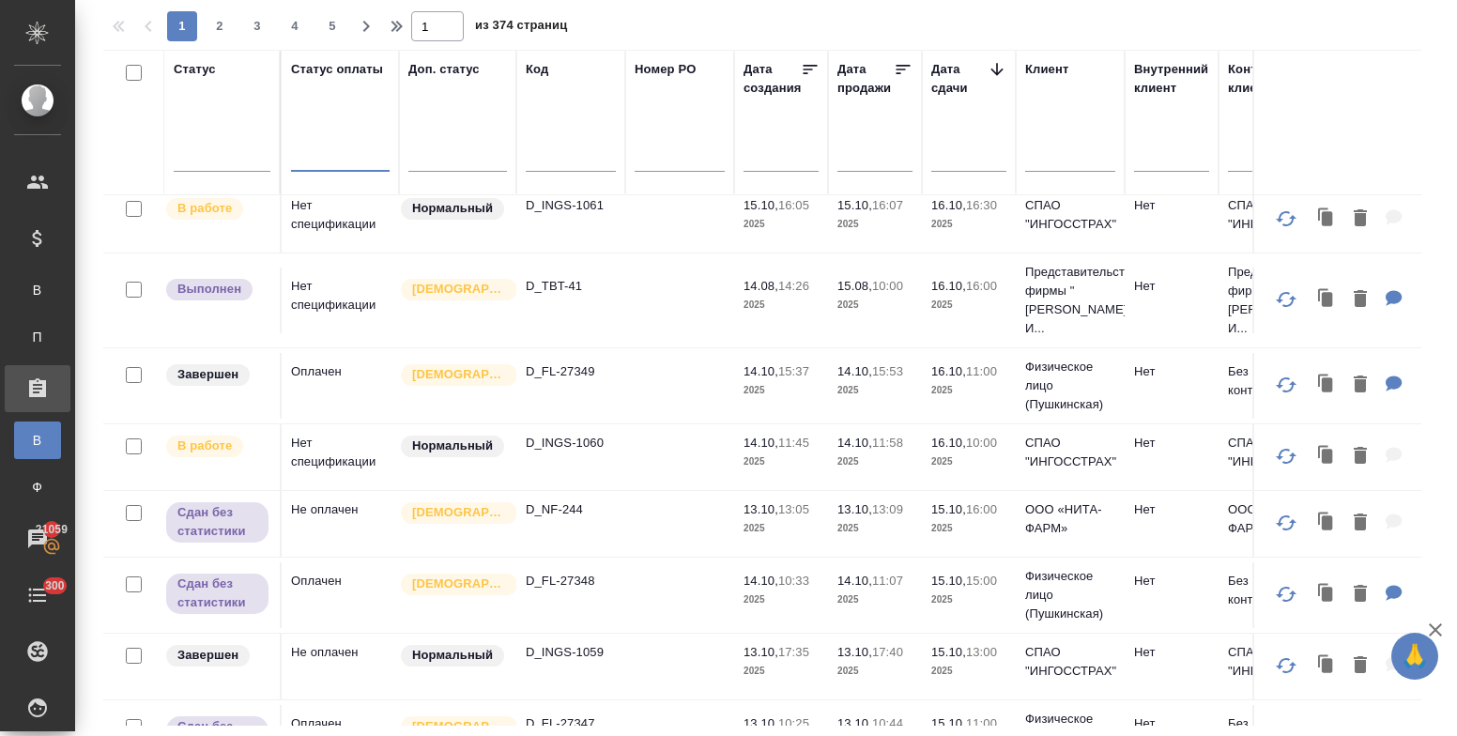
scroll to position [1033, 0]
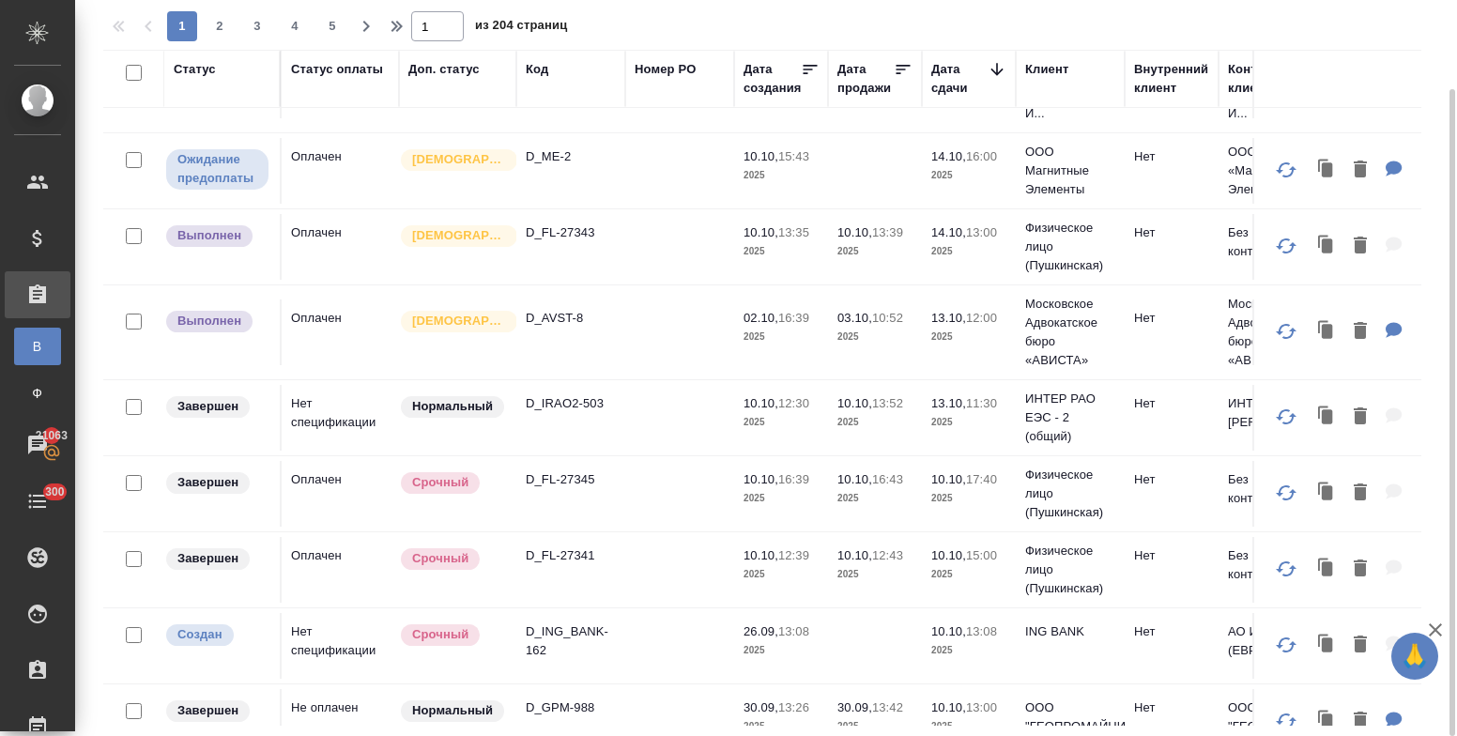
scroll to position [657, 0]
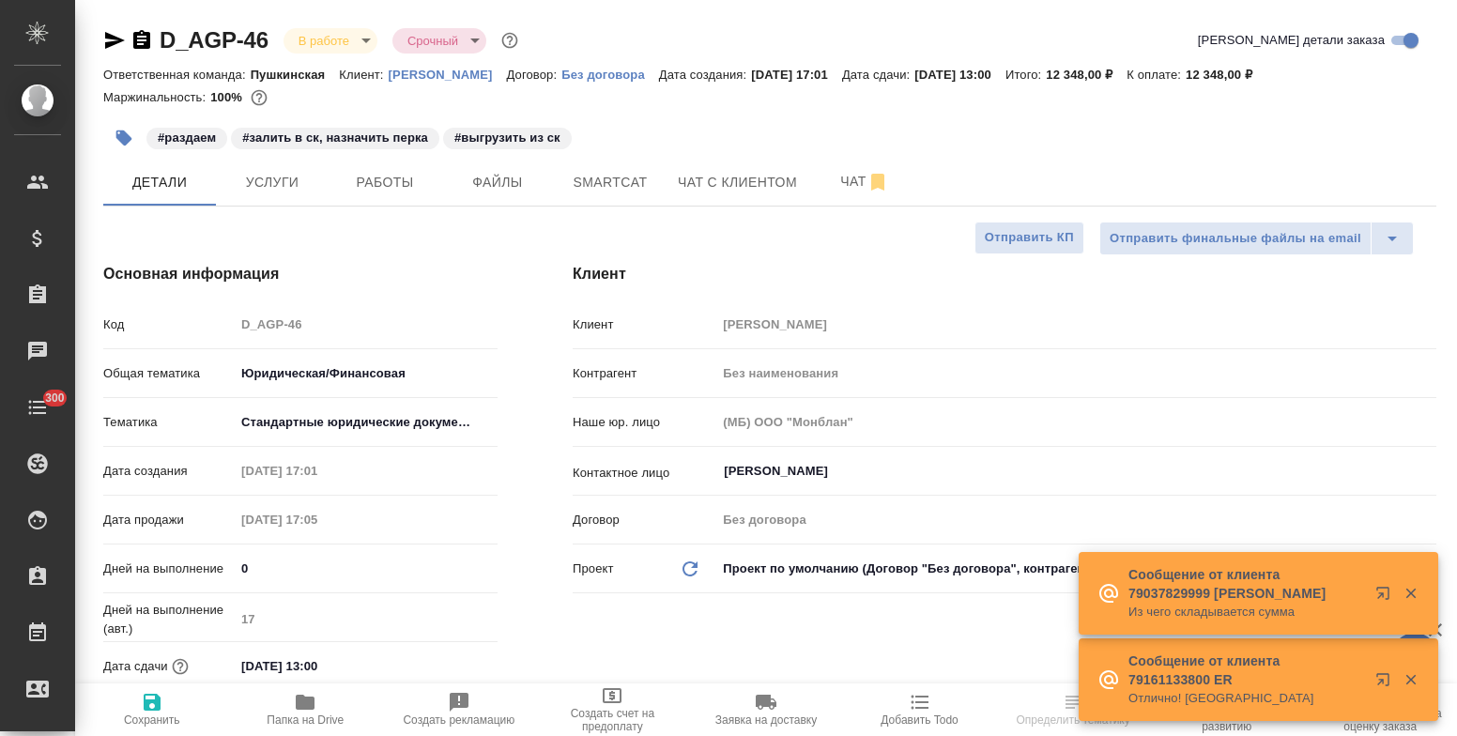
select select "RU"
